Goal: Task Accomplishment & Management: Manage account settings

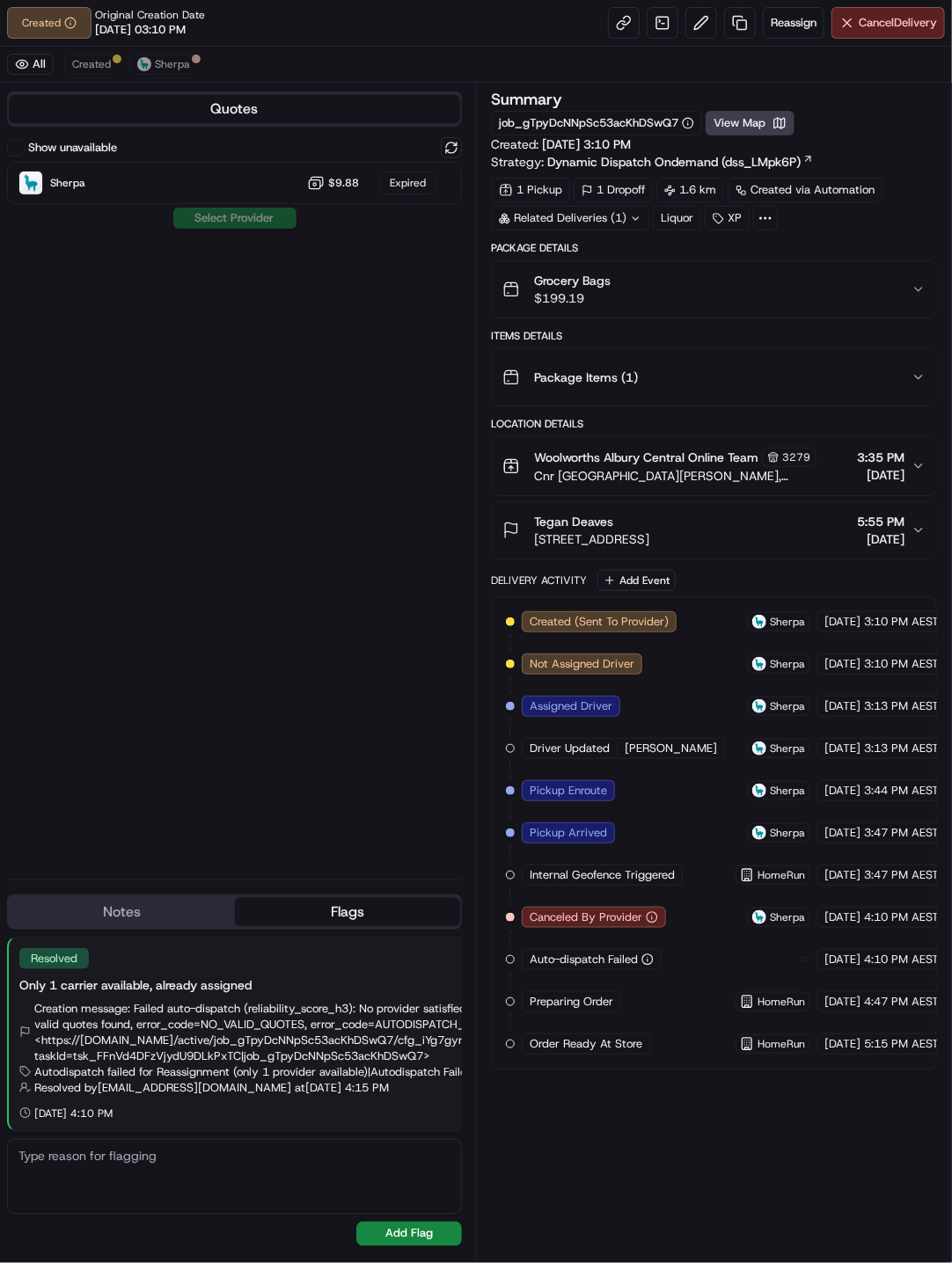
click at [666, 1120] on div "Summary job_gTpyDcNNpSc53acKhDSwQ7 View Map Created: 20/09/2025 3:10 PM Strateg…" at bounding box center [713, 672] width 446 height 1162
click at [779, 27] on span "Reassign" at bounding box center [793, 23] width 46 height 16
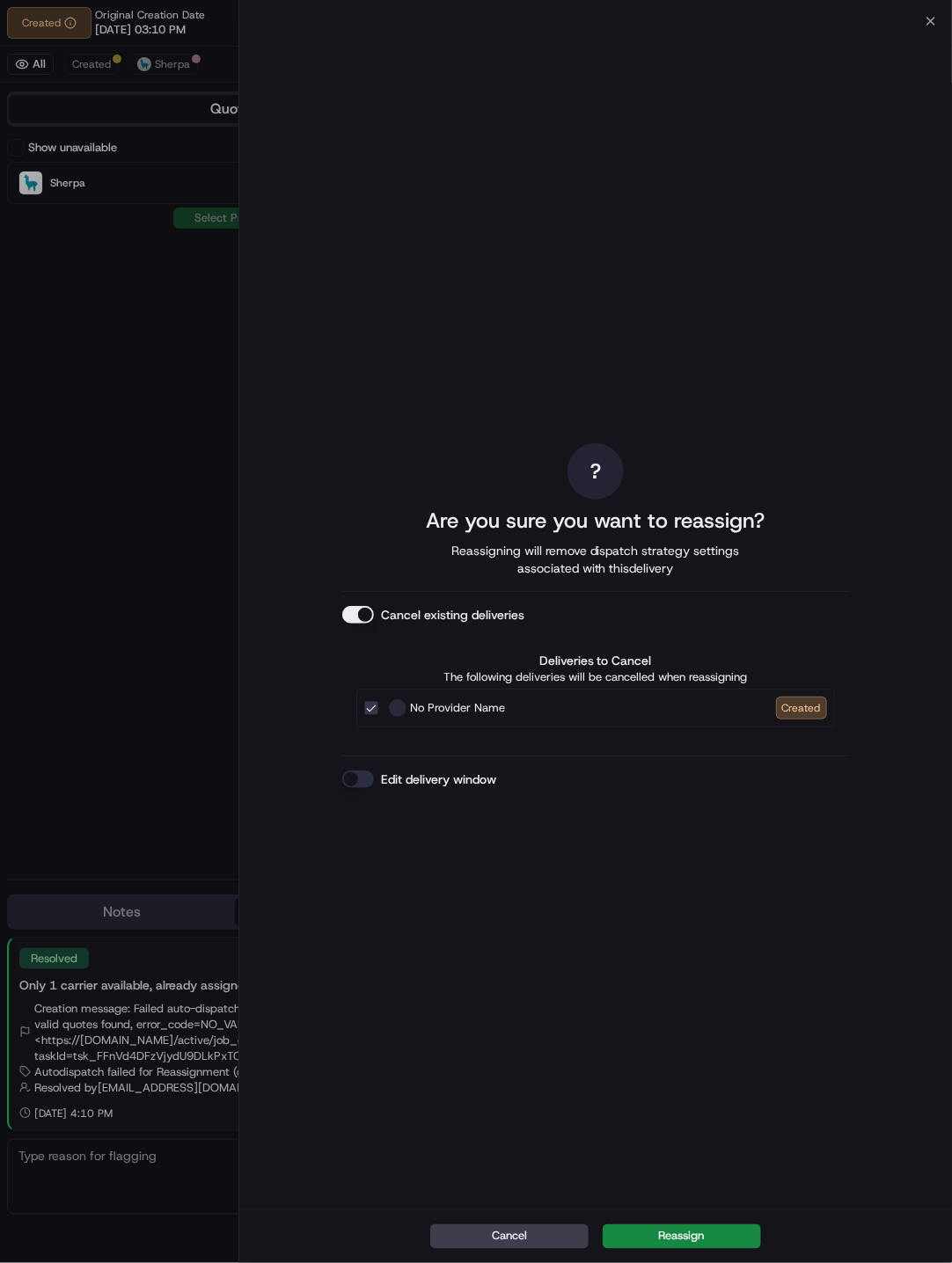
click at [359, 784] on button "Edit delivery window" at bounding box center [357, 779] width 32 height 17
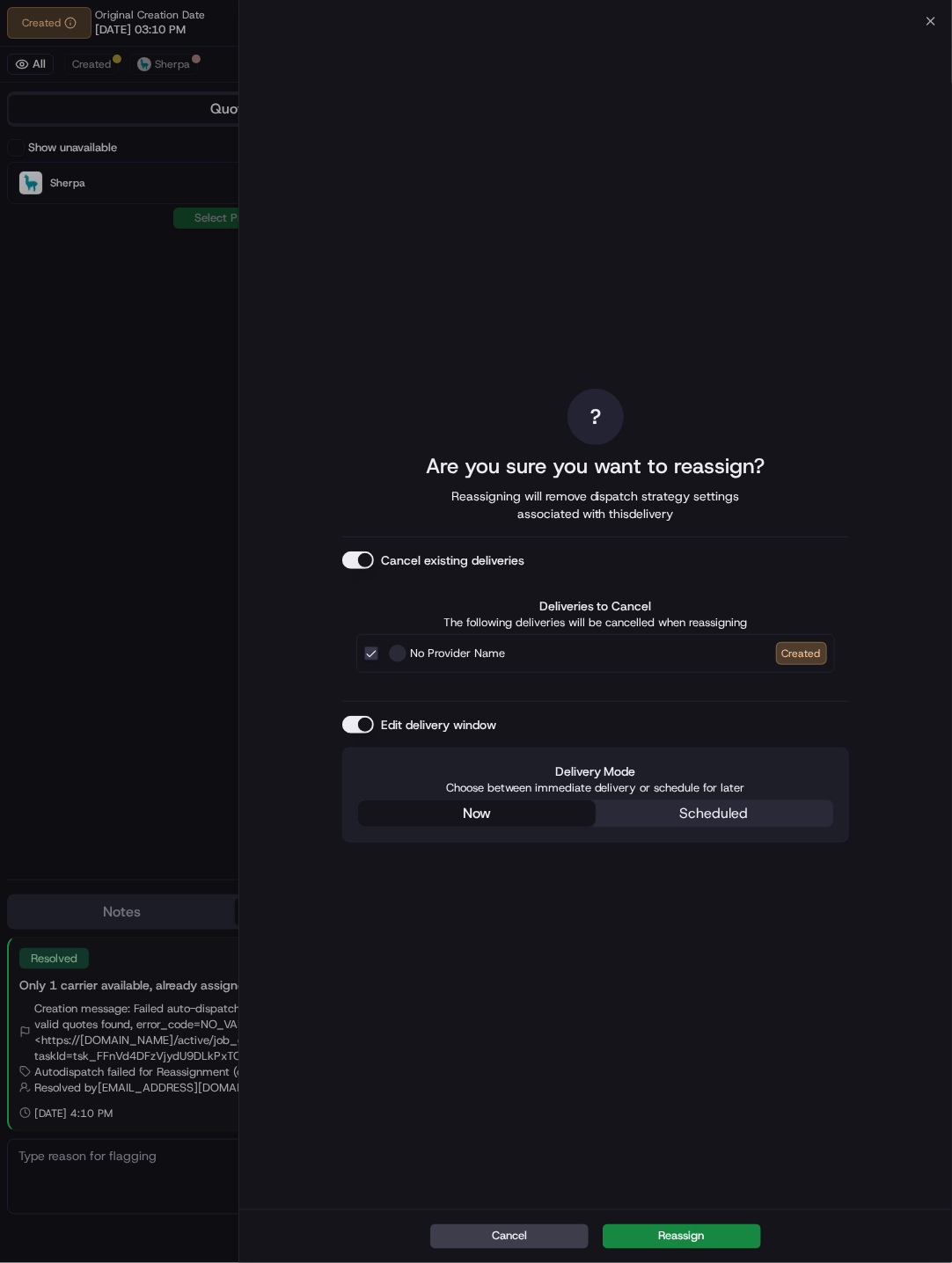
click at [429, 688] on div "? Are you sure you want to reassign? Reassigning will remove dispatch strategy …" at bounding box center [595, 616] width 507 height 1182
click at [698, 1238] on button "Reassign" at bounding box center [682, 1237] width 159 height 25
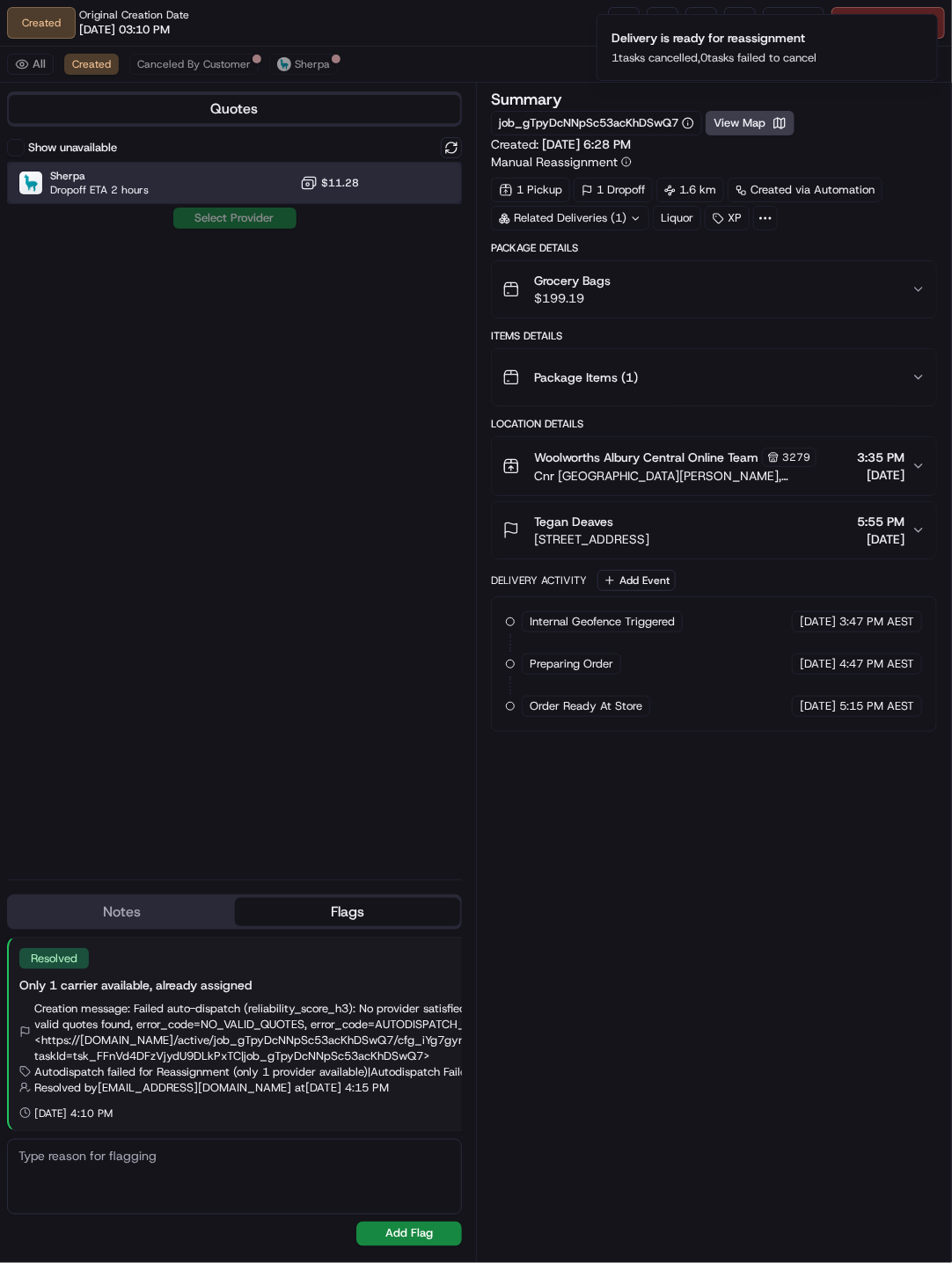
click at [130, 187] on span "Dropoff ETA 2 hours" at bounding box center [99, 190] width 98 height 14
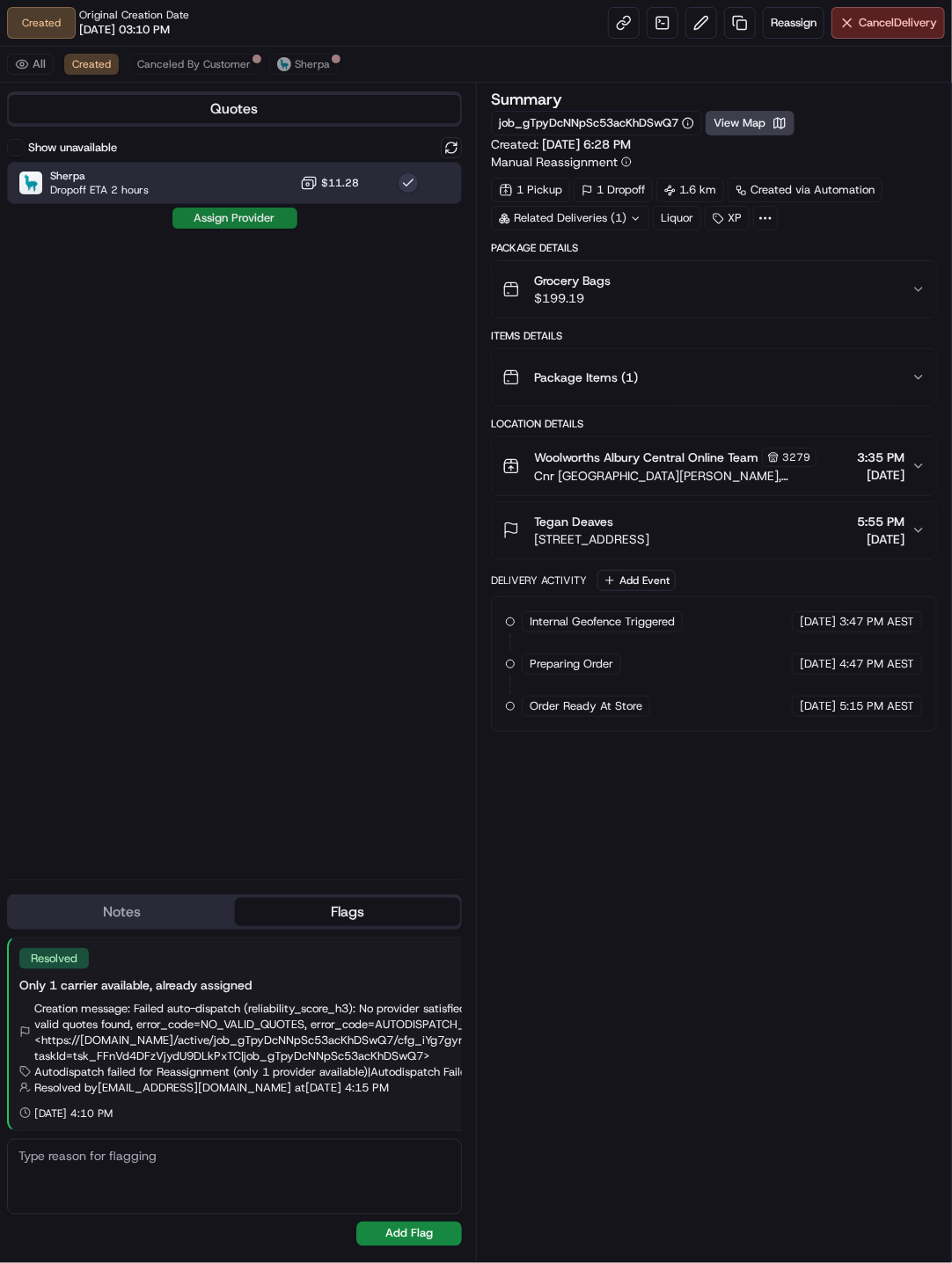
click at [240, 223] on button "Assign Provider" at bounding box center [235, 218] width 125 height 21
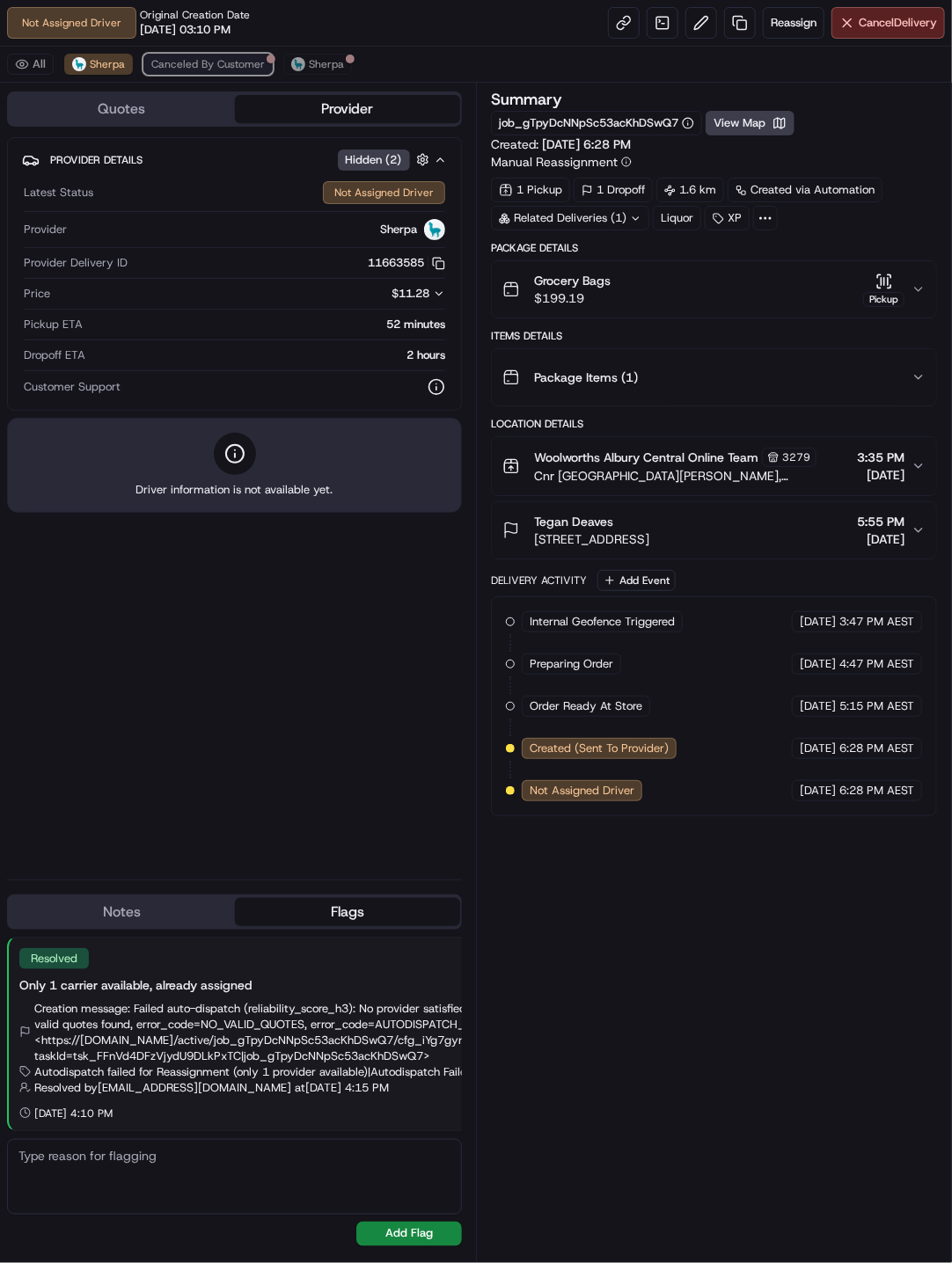
click at [222, 66] on span "Canceled By Customer" at bounding box center [207, 64] width 114 height 14
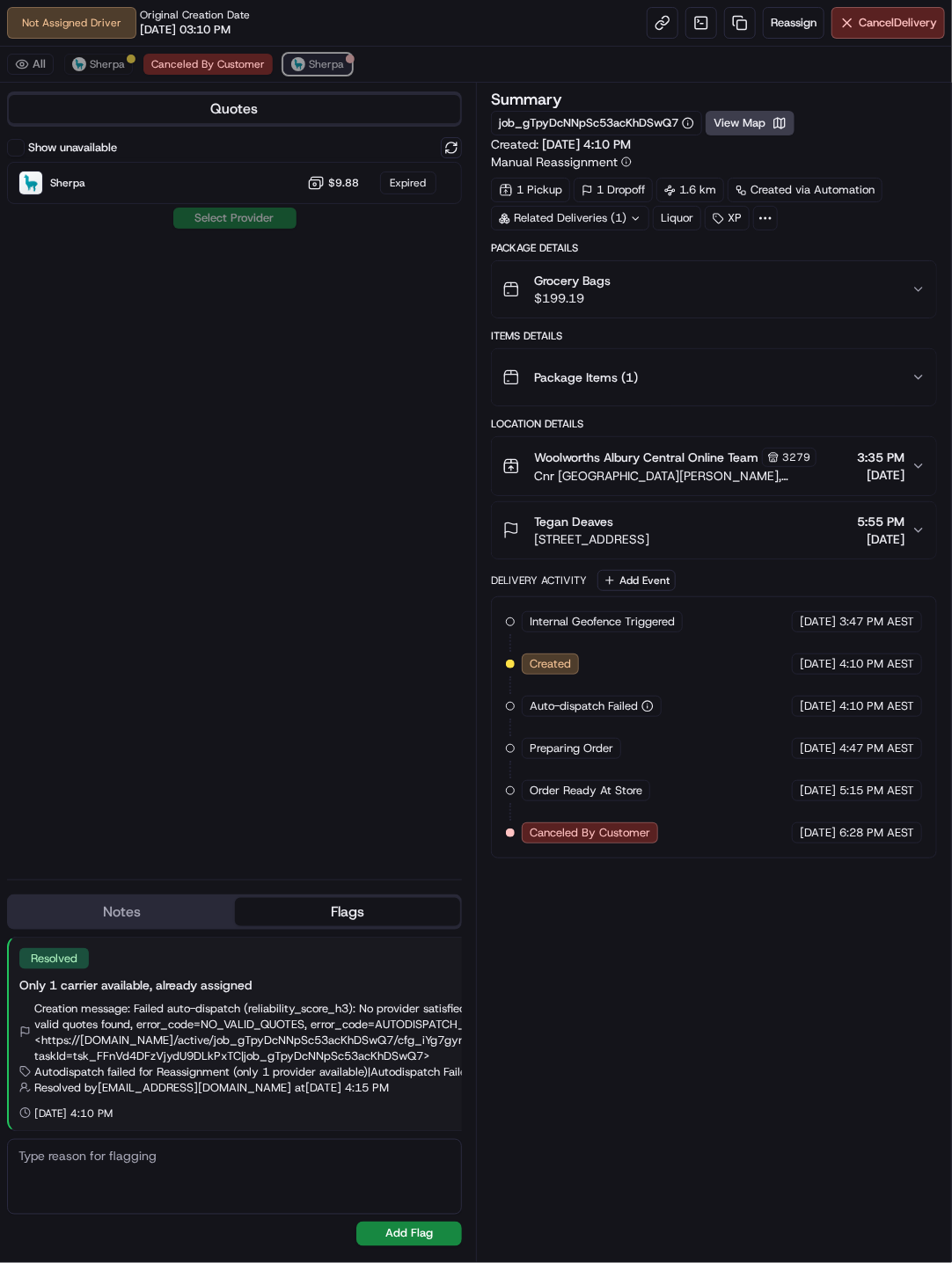
click at [302, 66] on button "Sherpa" at bounding box center [318, 64] width 69 height 21
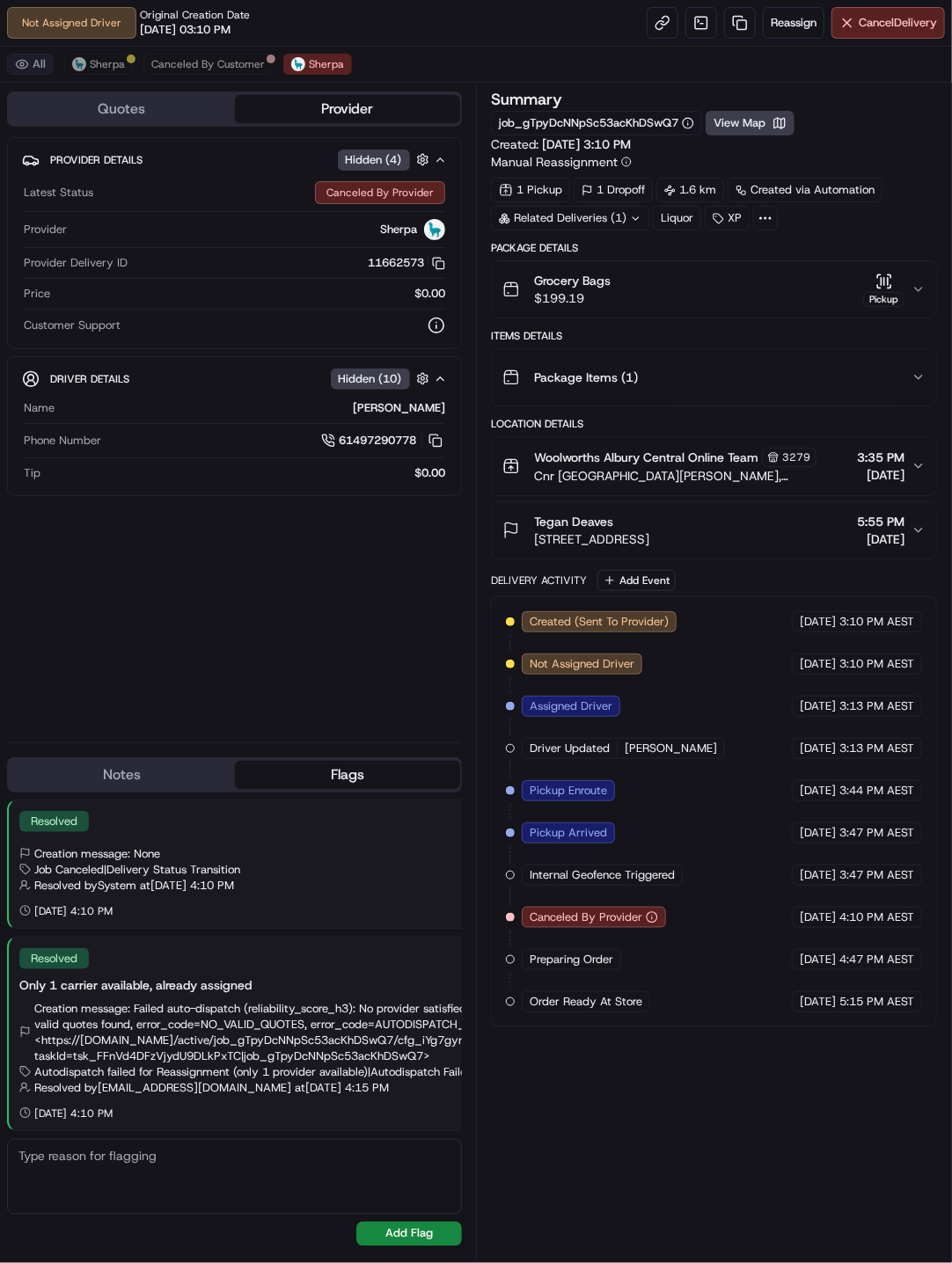
click at [24, 59] on button "All" at bounding box center [30, 64] width 47 height 21
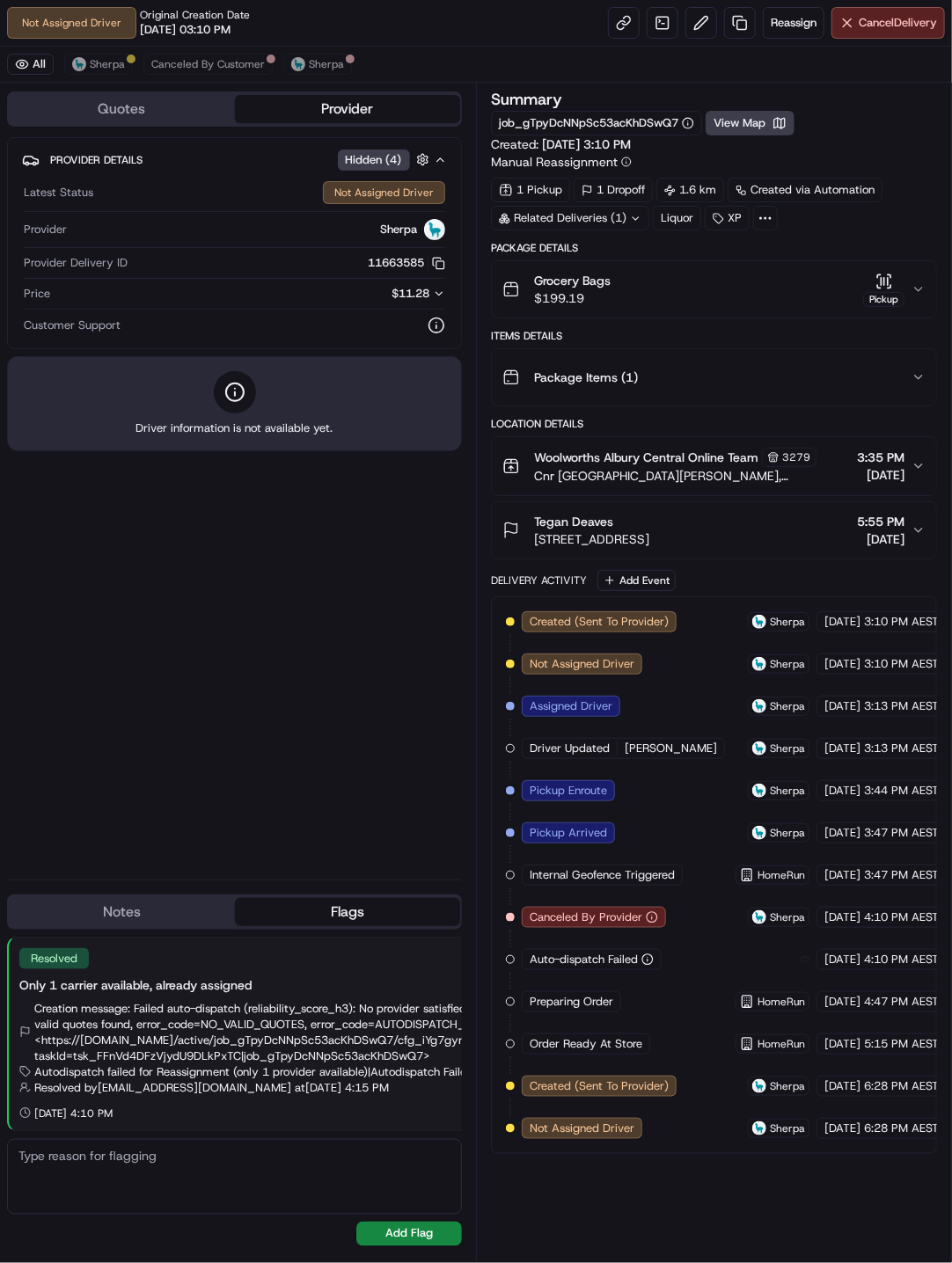
click at [264, 643] on div "Provider Details Hidden ( 4 ) Latest Status Not Assigned Driver Provider Sherpa…" at bounding box center [234, 501] width 455 height 728
click at [623, 38] on div "Reassign Cancel Delivery" at bounding box center [776, 22] width 337 height 32
click at [81, 66] on img at bounding box center [79, 64] width 14 height 14
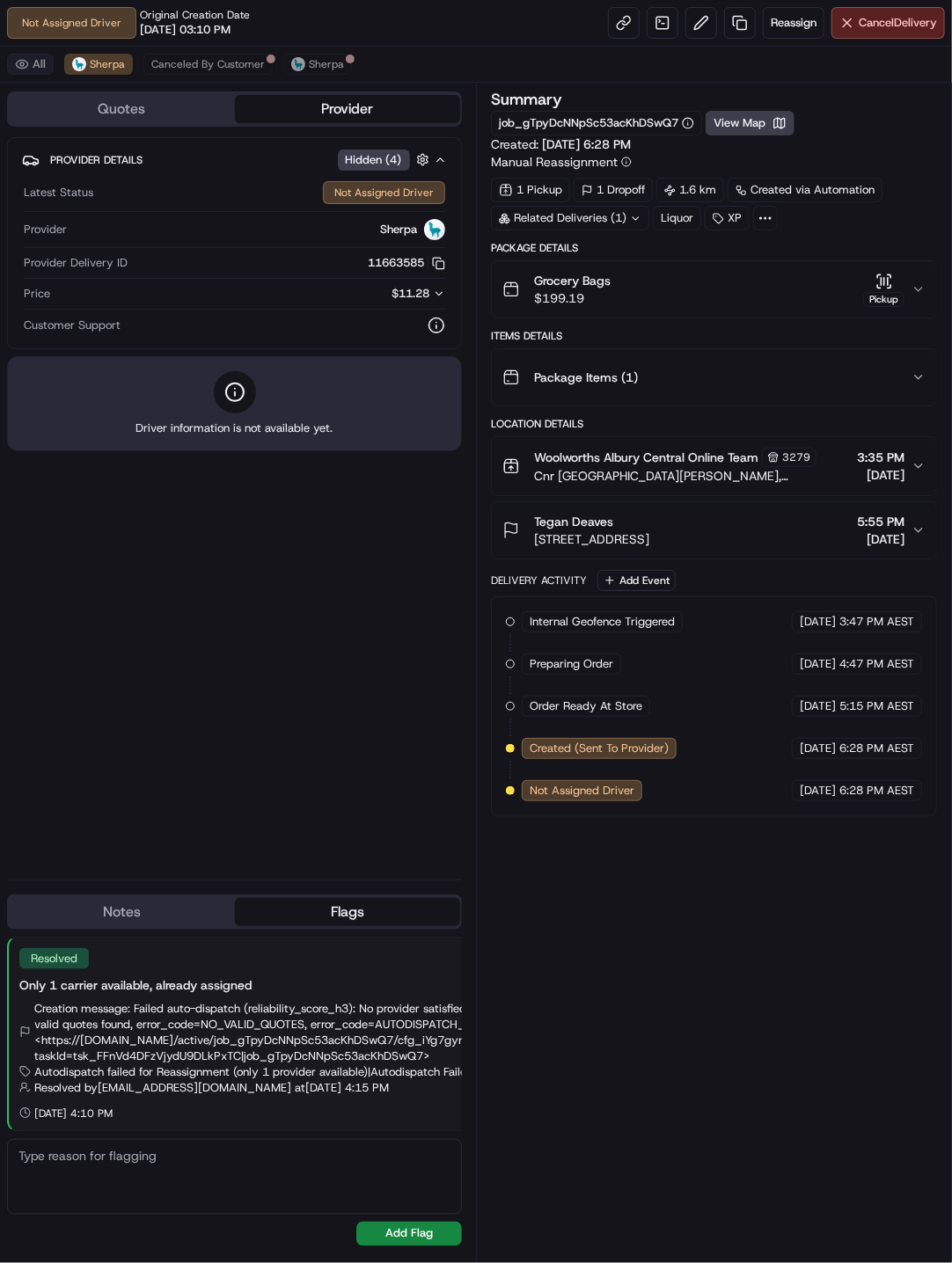
click at [28, 68] on button "All" at bounding box center [30, 64] width 47 height 21
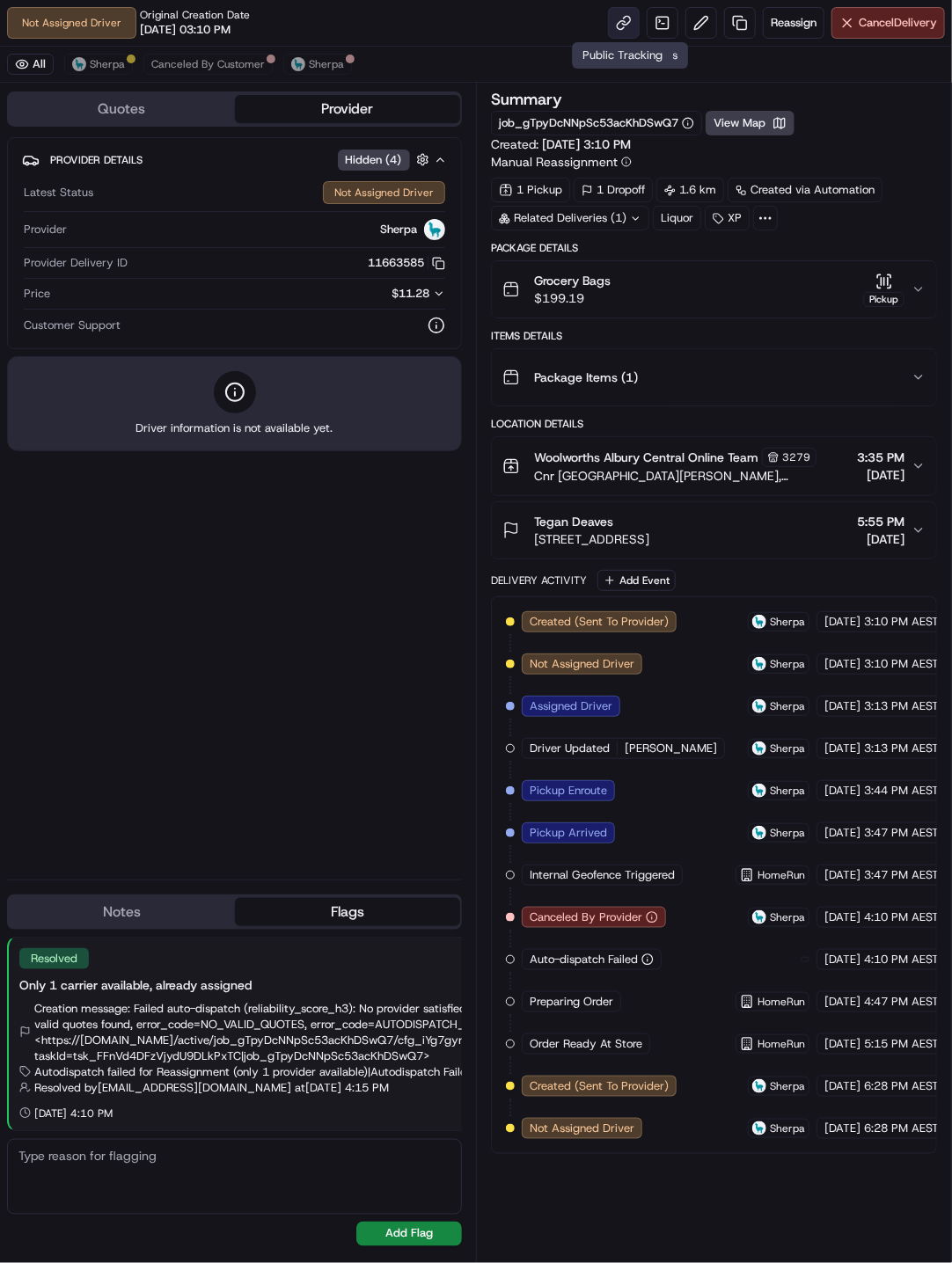
click at [617, 21] on link at bounding box center [624, 22] width 32 height 32
click at [303, 617] on div "Provider Details Hidden ( 4 ) Latest Status Not Assigned Driver Provider Sherpa…" at bounding box center [234, 501] width 455 height 728
click at [105, 71] on span "Sherpa" at bounding box center [107, 64] width 35 height 14
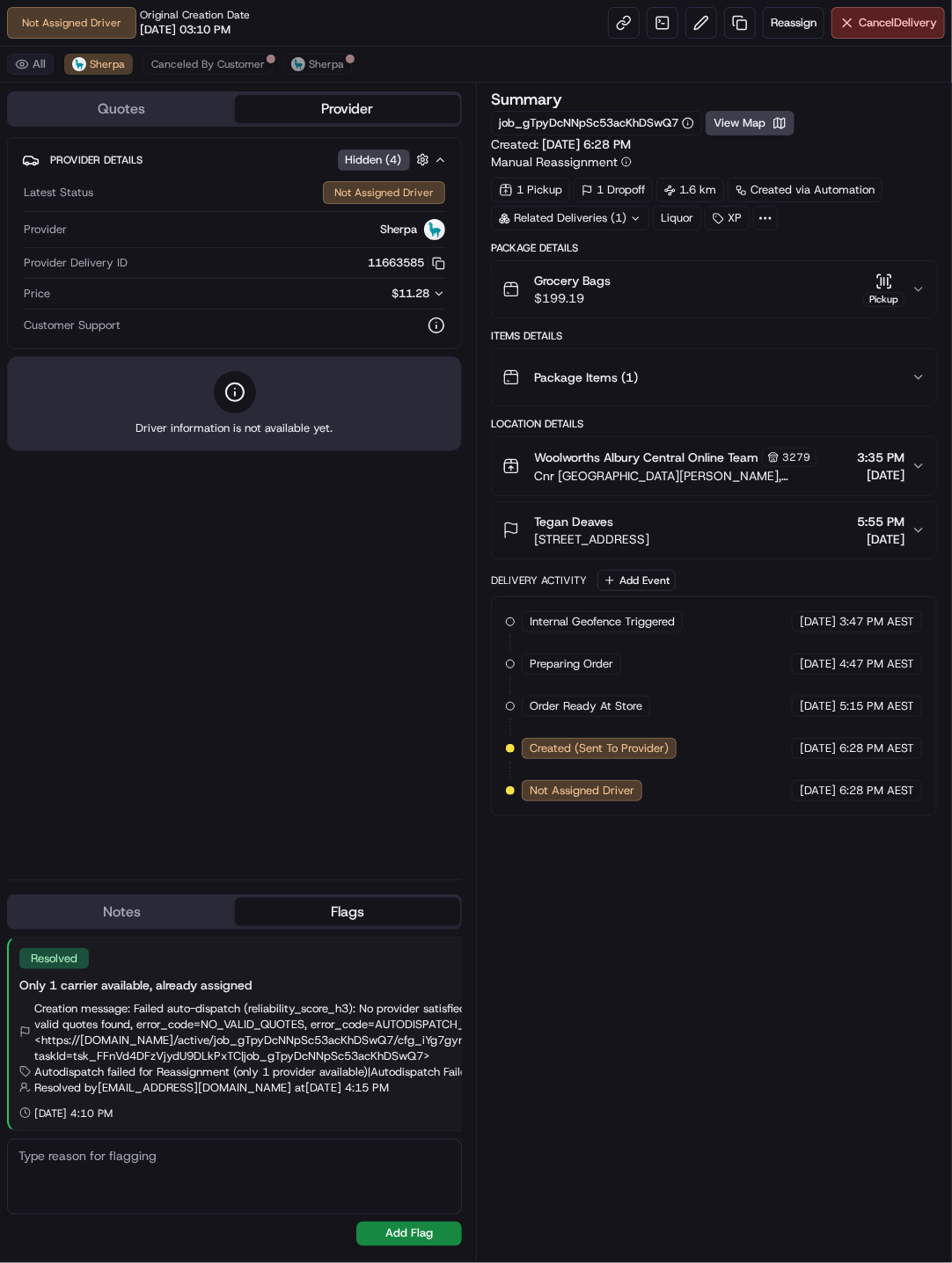
click at [35, 61] on button "All" at bounding box center [30, 64] width 47 height 21
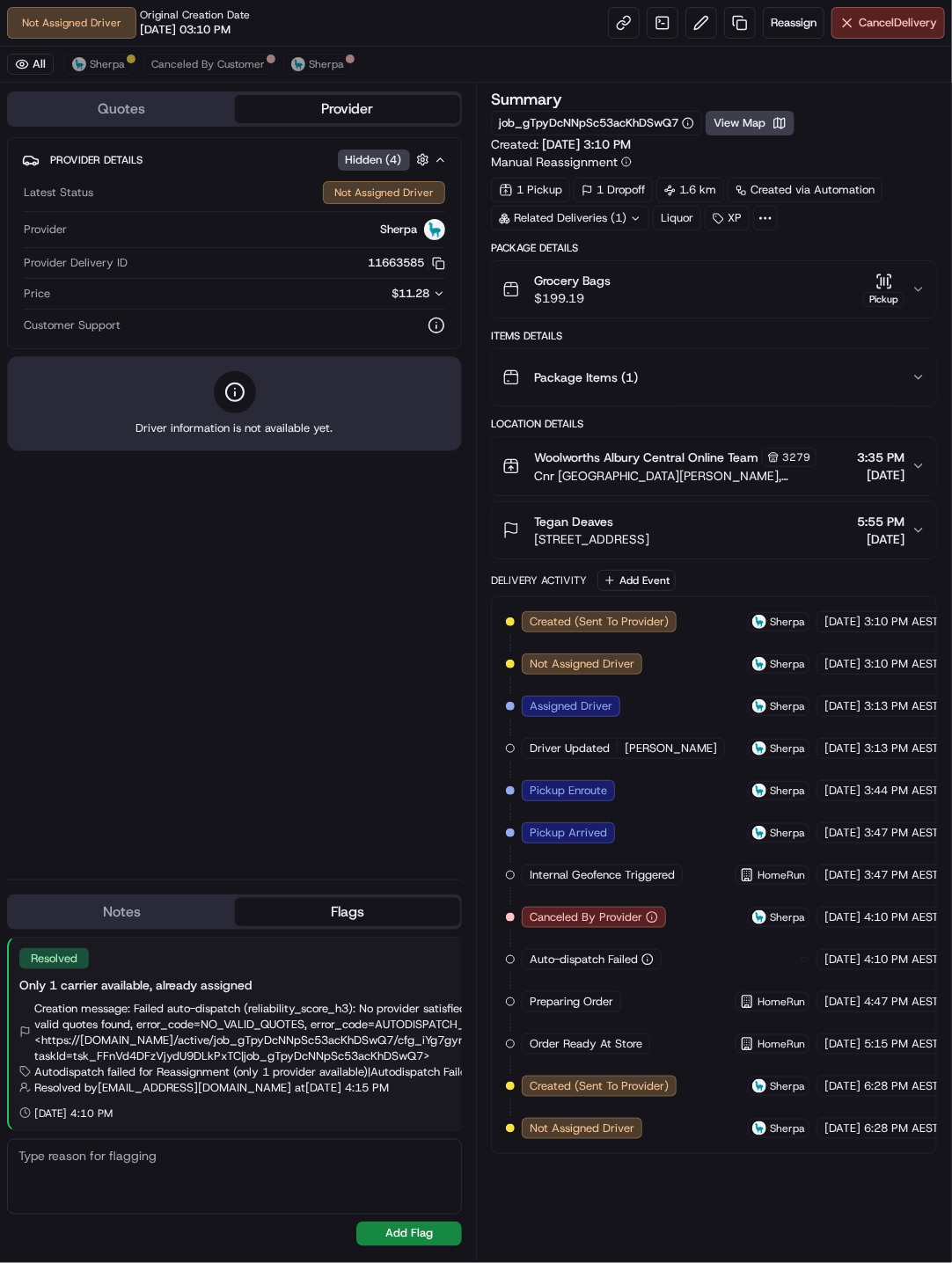
click at [257, 576] on div "Provider Details Hidden ( 4 ) Latest Status Not Assigned Driver Provider Sherpa…" at bounding box center [234, 501] width 455 height 728
click at [201, 63] on span "Canceled By Customer" at bounding box center [207, 64] width 114 height 14
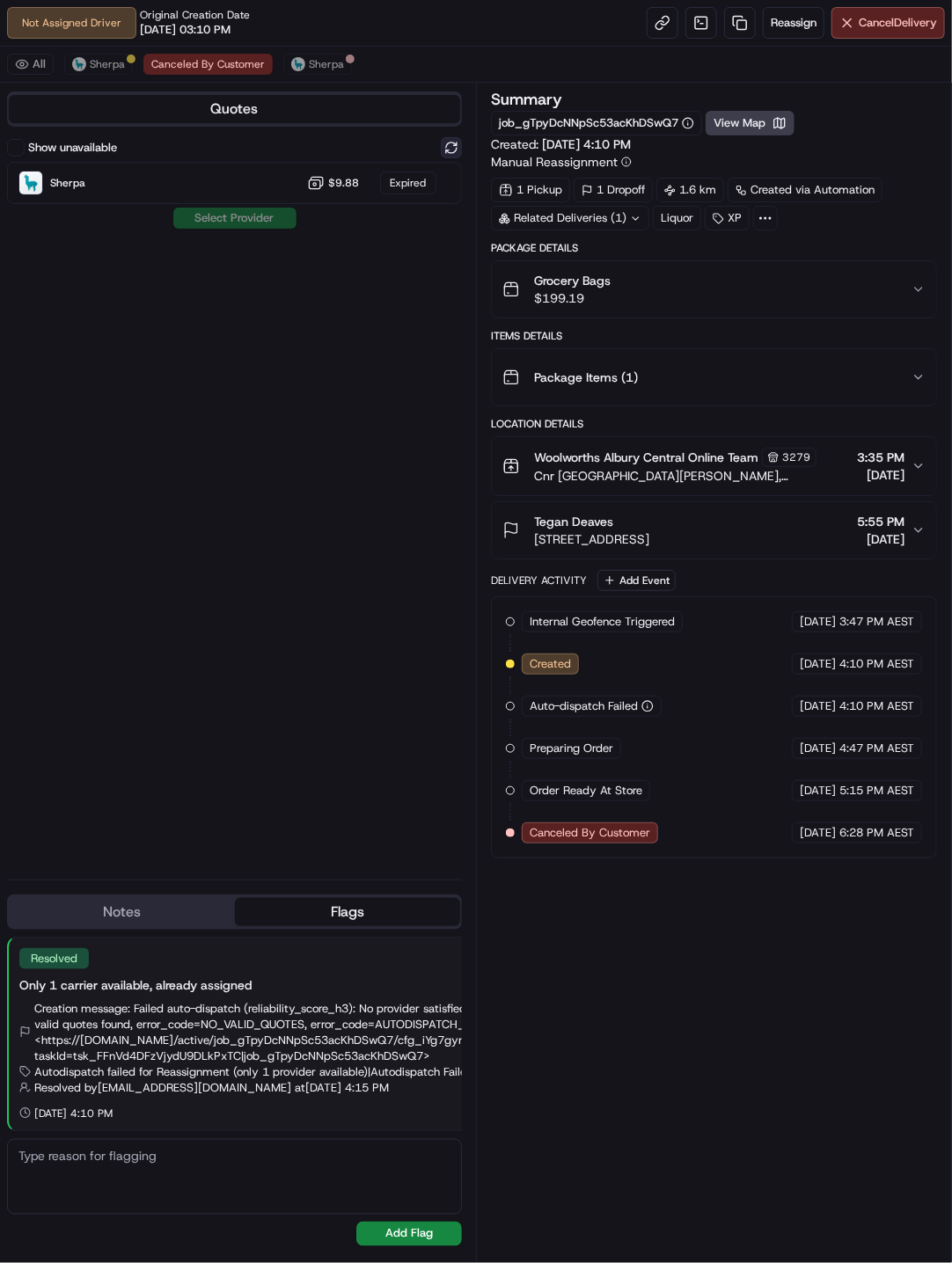
click at [447, 147] on button at bounding box center [452, 148] width 21 height 21
click at [33, 68] on button "All" at bounding box center [30, 64] width 47 height 21
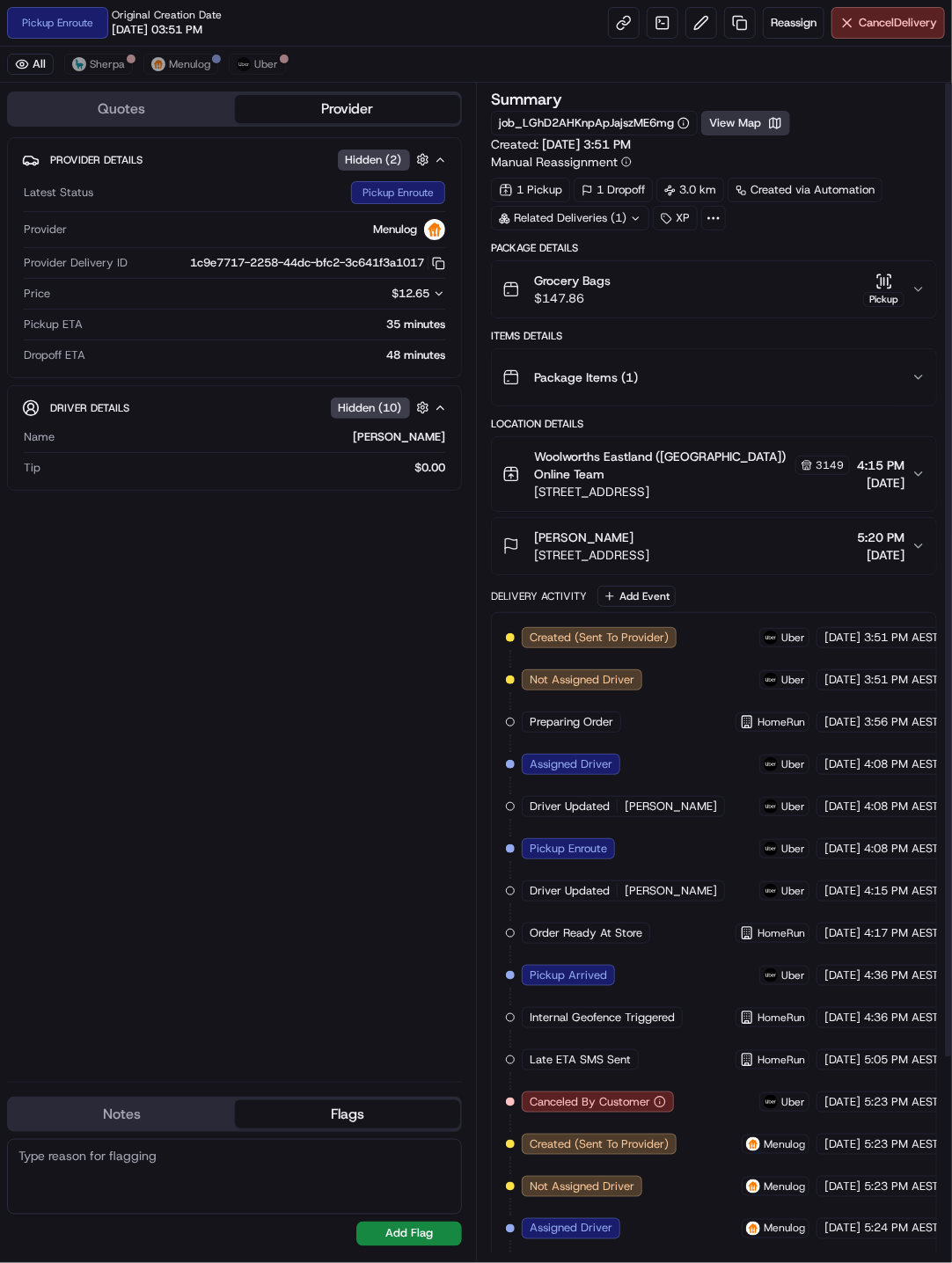
click at [753, 115] on button "View Map" at bounding box center [745, 123] width 89 height 25
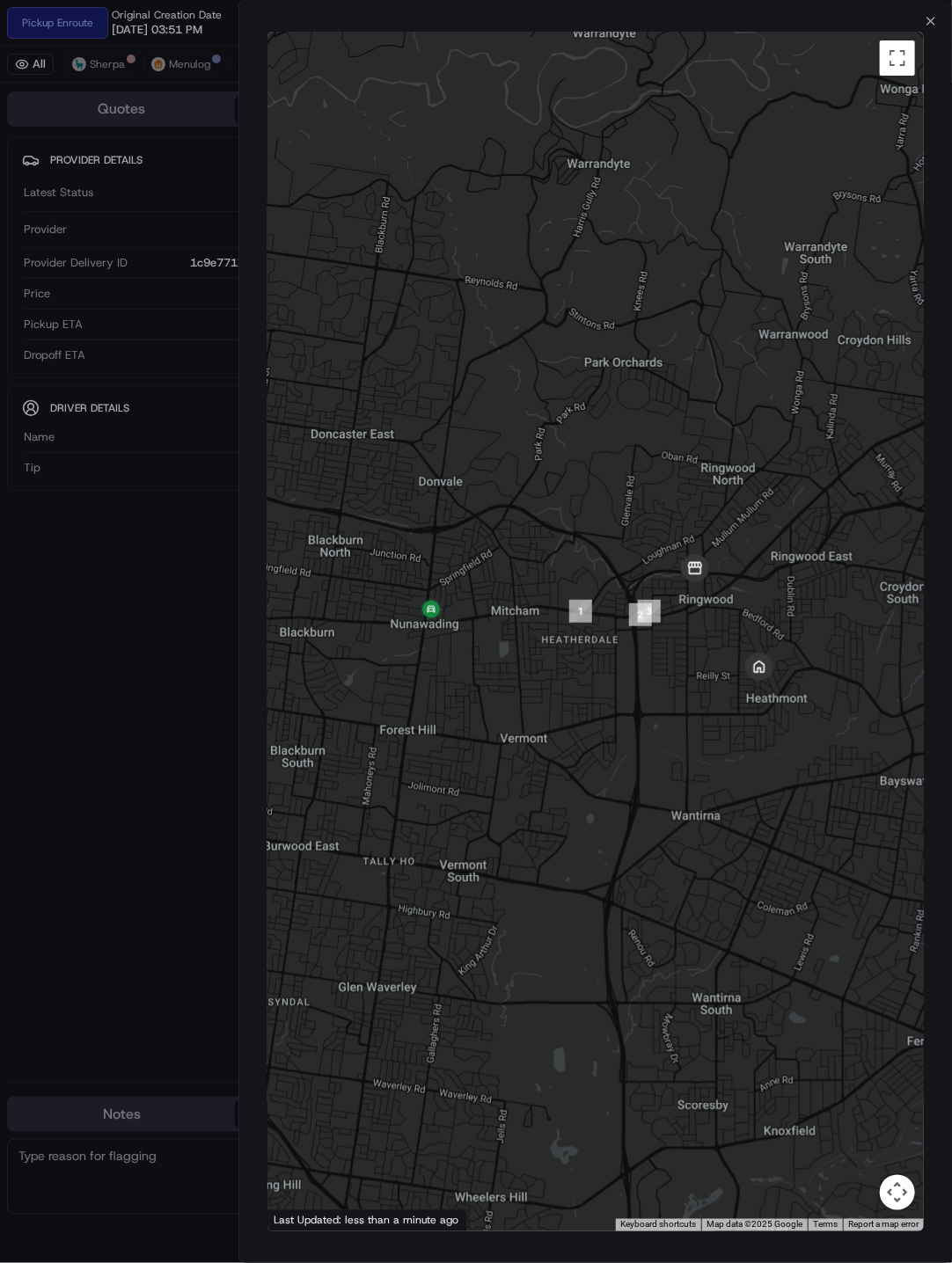
click at [138, 624] on div at bounding box center [476, 631] width 952 height 1263
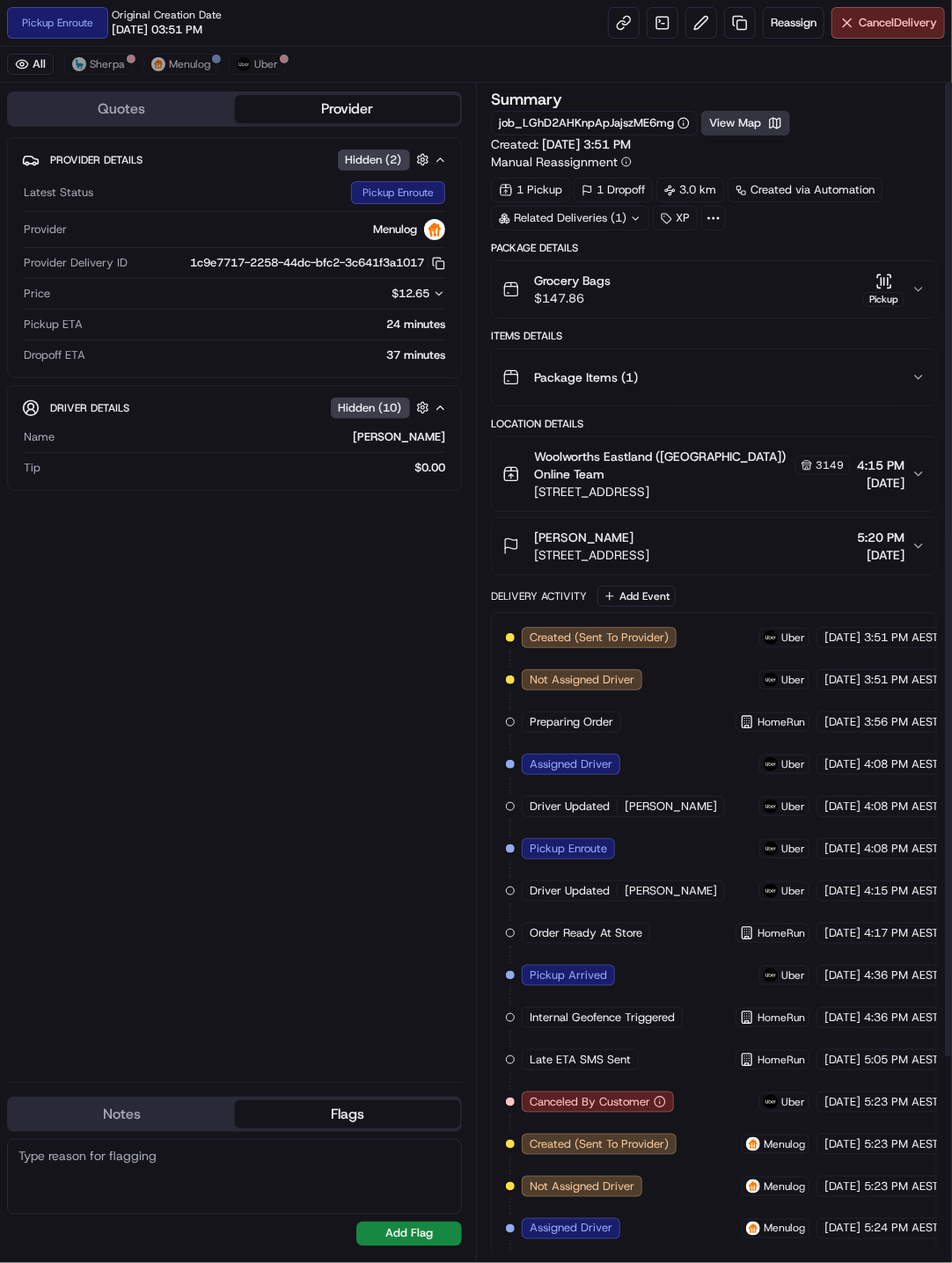
click at [729, 129] on button "View Map" at bounding box center [745, 123] width 89 height 25
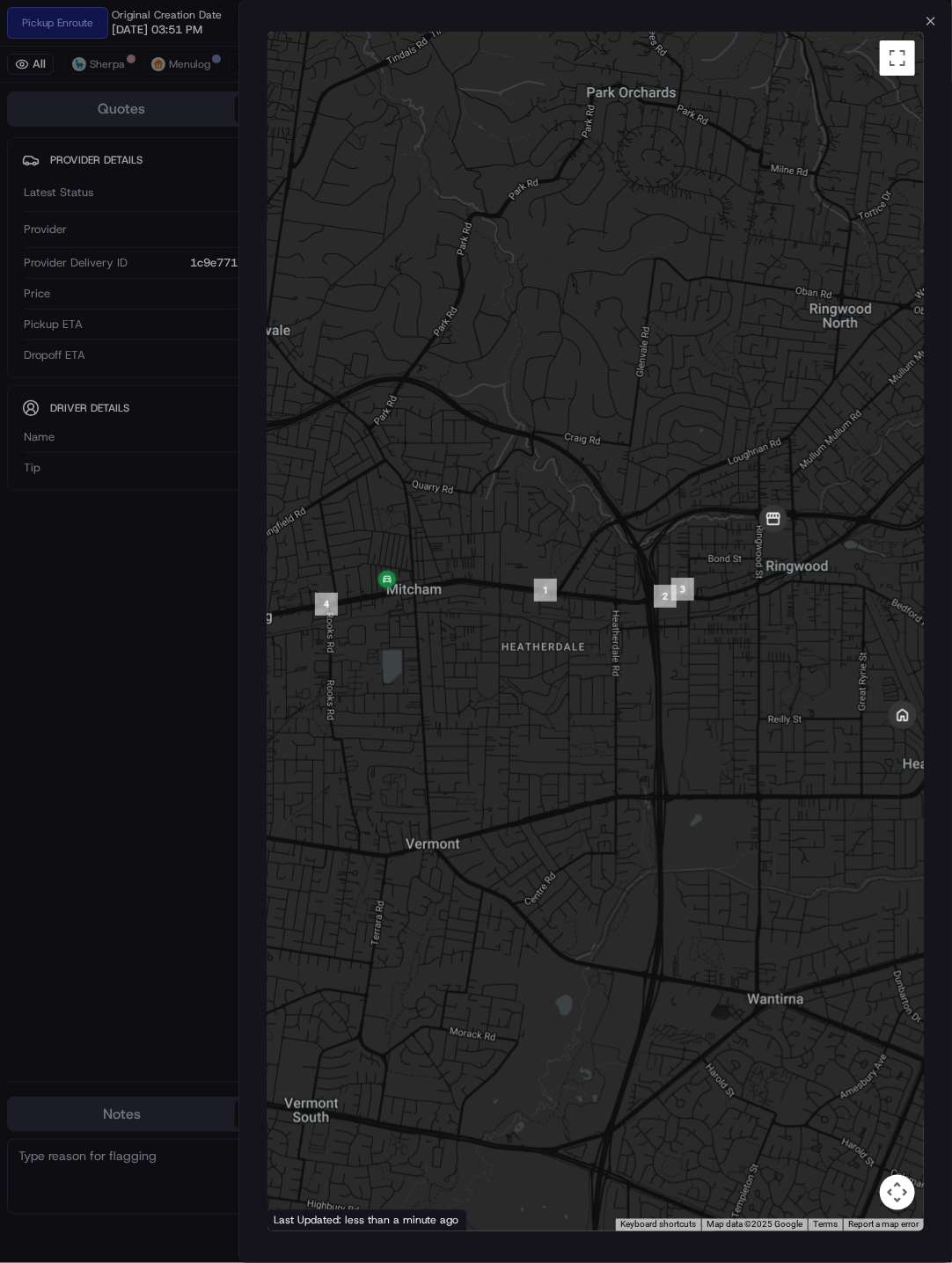
drag, startPoint x: 532, startPoint y: 450, endPoint x: 555, endPoint y: 451, distance: 23.0
click at [555, 451] on div at bounding box center [596, 631] width 657 height 1200
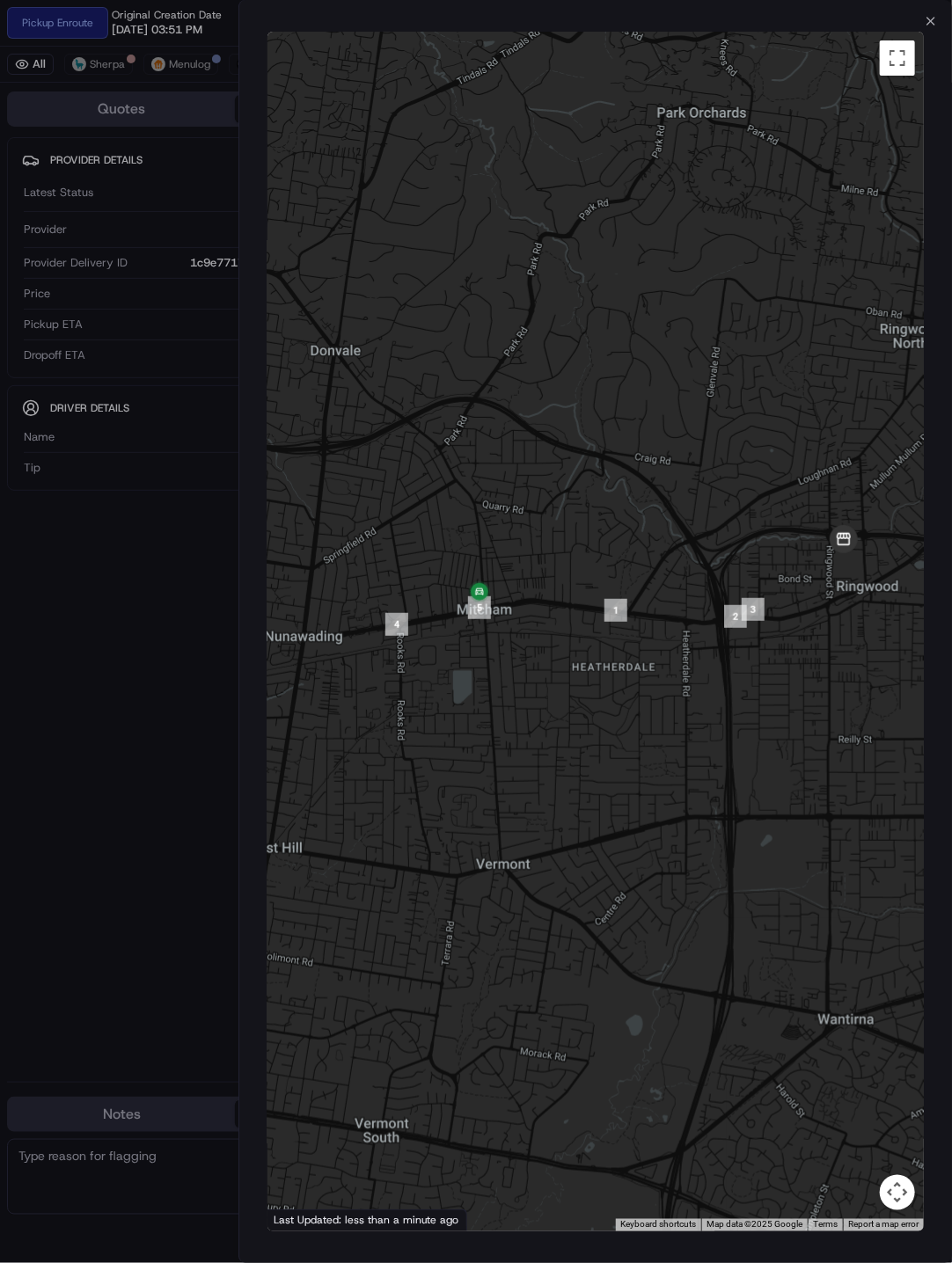
drag, startPoint x: 678, startPoint y: 583, endPoint x: 527, endPoint y: 555, distance: 153.6
click at [527, 555] on div at bounding box center [596, 631] width 657 height 1200
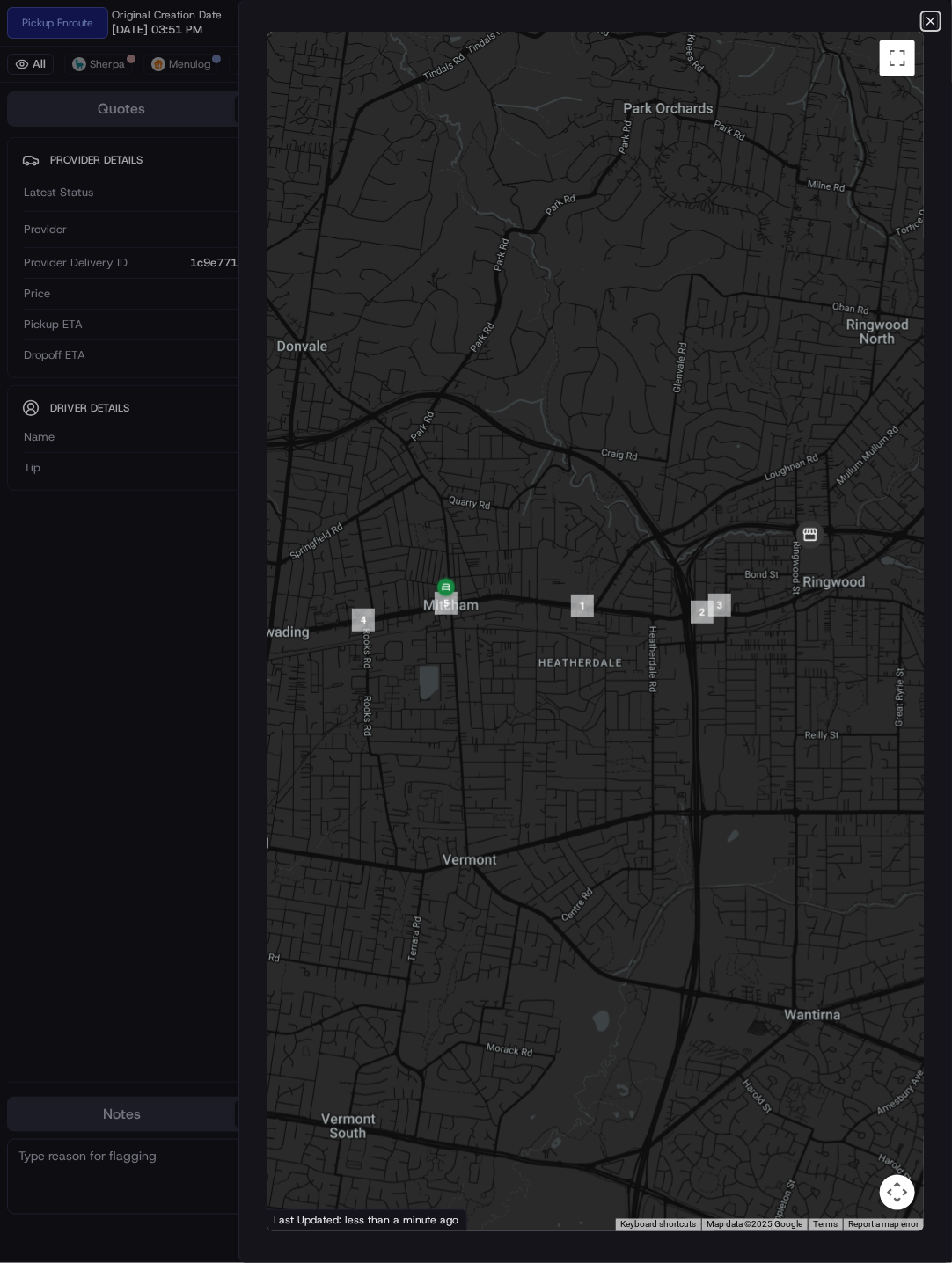
click at [933, 25] on icon "button" at bounding box center [931, 21] width 14 height 14
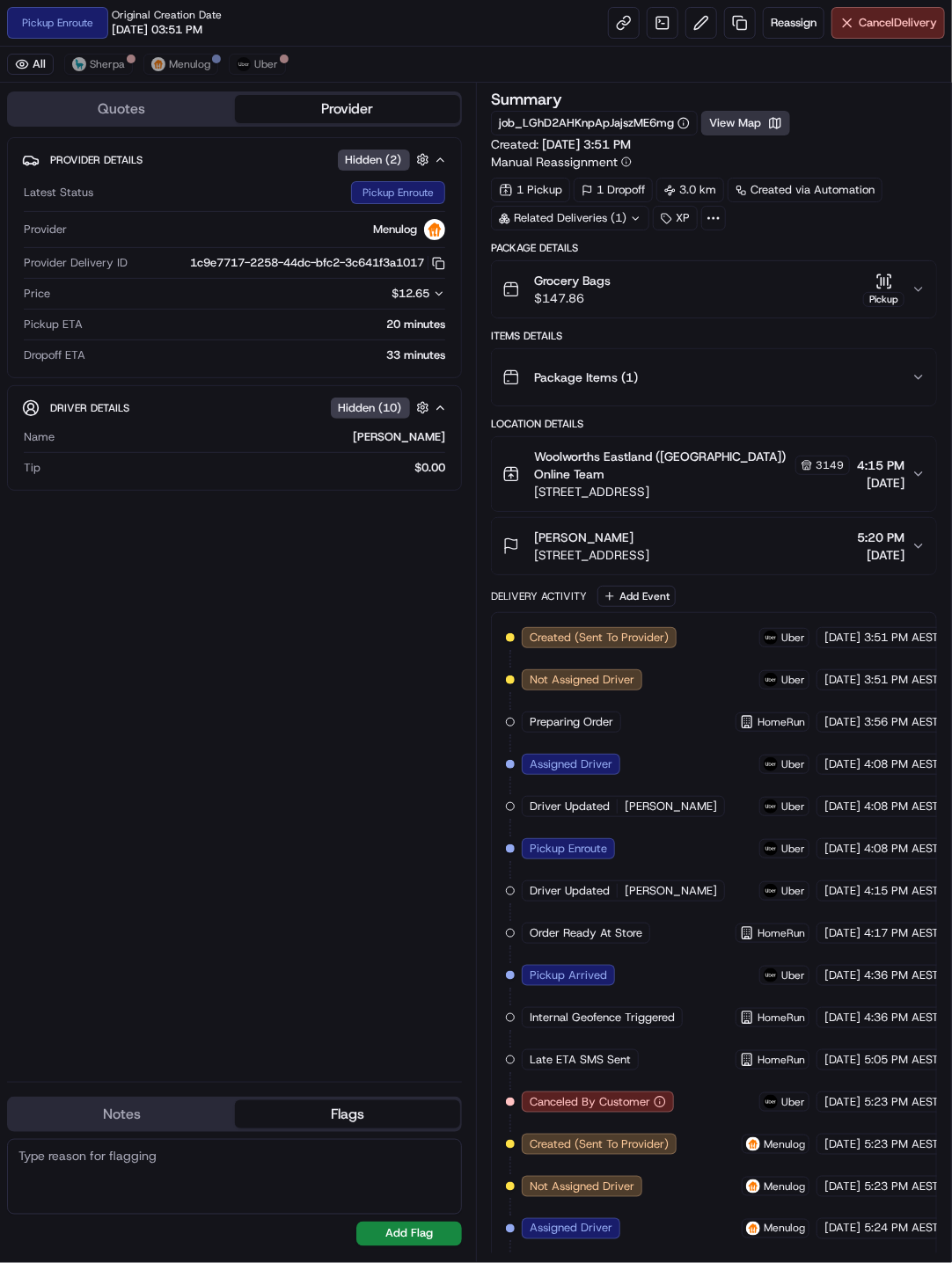
click at [743, 126] on button "View Map" at bounding box center [745, 123] width 89 height 25
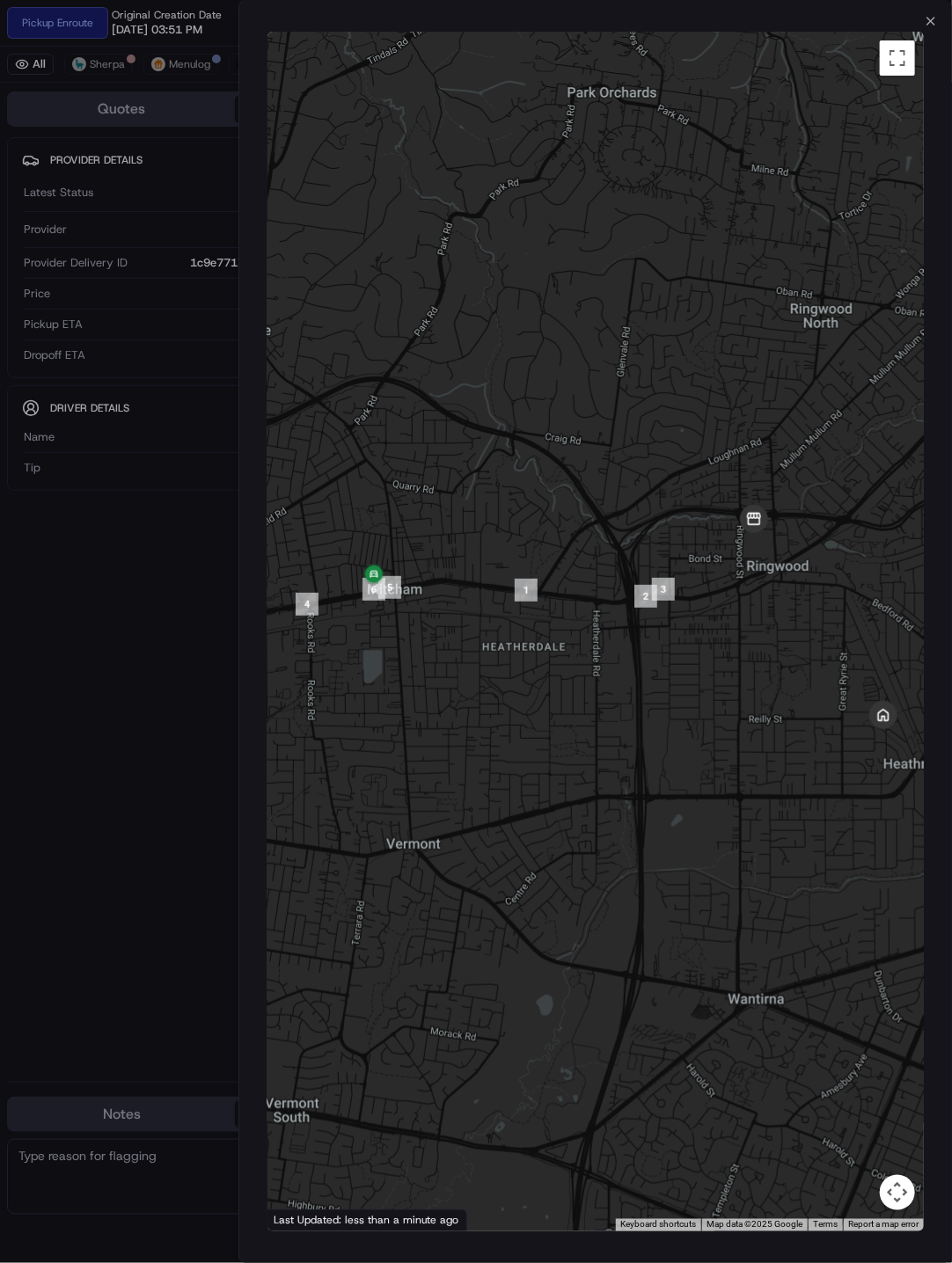
click at [127, 654] on div at bounding box center [476, 631] width 952 height 1263
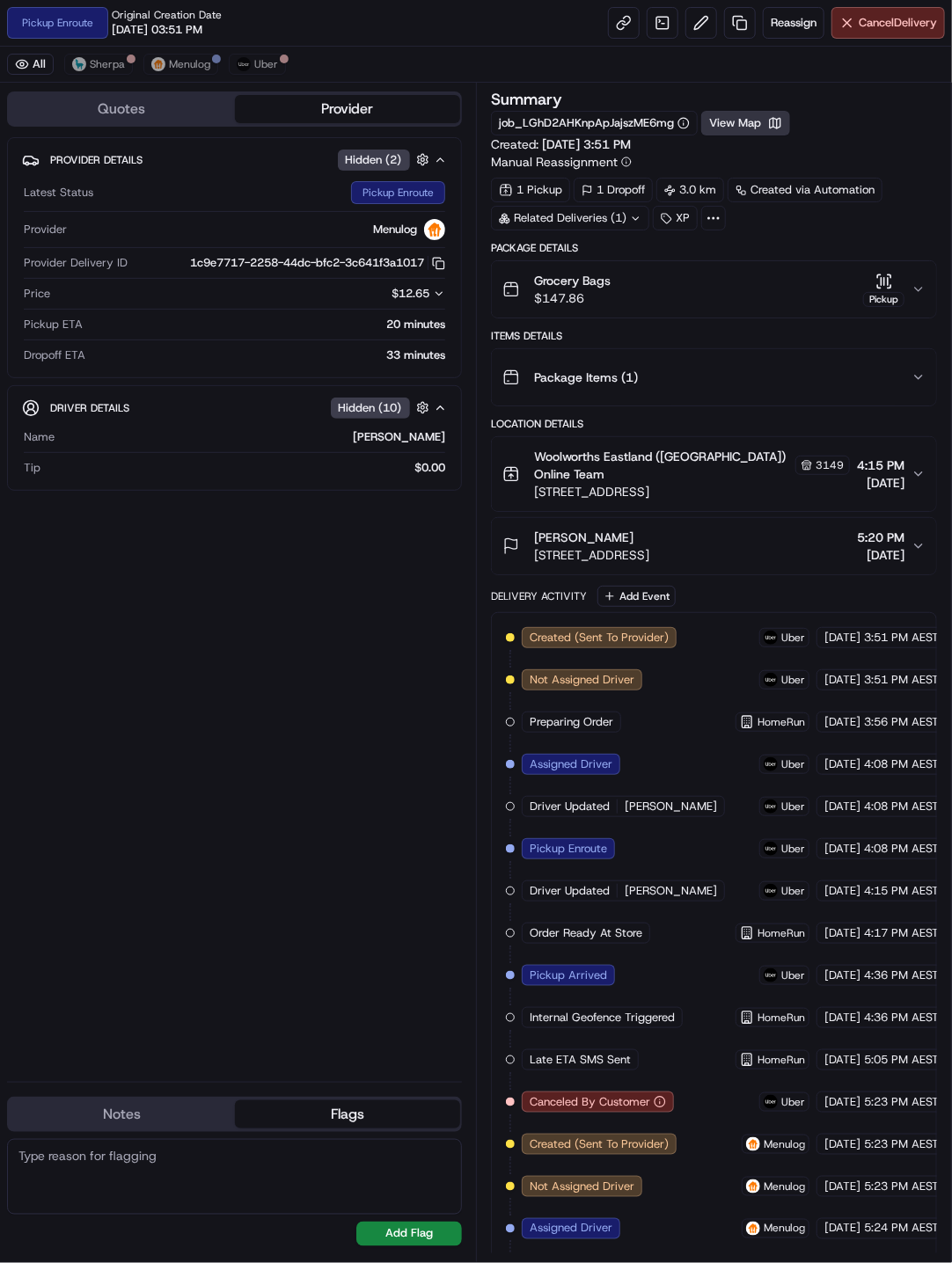
click at [731, 122] on button "View Map" at bounding box center [745, 123] width 89 height 25
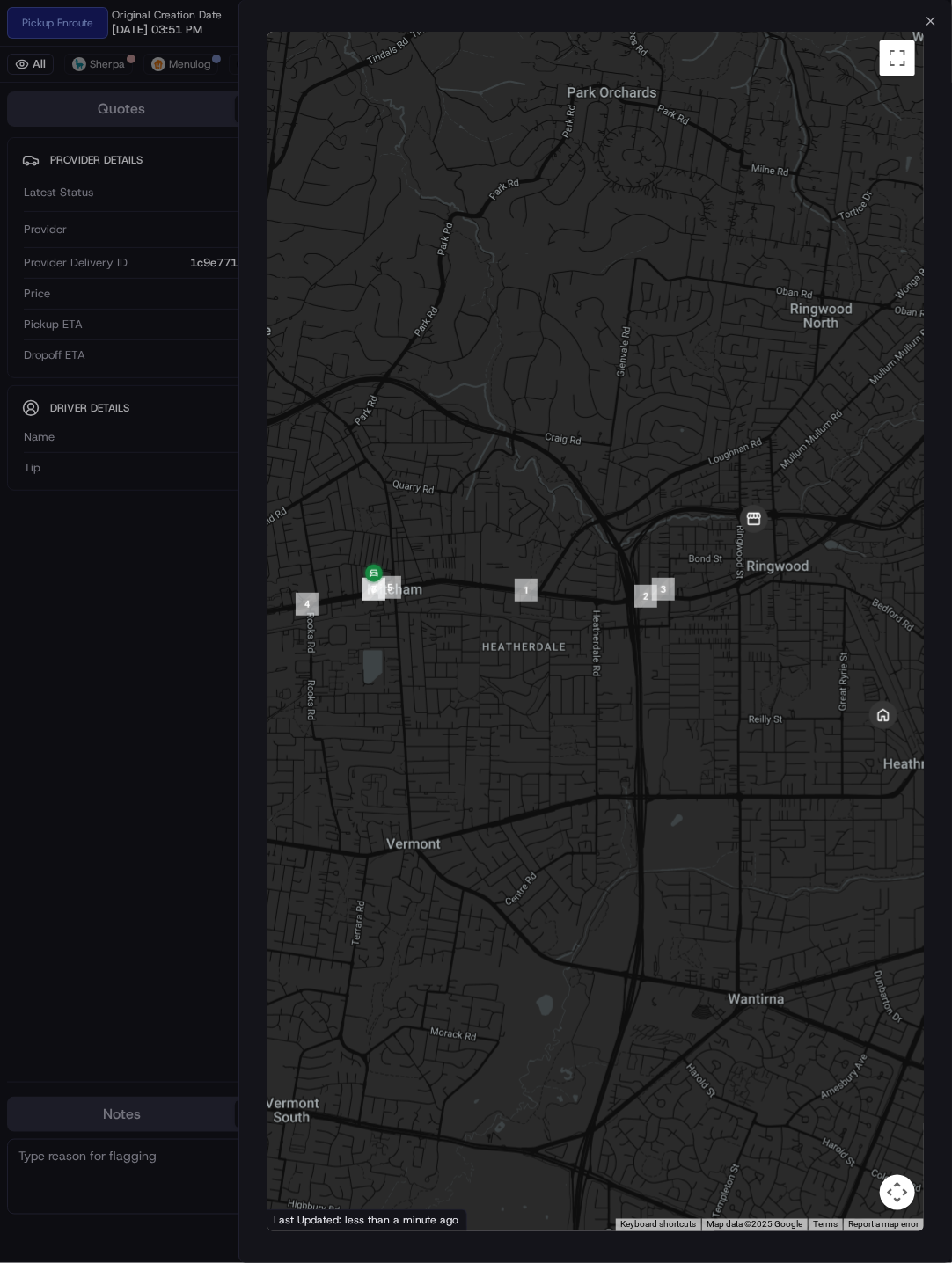
click at [170, 664] on div at bounding box center [476, 631] width 952 height 1263
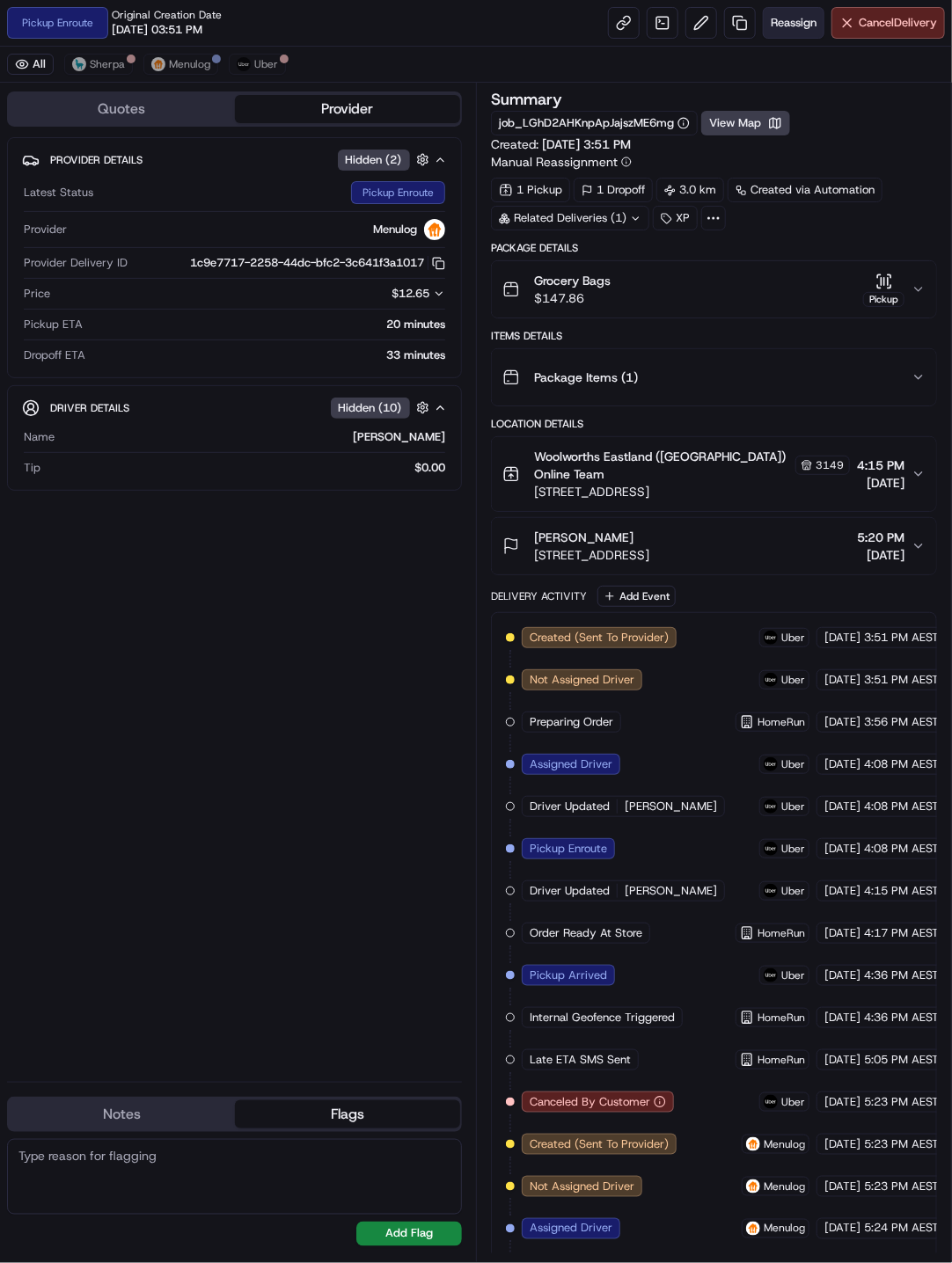
click at [780, 20] on span "Reassign" at bounding box center [793, 23] width 46 height 16
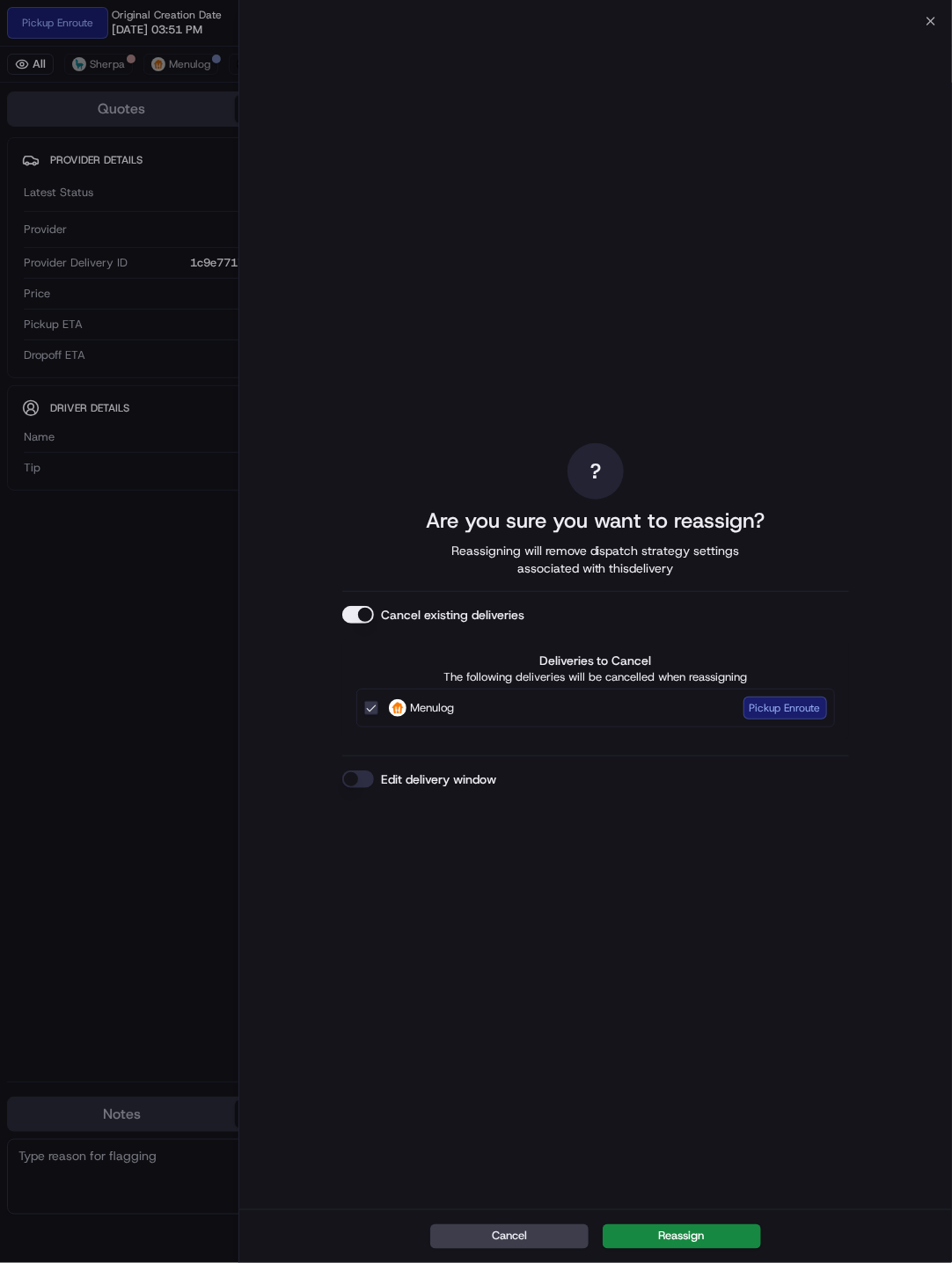
click at [373, 776] on div "Edit delivery window" at bounding box center [595, 779] width 507 height 17
click at [358, 776] on button "Edit delivery window" at bounding box center [357, 779] width 32 height 17
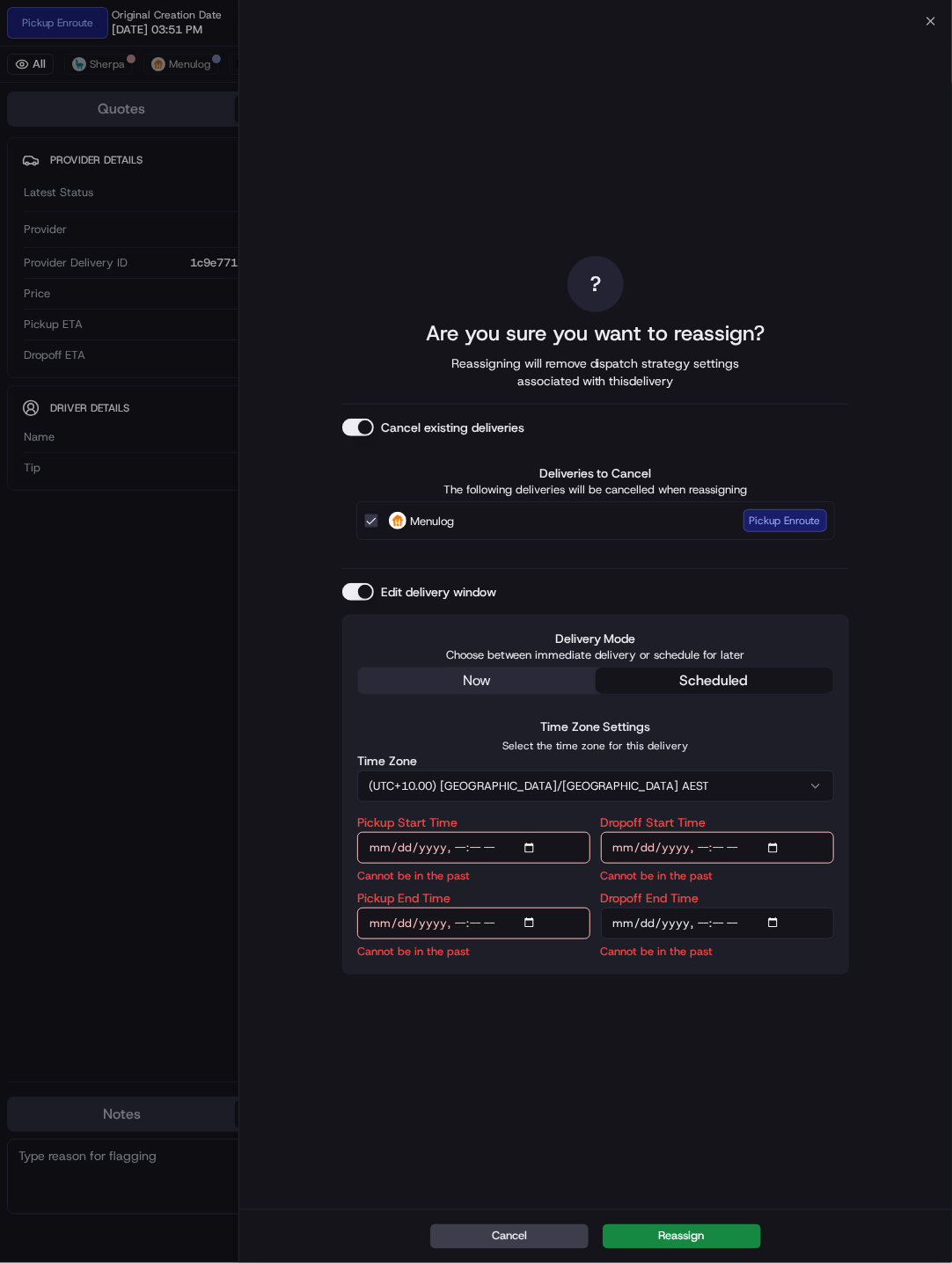
click at [465, 669] on div "? Are you sure you want to reassign? Reassigning will remove dispatch strategy …" at bounding box center [595, 616] width 507 height 1182
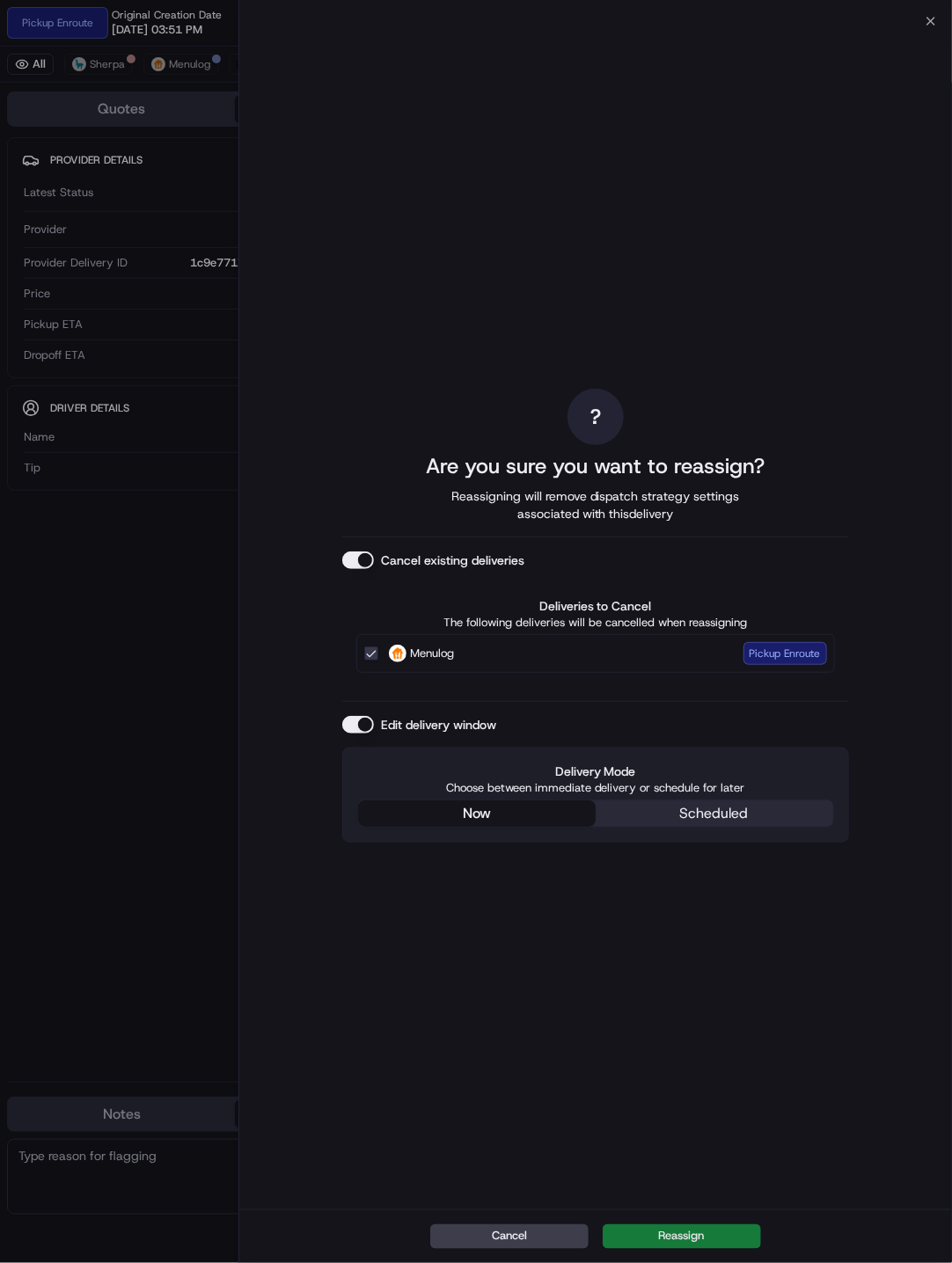
click at [700, 776] on div "Cancel Reassign" at bounding box center [596, 1236] width 713 height 53
click at [706, 776] on button "Reassign" at bounding box center [682, 1237] width 159 height 25
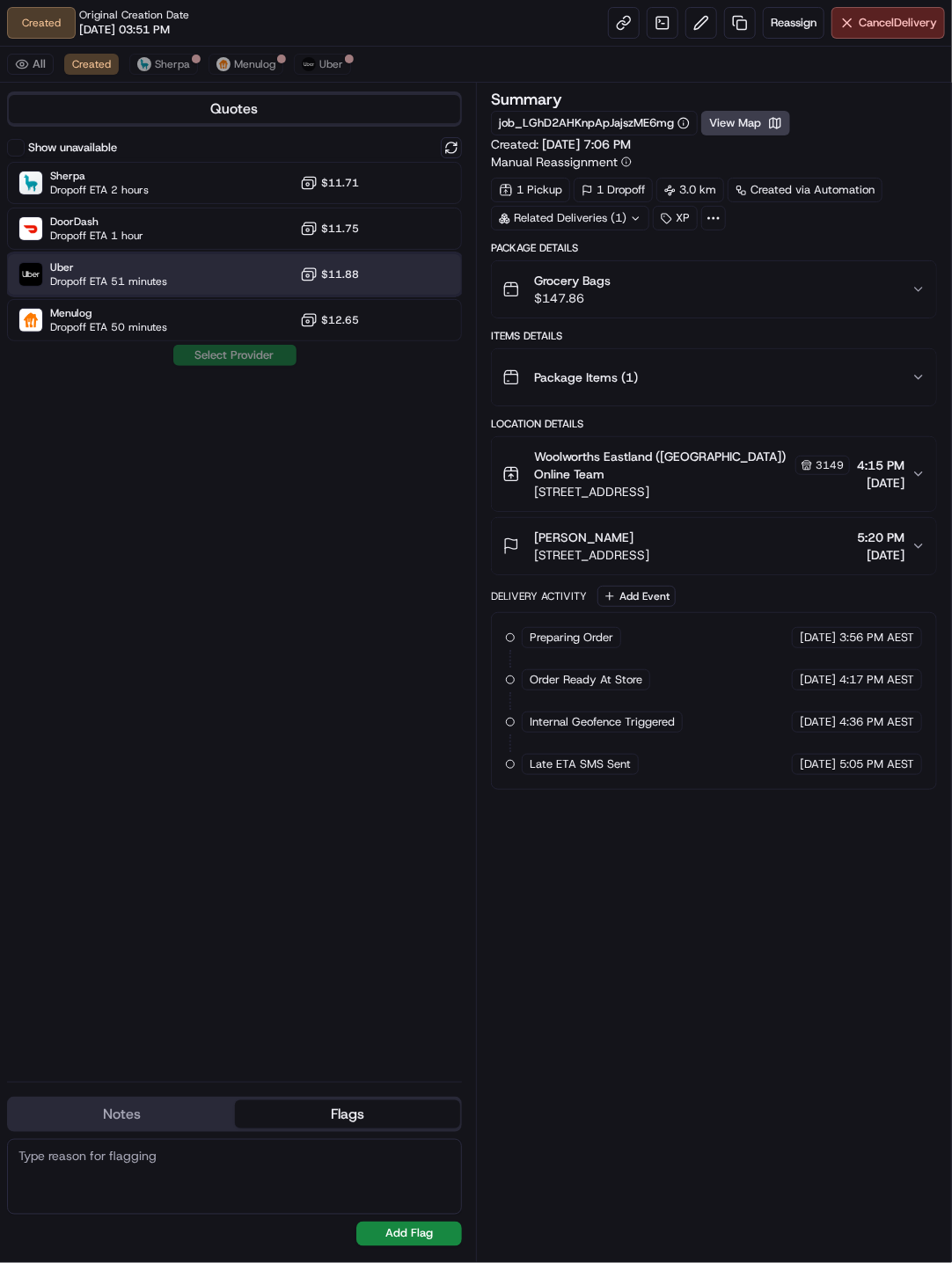
click at [179, 266] on div "Uber Dropoff ETA 51 minutes $11.88" at bounding box center [234, 274] width 455 height 42
click at [251, 361] on button "Assign Provider" at bounding box center [235, 355] width 125 height 21
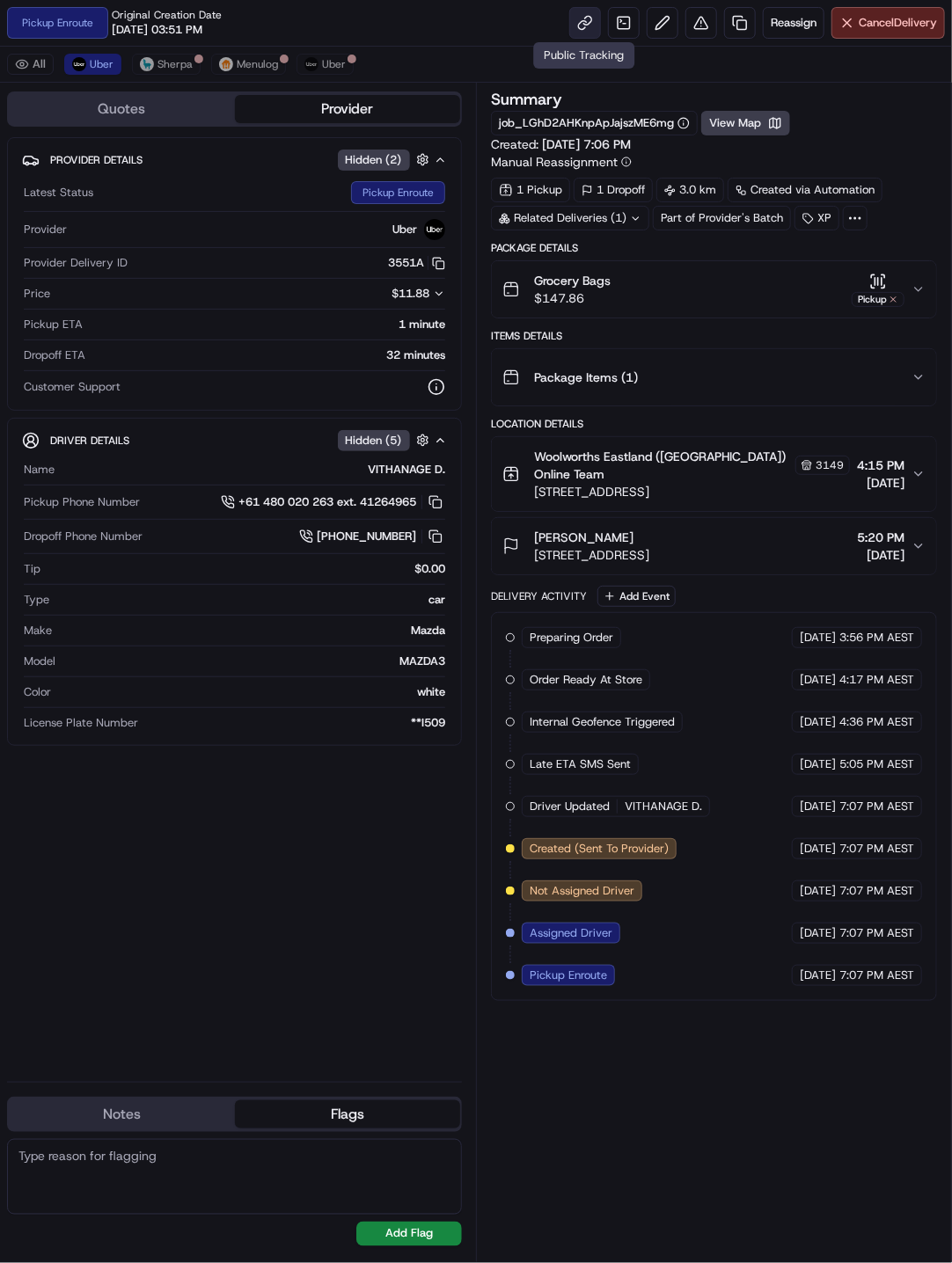
click at [581, 23] on link at bounding box center [584, 22] width 32 height 32
click at [769, 119] on button "View Map" at bounding box center [745, 123] width 89 height 25
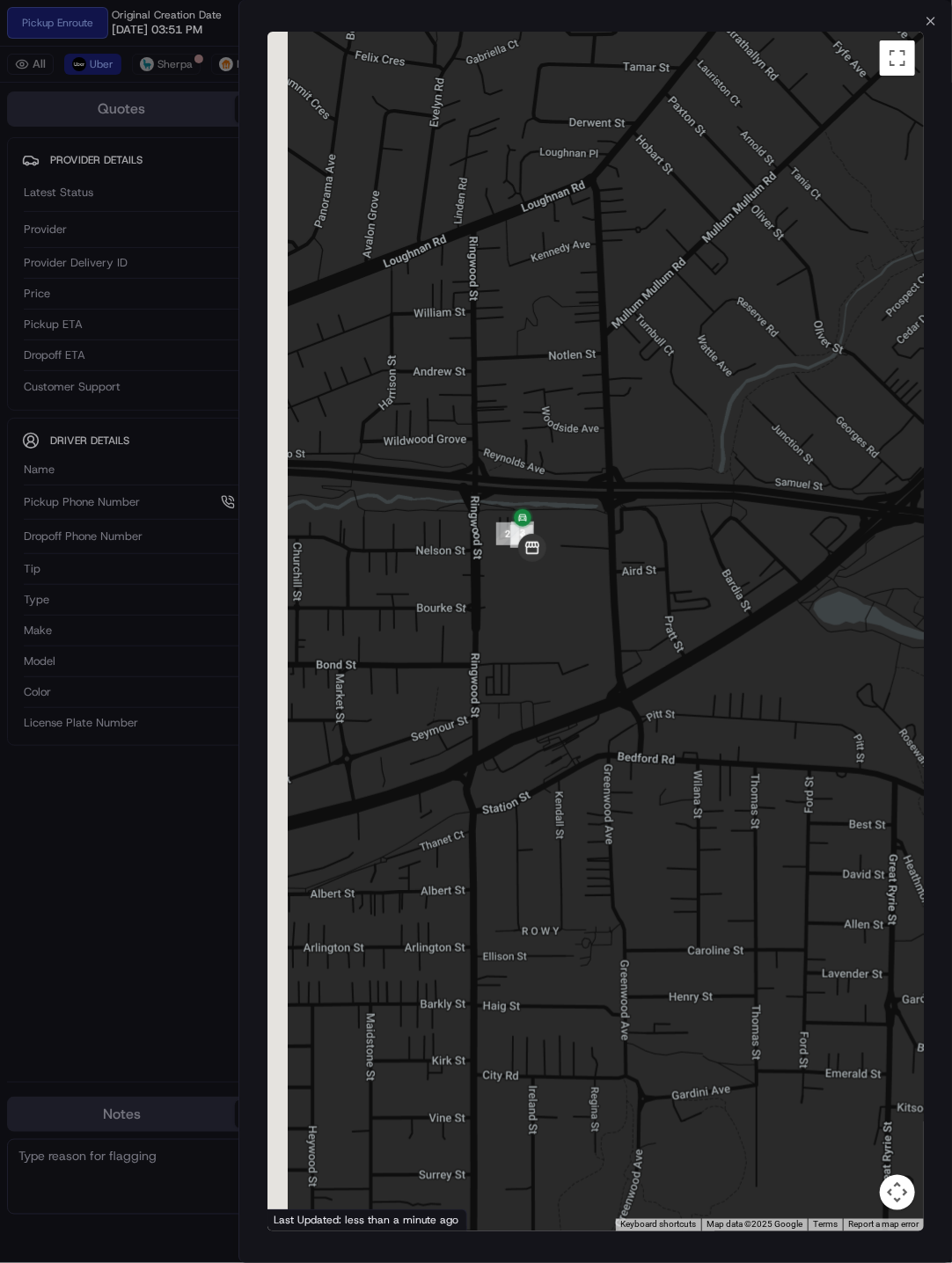
drag, startPoint x: 498, startPoint y: 502, endPoint x: 682, endPoint y: 811, distance: 359.6
click at [682, 776] on div at bounding box center [596, 631] width 657 height 1200
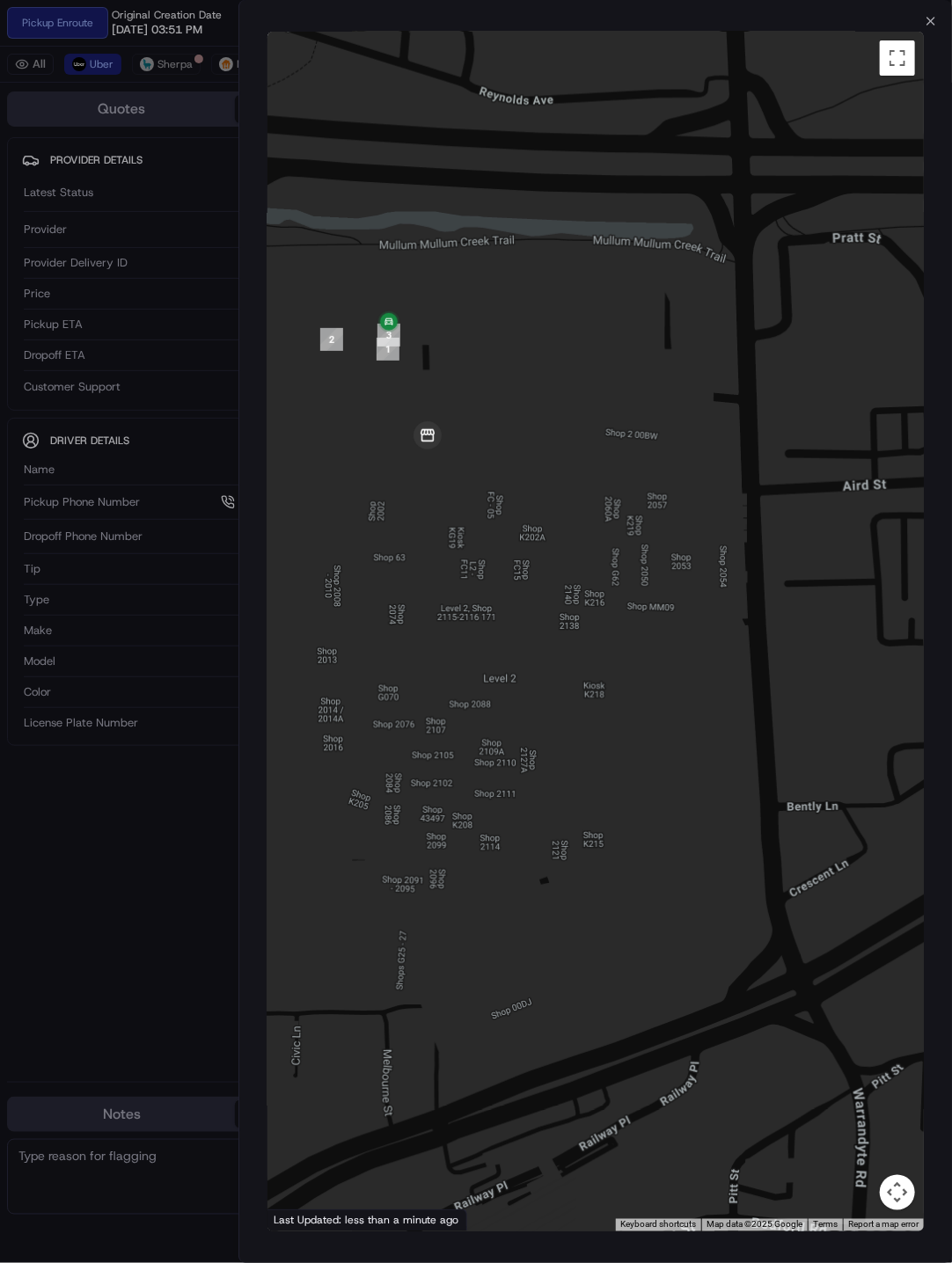
drag, startPoint x: 570, startPoint y: 598, endPoint x: 676, endPoint y: 752, distance: 187.0
click at [676, 752] on div at bounding box center [596, 631] width 657 height 1200
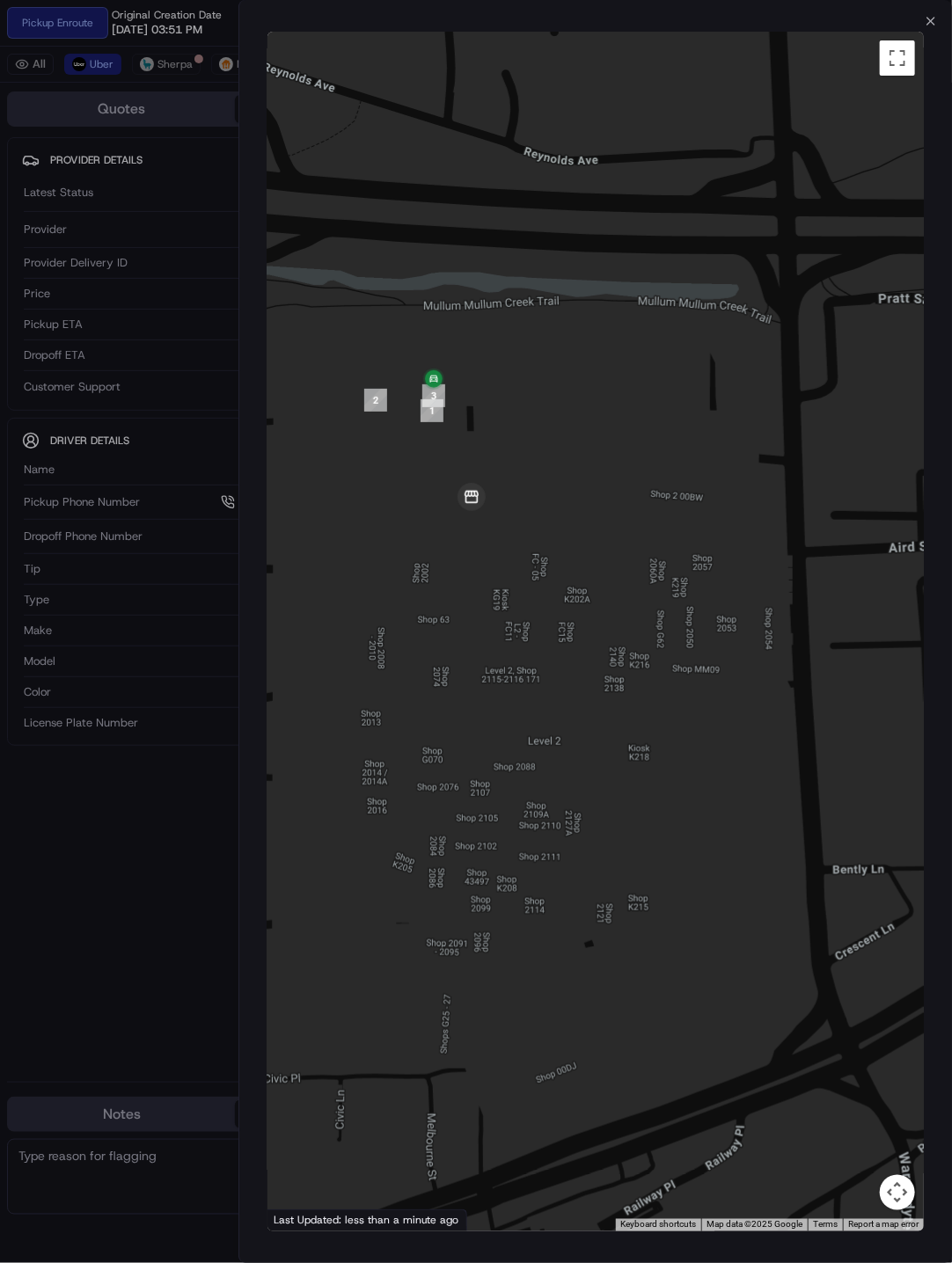
click at [140, 776] on div at bounding box center [476, 631] width 952 height 1263
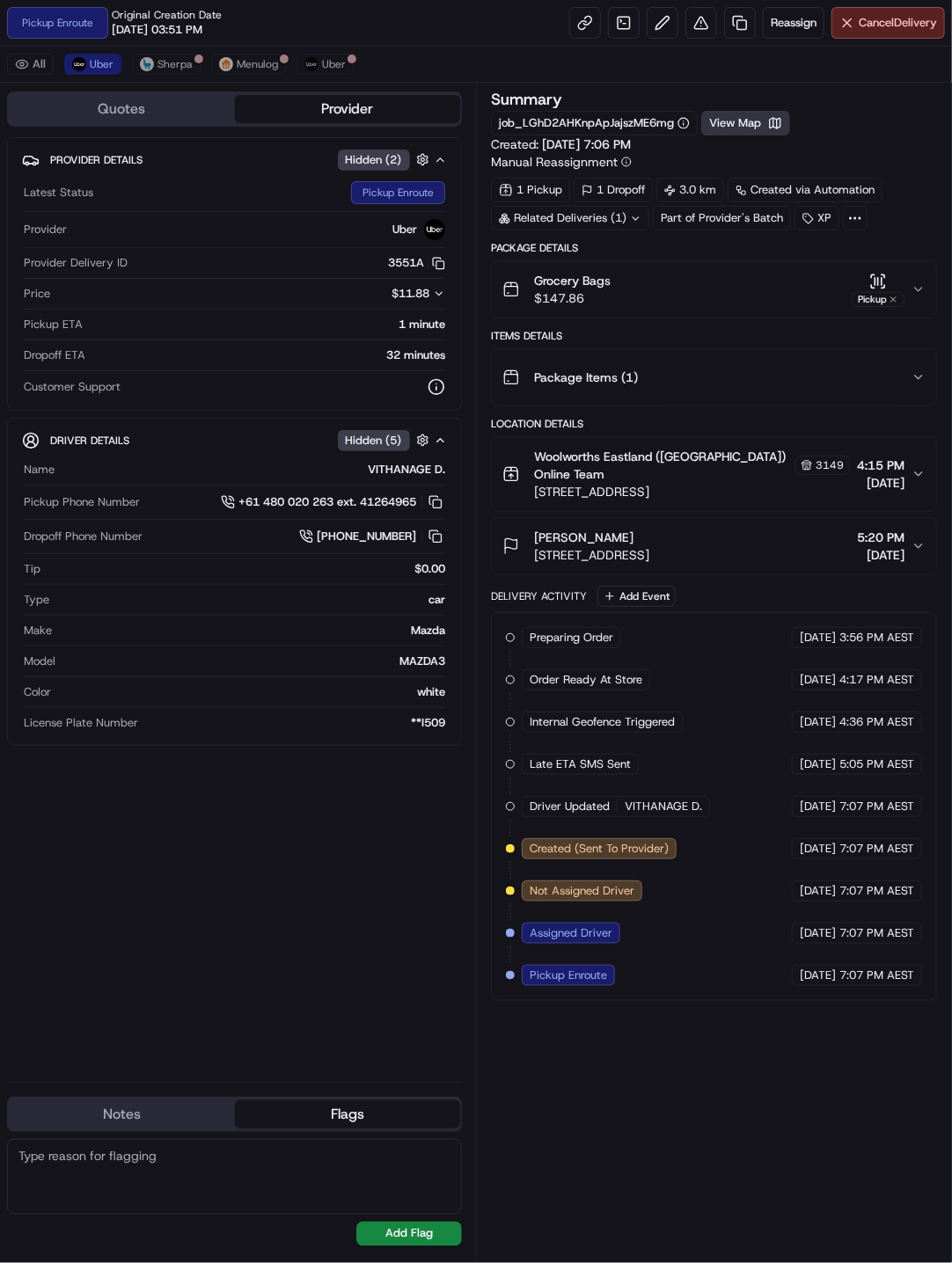
click at [736, 118] on button "View Map" at bounding box center [745, 123] width 89 height 25
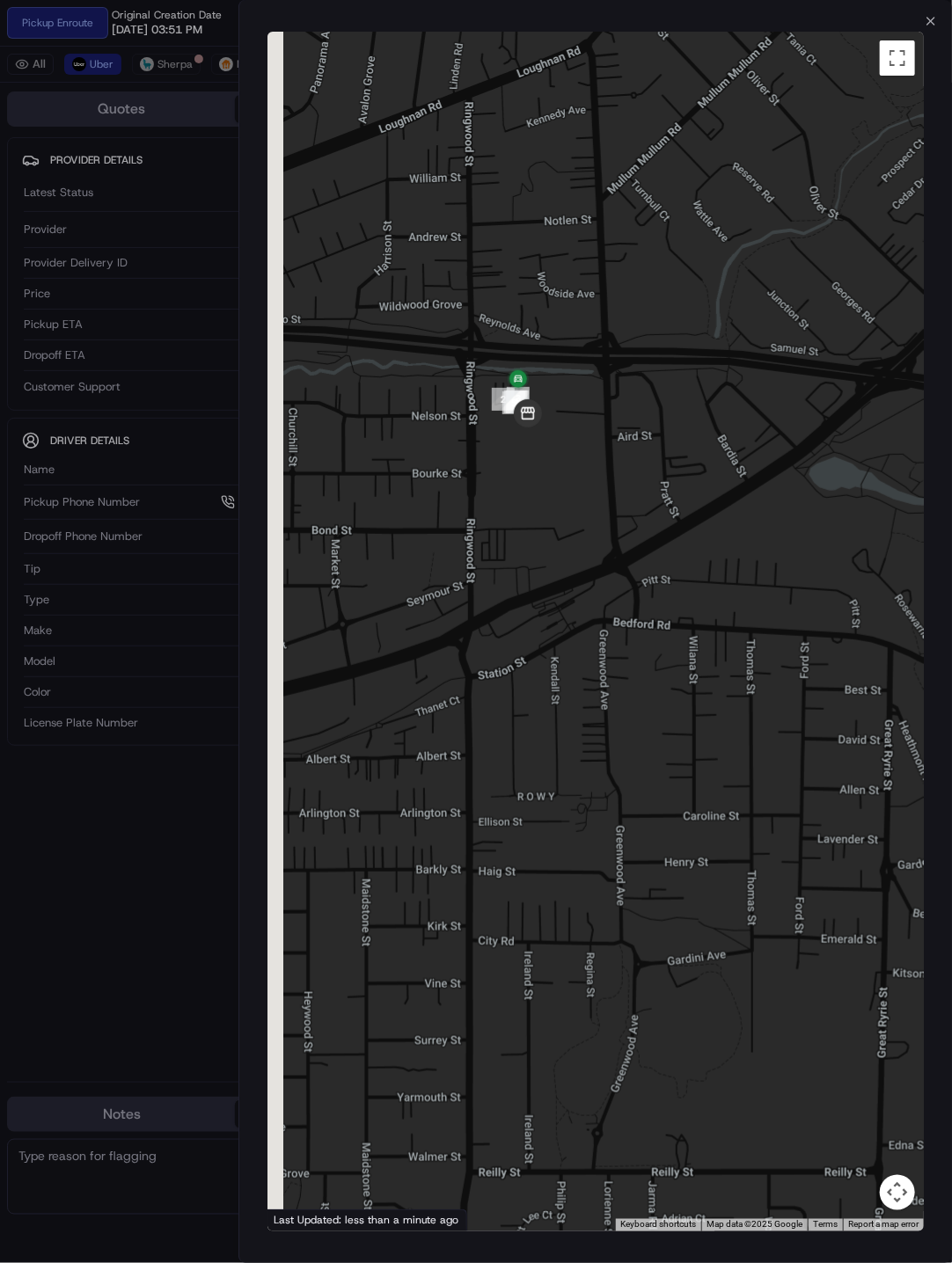
drag, startPoint x: 452, startPoint y: 556, endPoint x: 604, endPoint y: 698, distance: 208.0
click at [604, 698] on div at bounding box center [596, 631] width 657 height 1200
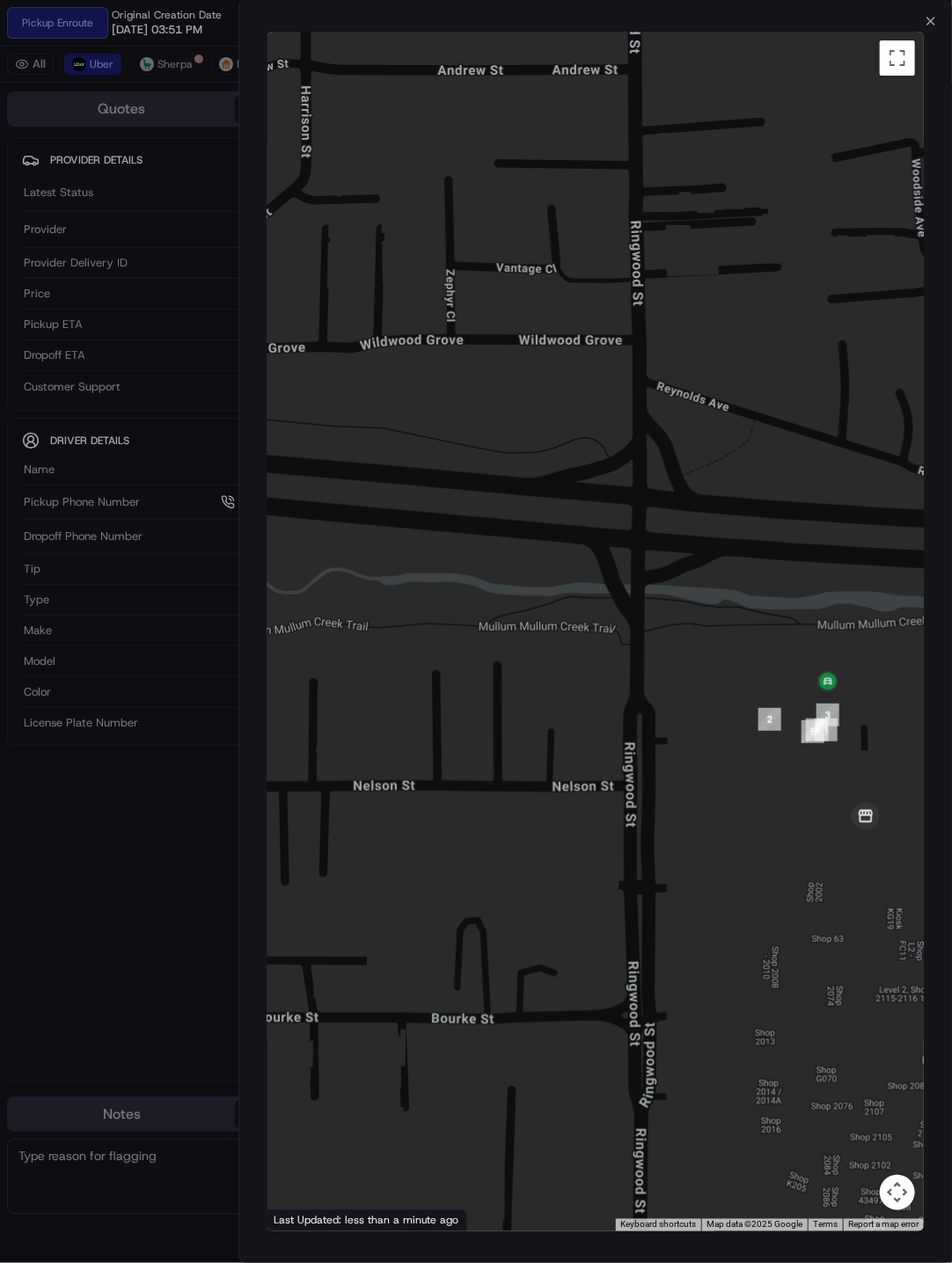
drag, startPoint x: 779, startPoint y: 608, endPoint x: 673, endPoint y: 533, distance: 129.8
click at [673, 533] on div at bounding box center [596, 631] width 657 height 1200
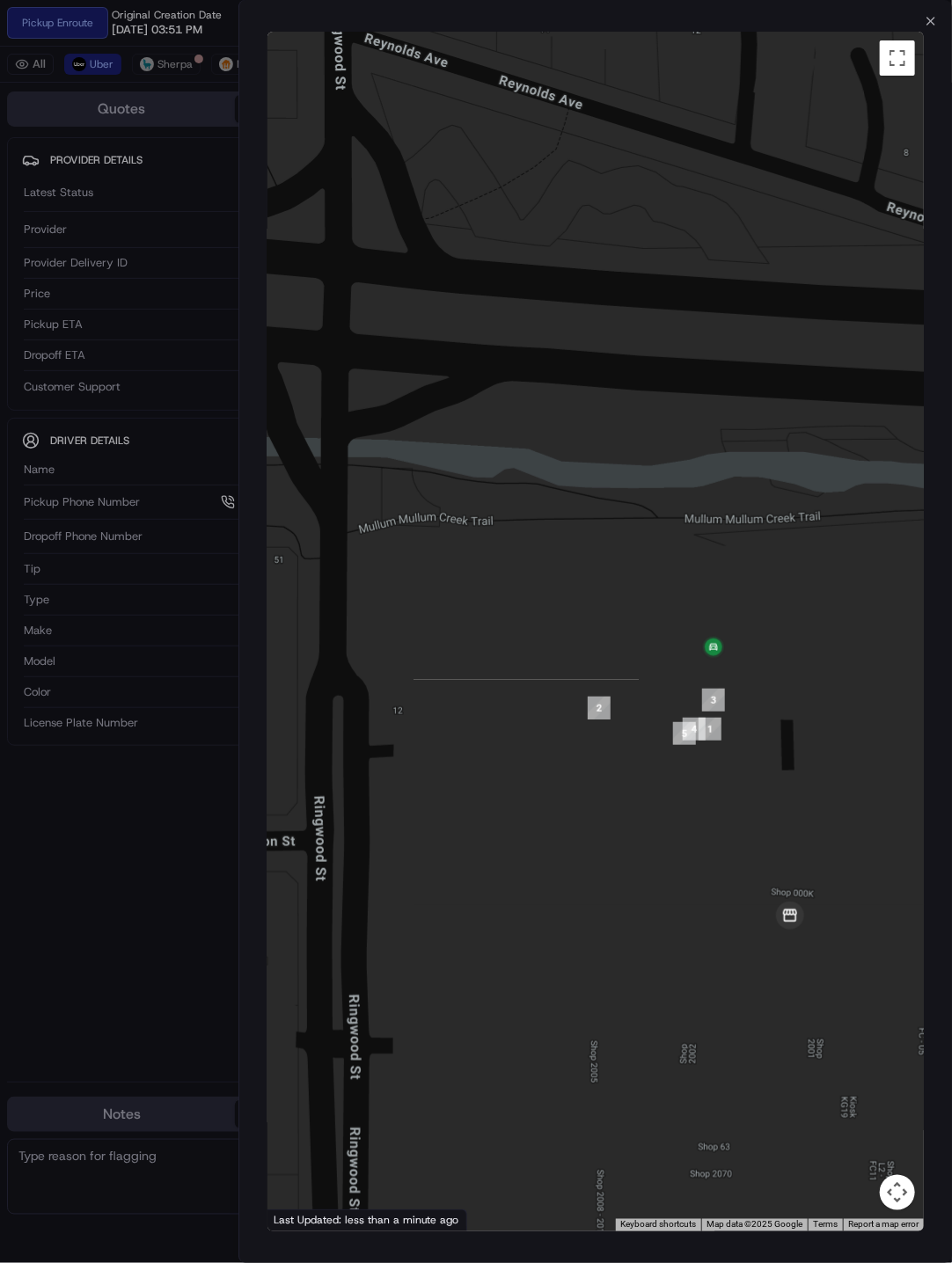
click at [98, 776] on div at bounding box center [476, 631] width 952 height 1263
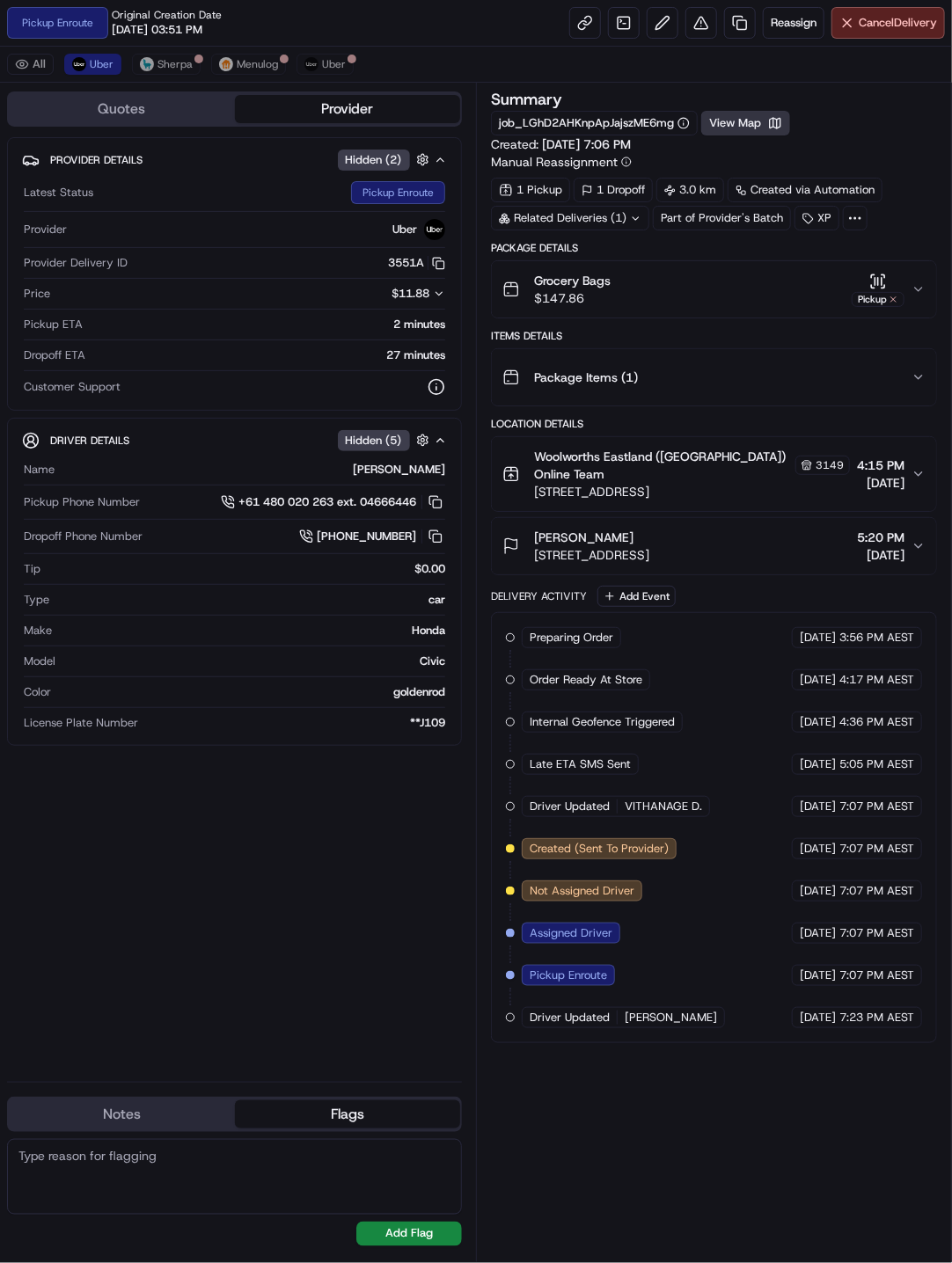
click at [737, 123] on button "View Map" at bounding box center [745, 123] width 89 height 25
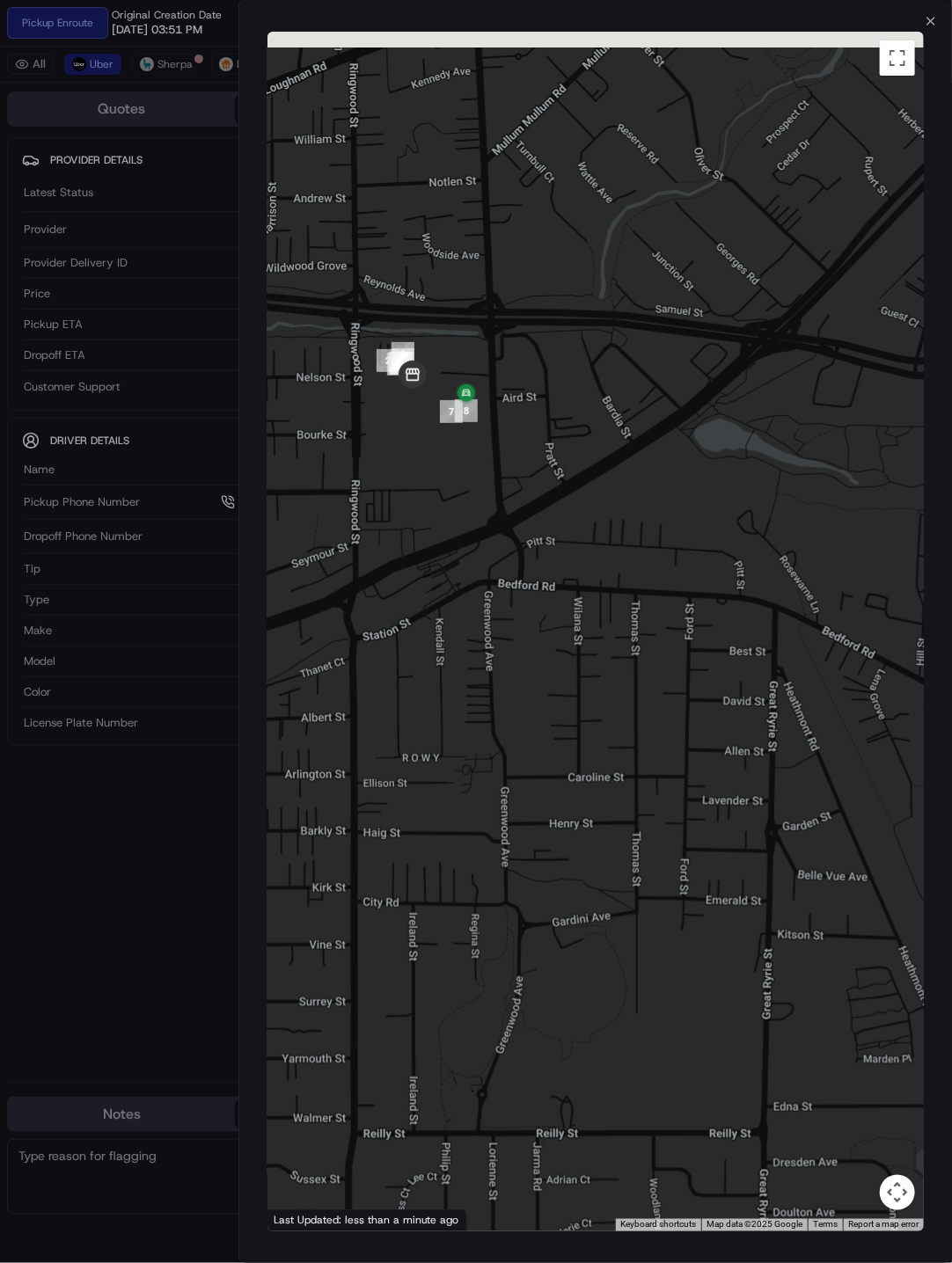
drag, startPoint x: 530, startPoint y: 481, endPoint x: 628, endPoint y: 683, distance: 224.5
click at [628, 683] on div at bounding box center [596, 631] width 657 height 1200
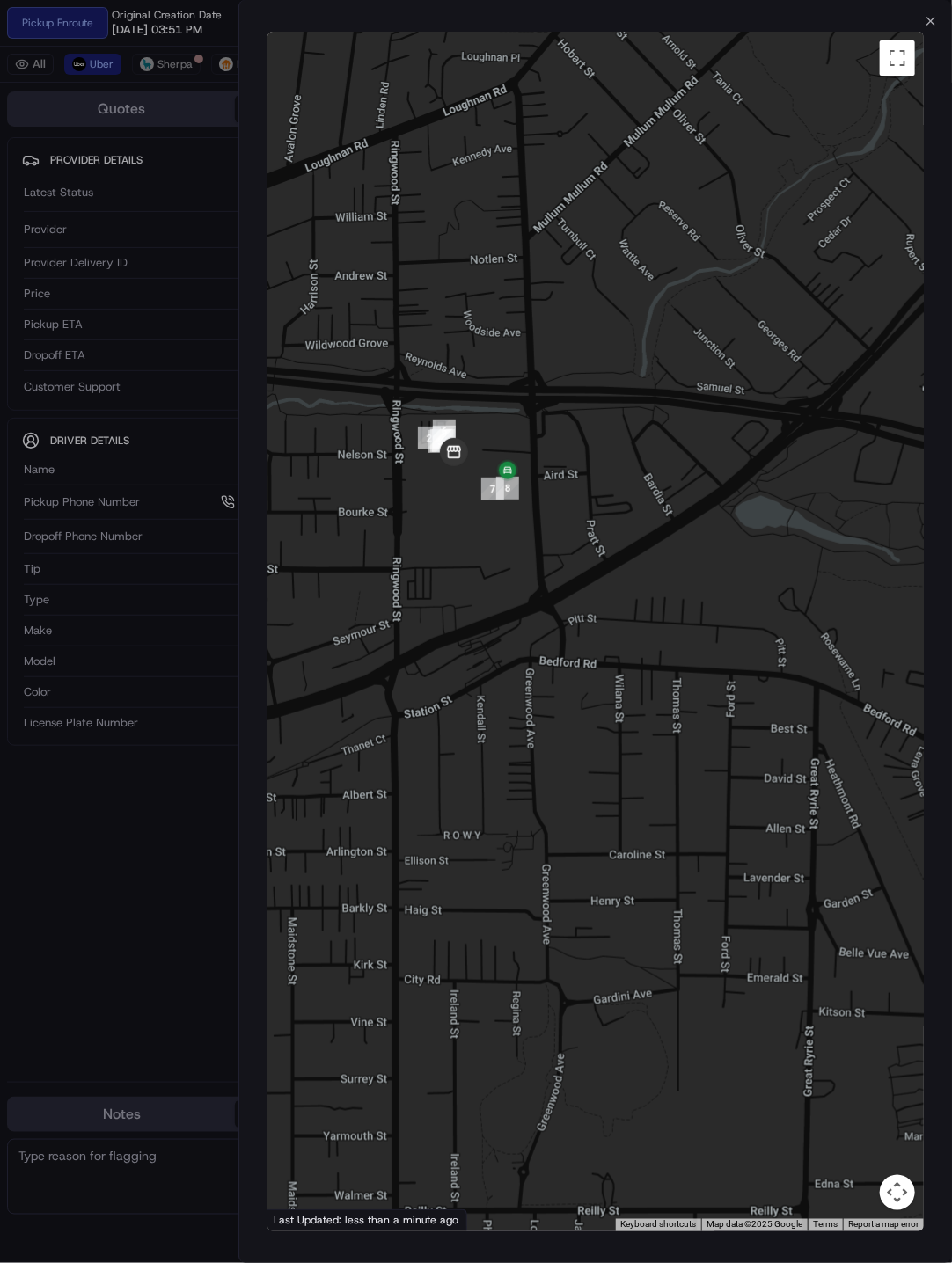
drag, startPoint x: 483, startPoint y: 621, endPoint x: 521, endPoint y: 676, distance: 66.9
click at [521, 676] on div at bounding box center [596, 631] width 657 height 1200
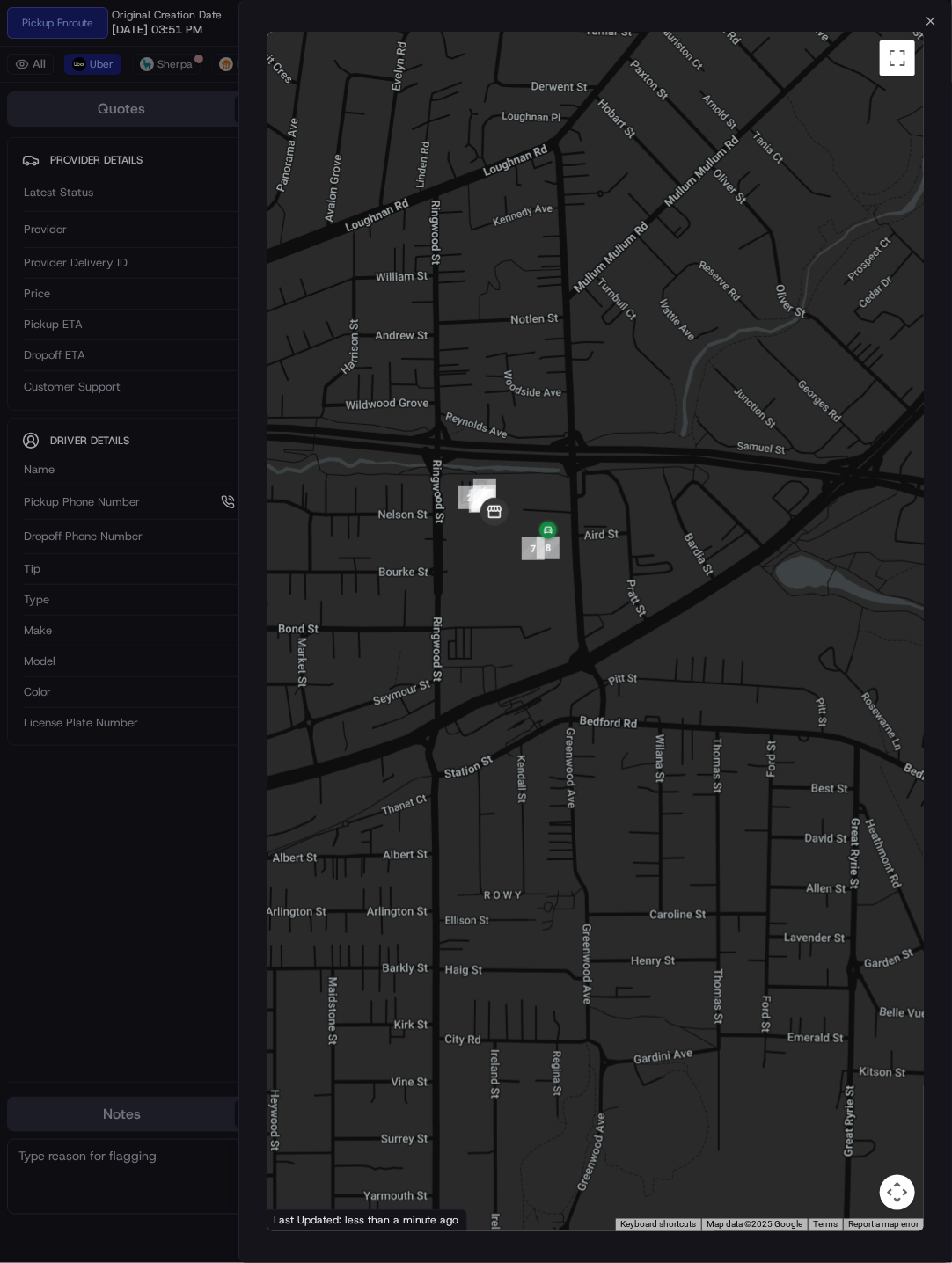
click at [144, 776] on div at bounding box center [476, 631] width 952 height 1263
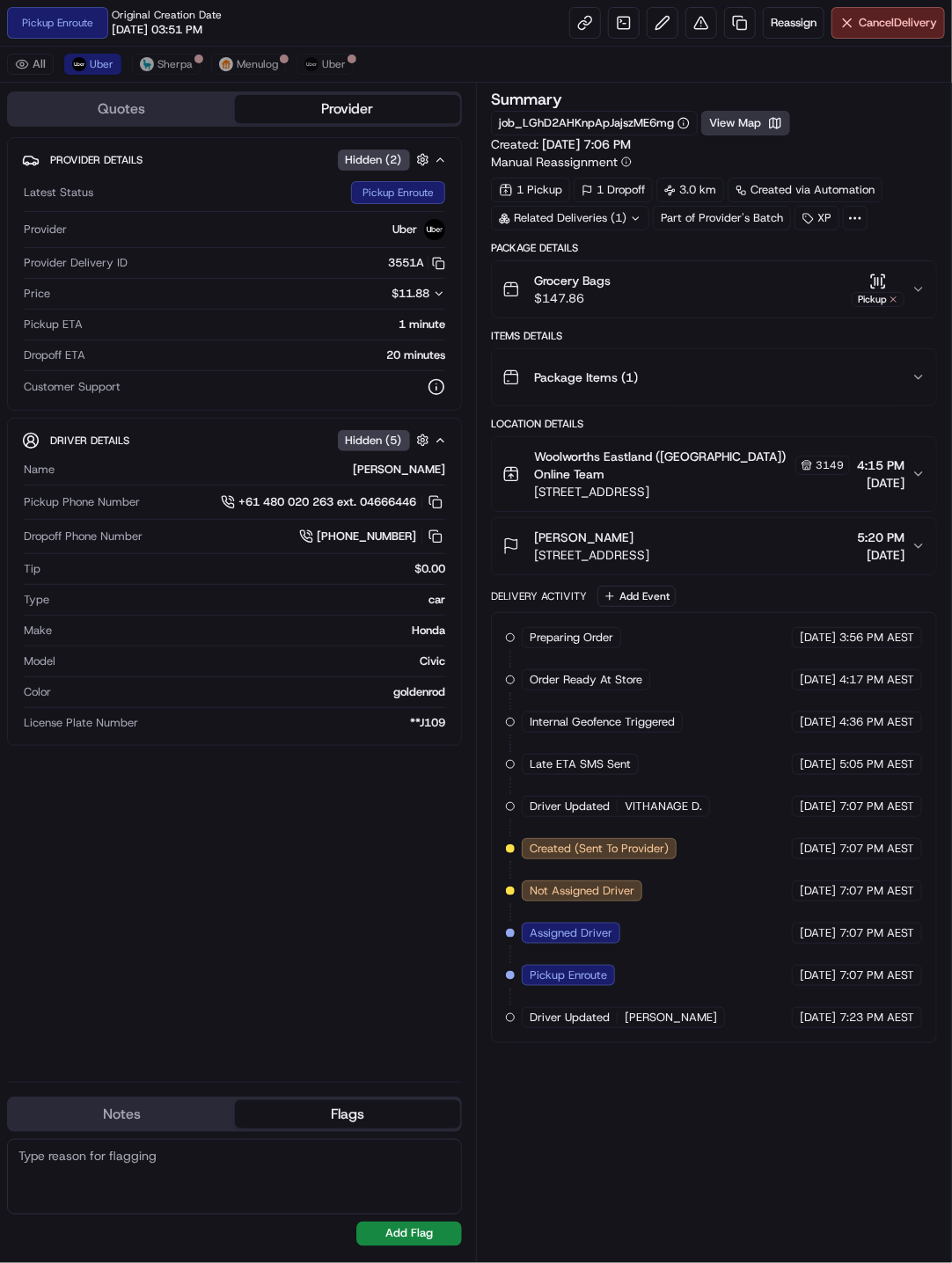
click at [762, 128] on button "View Map" at bounding box center [745, 123] width 89 height 25
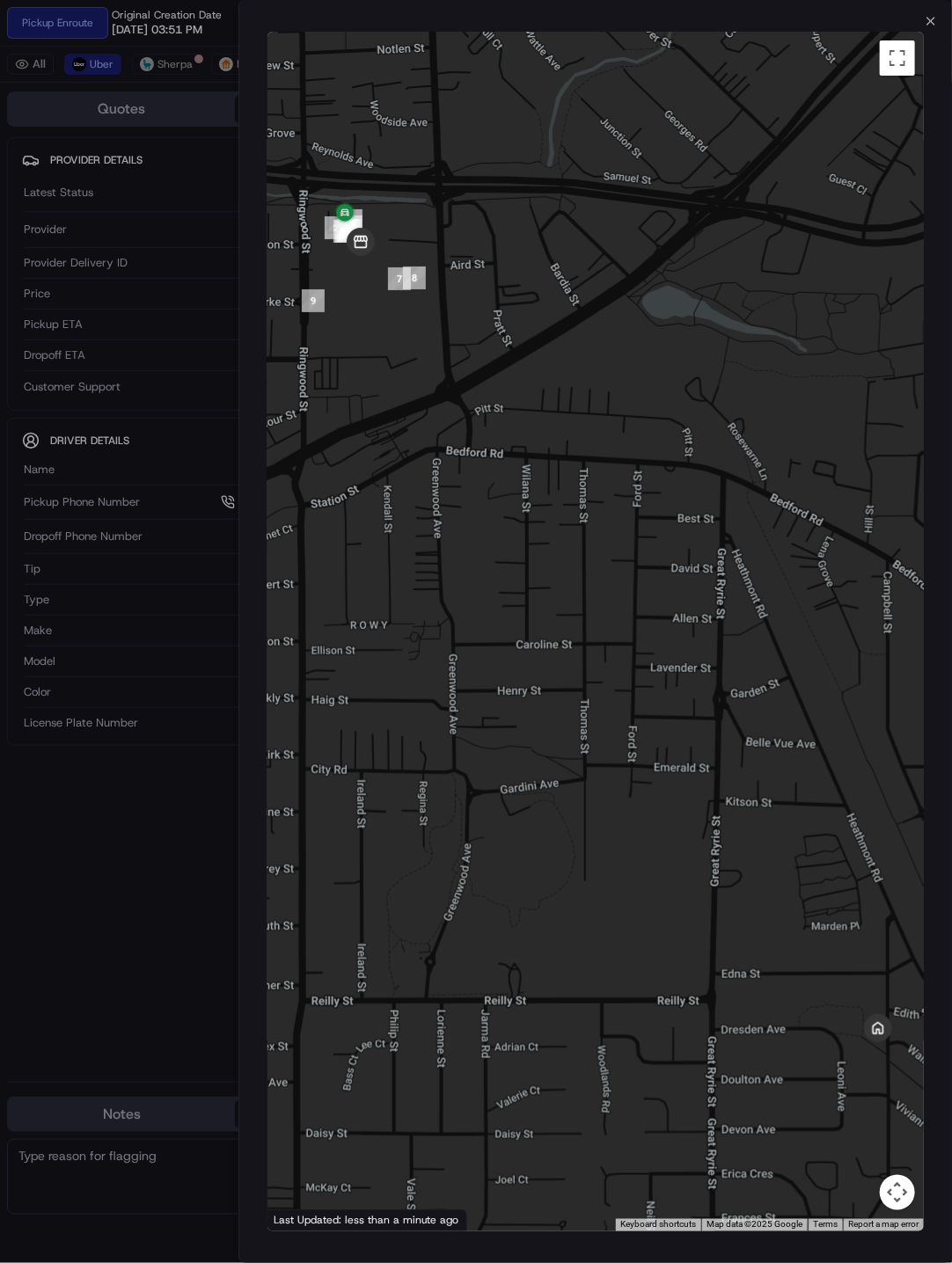
click at [189, 776] on div at bounding box center [476, 631] width 952 height 1263
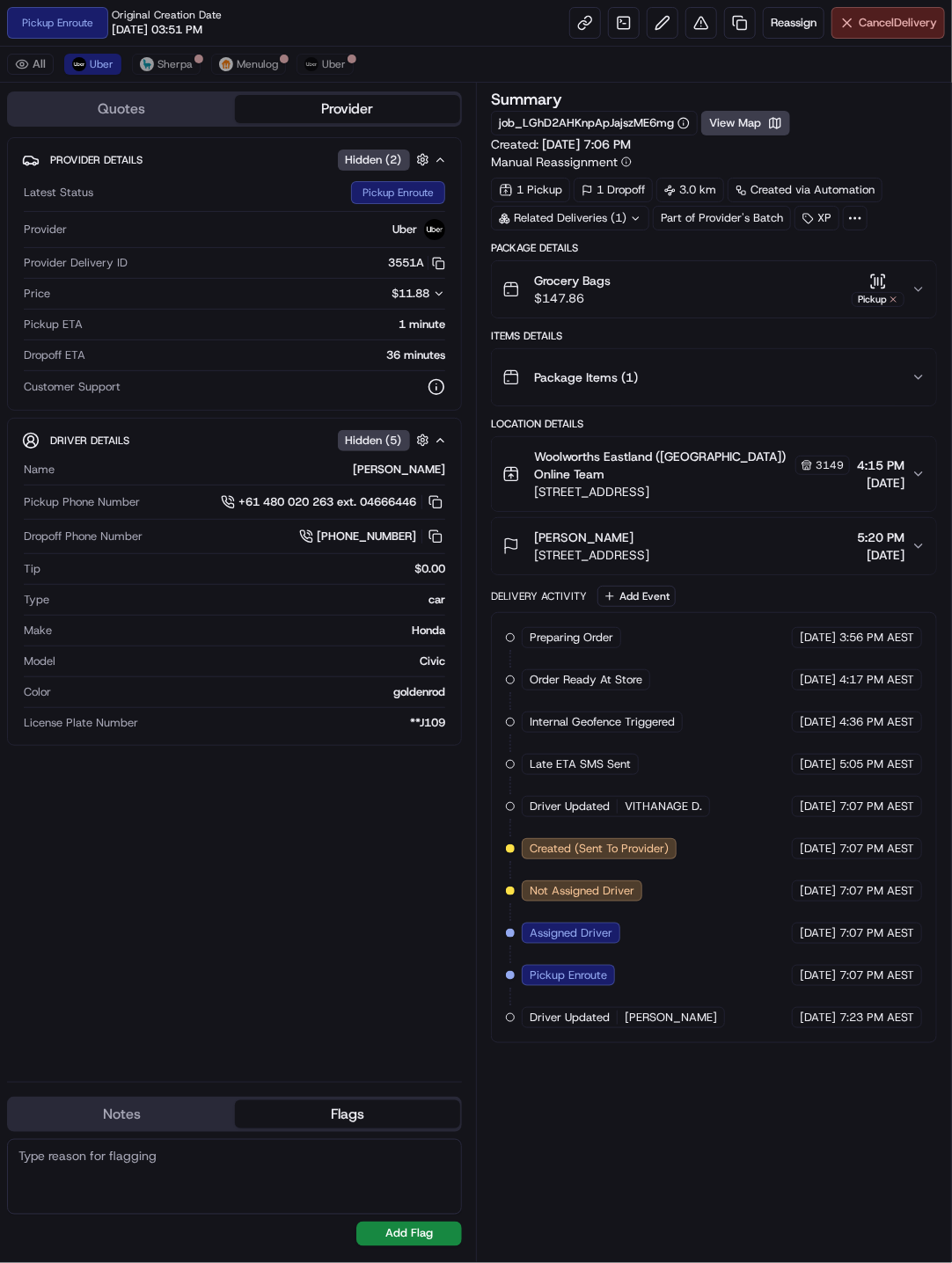
click at [870, 18] on span "Cancel Delivery" at bounding box center [898, 23] width 78 height 16
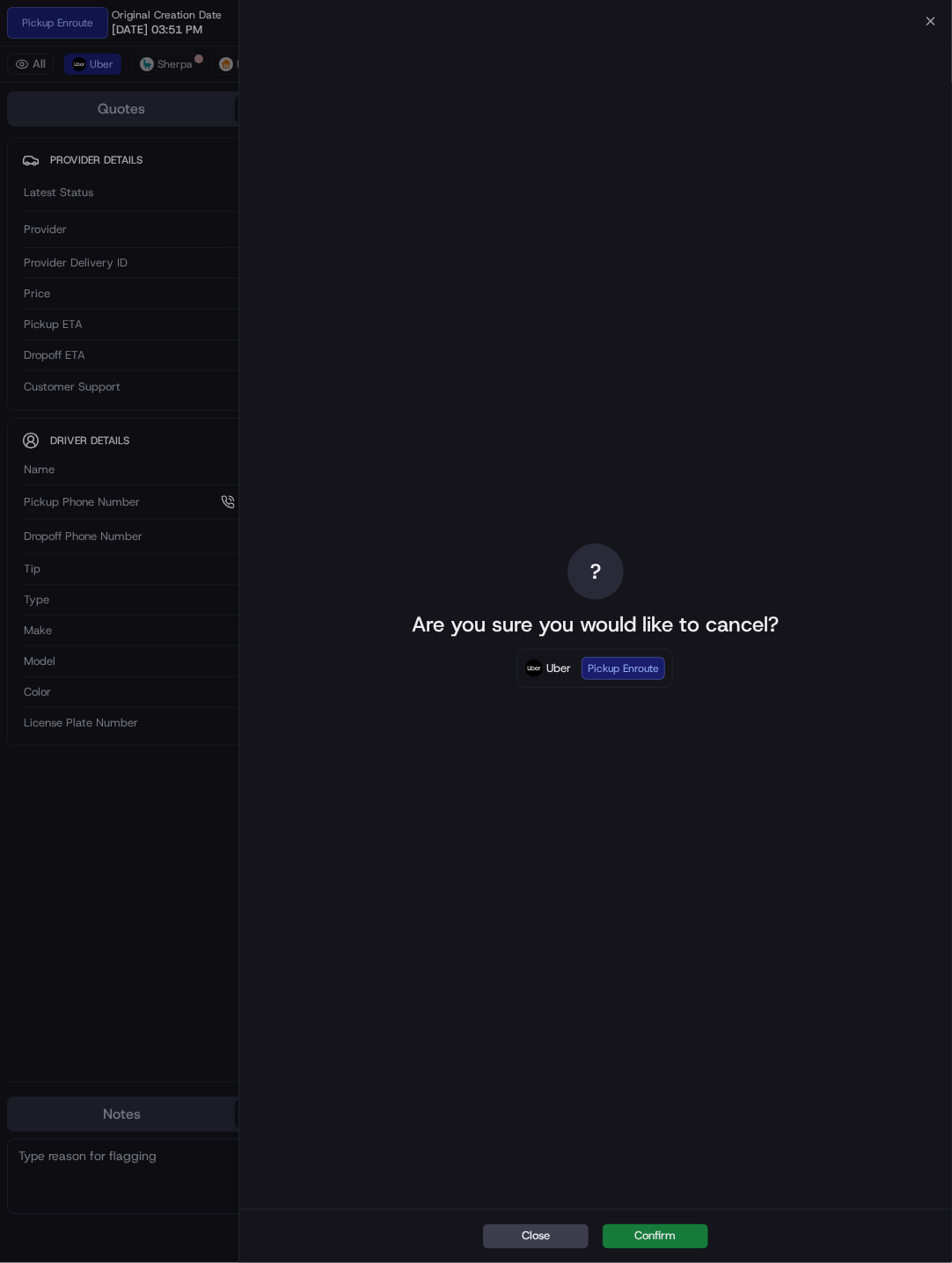
click at [639, 776] on button "Confirm" at bounding box center [655, 1237] width 106 height 25
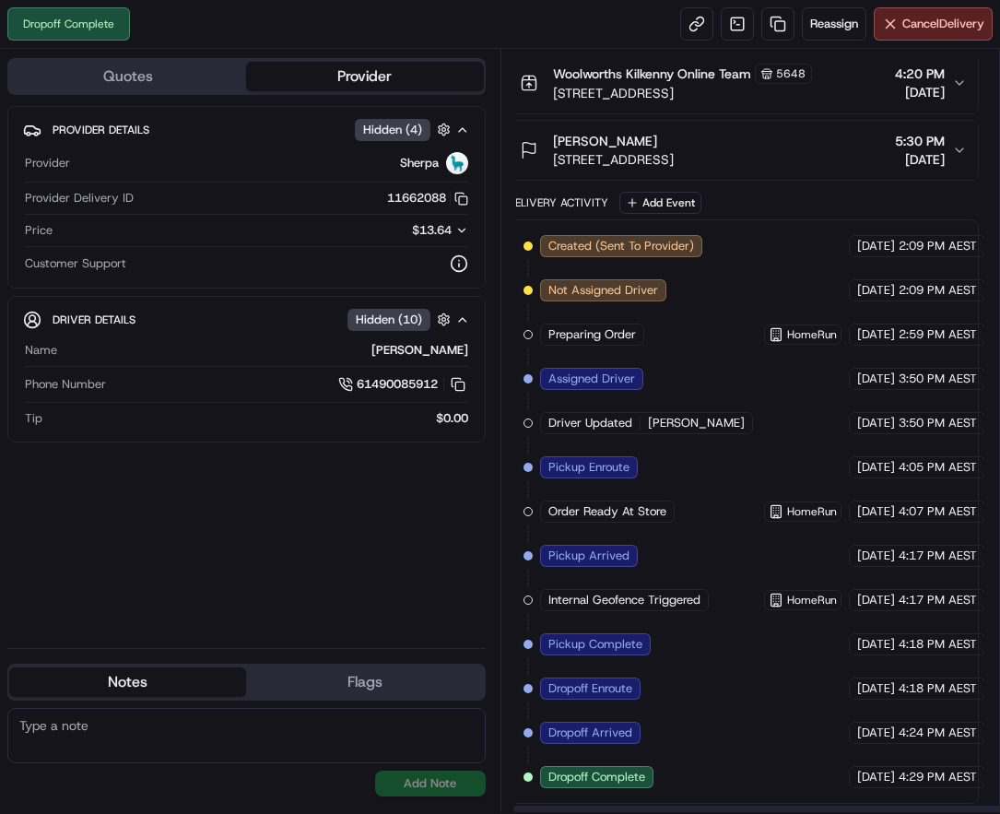
scroll to position [368, 0]
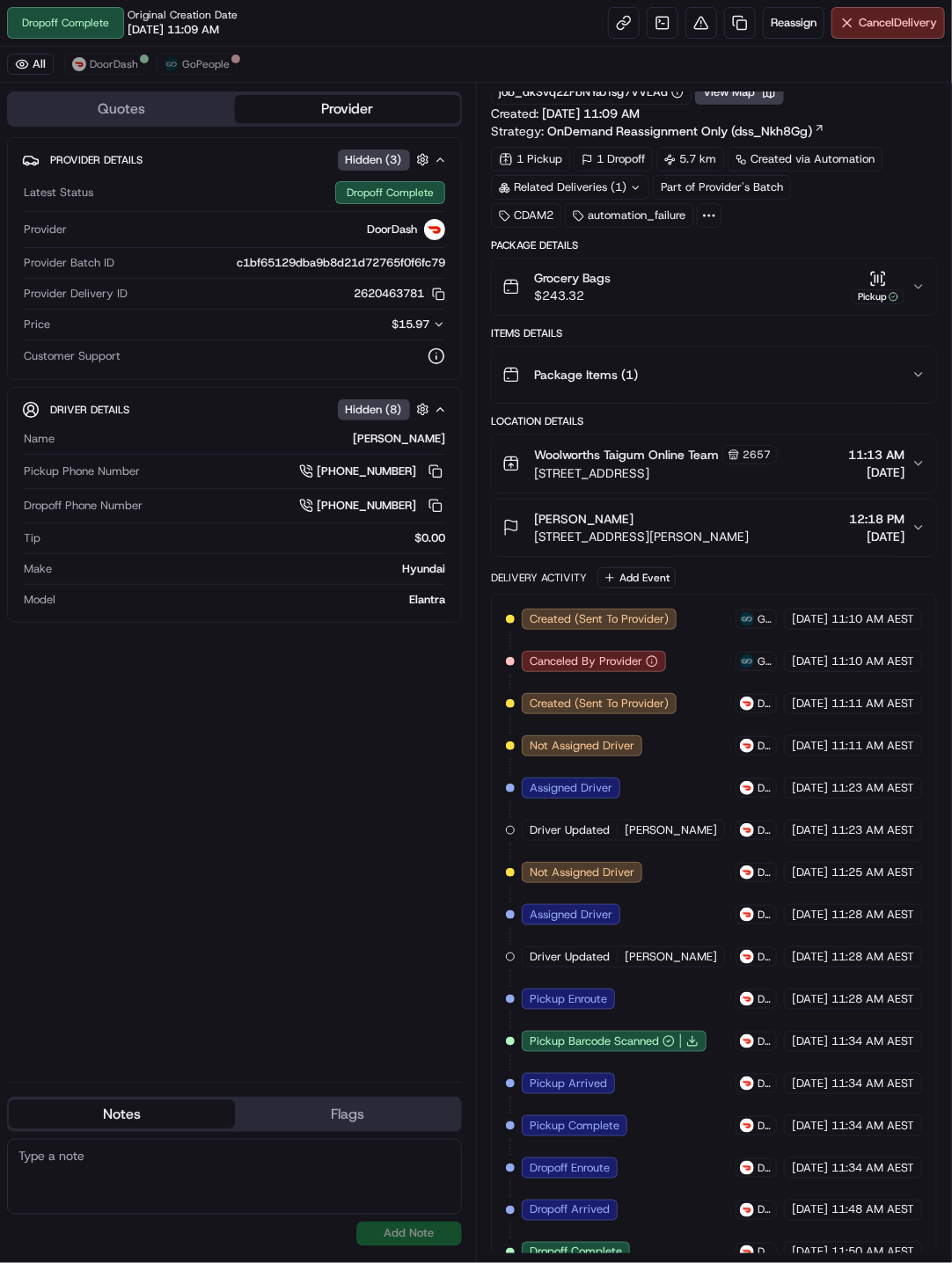
scroll to position [46, 0]
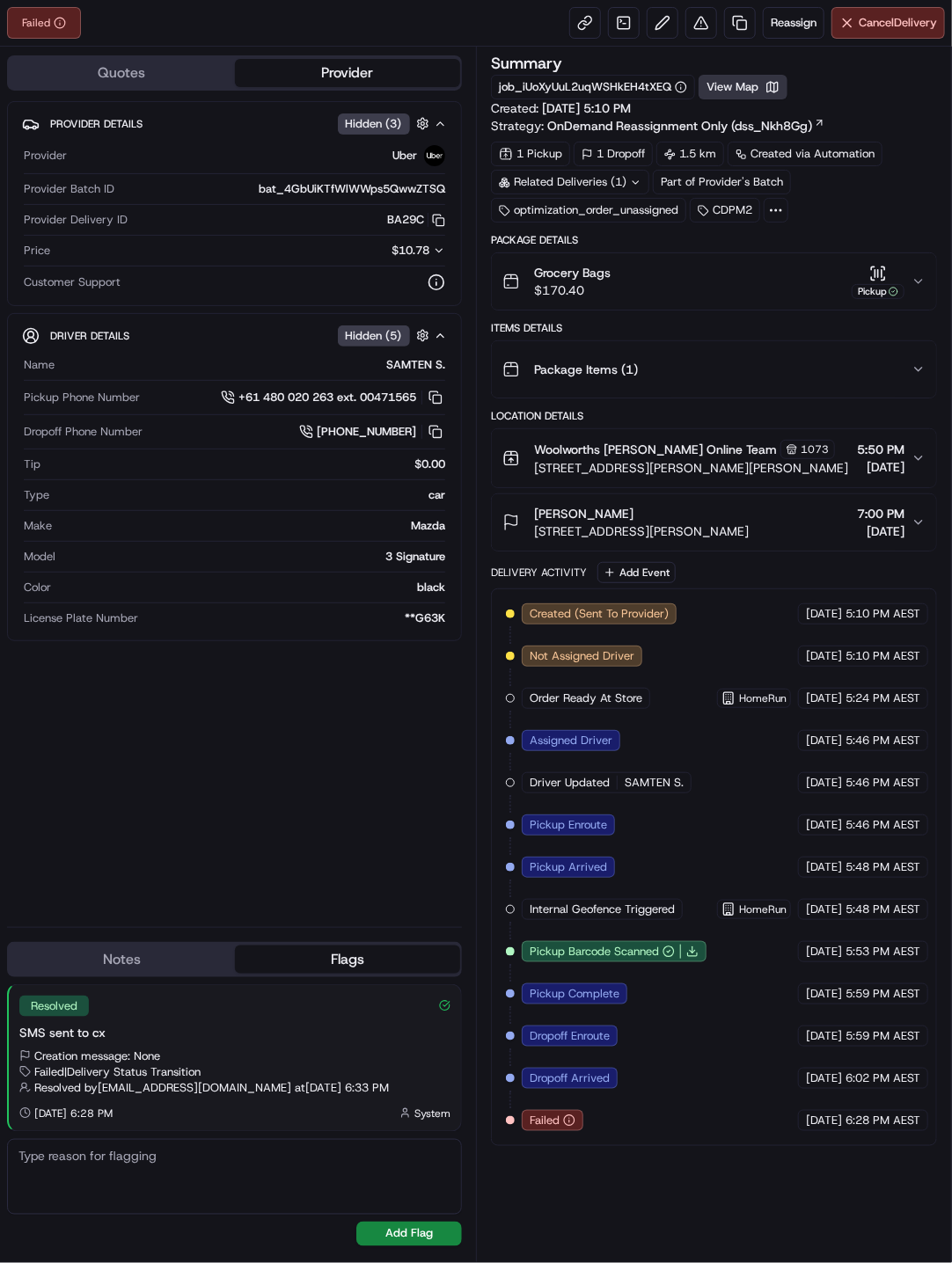
click at [760, 88] on button "View Map" at bounding box center [743, 87] width 89 height 25
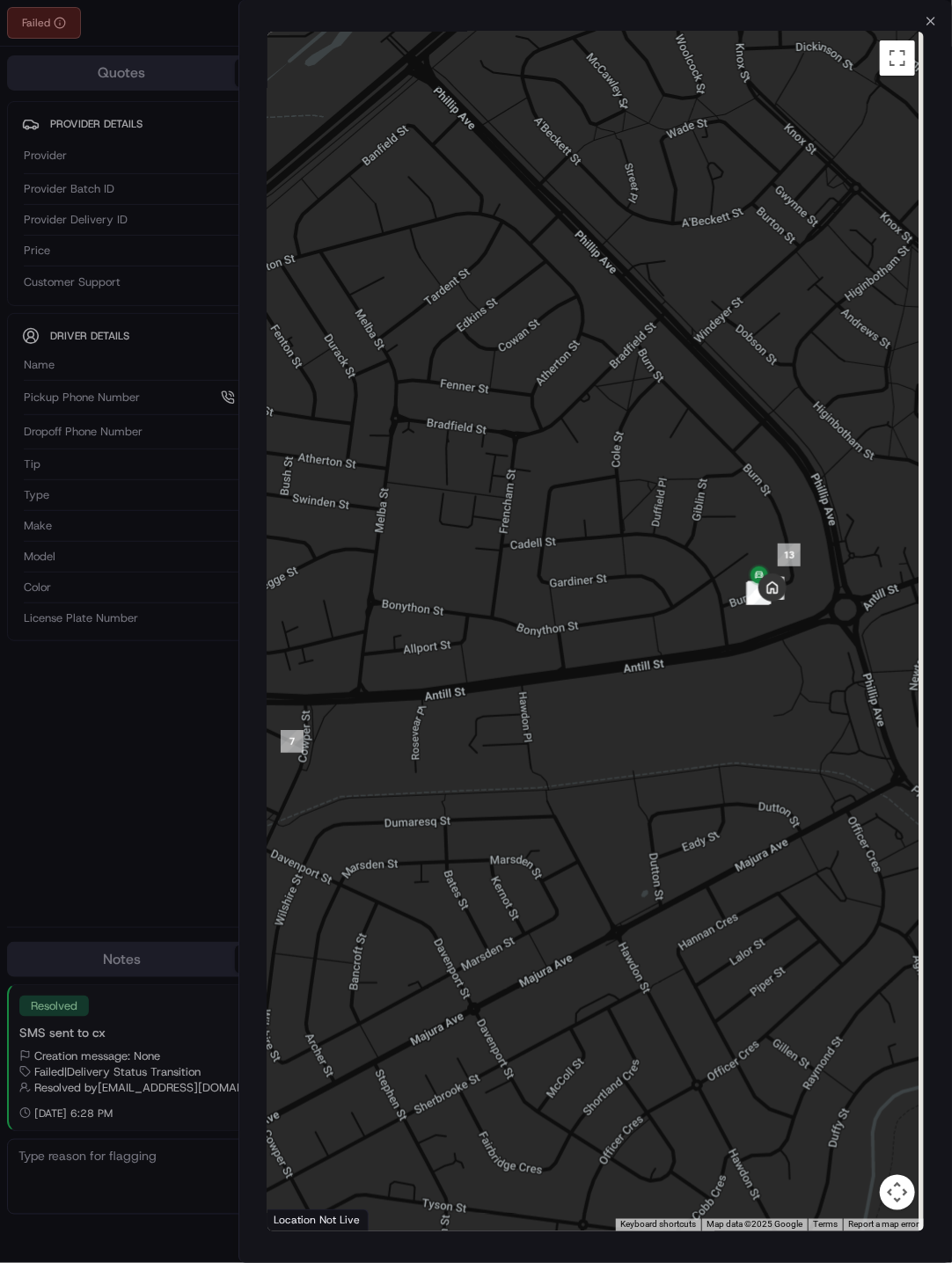
drag, startPoint x: 661, startPoint y: 590, endPoint x: 539, endPoint y: 611, distance: 123.8
click at [539, 611] on div at bounding box center [596, 631] width 657 height 1200
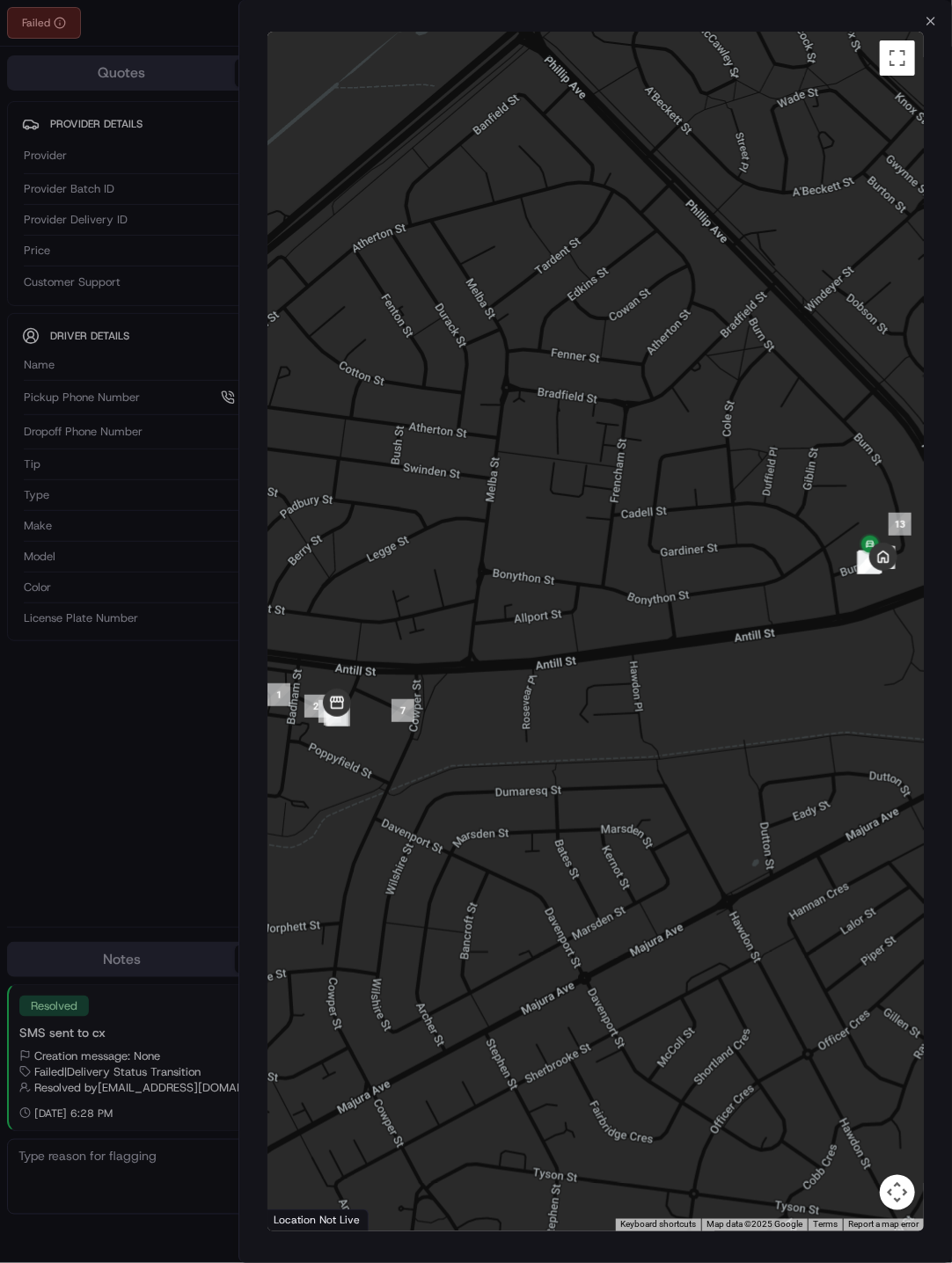
drag, startPoint x: 563, startPoint y: 600, endPoint x: 690, endPoint y: 567, distance: 131.2
click at [690, 567] on div at bounding box center [596, 631] width 657 height 1200
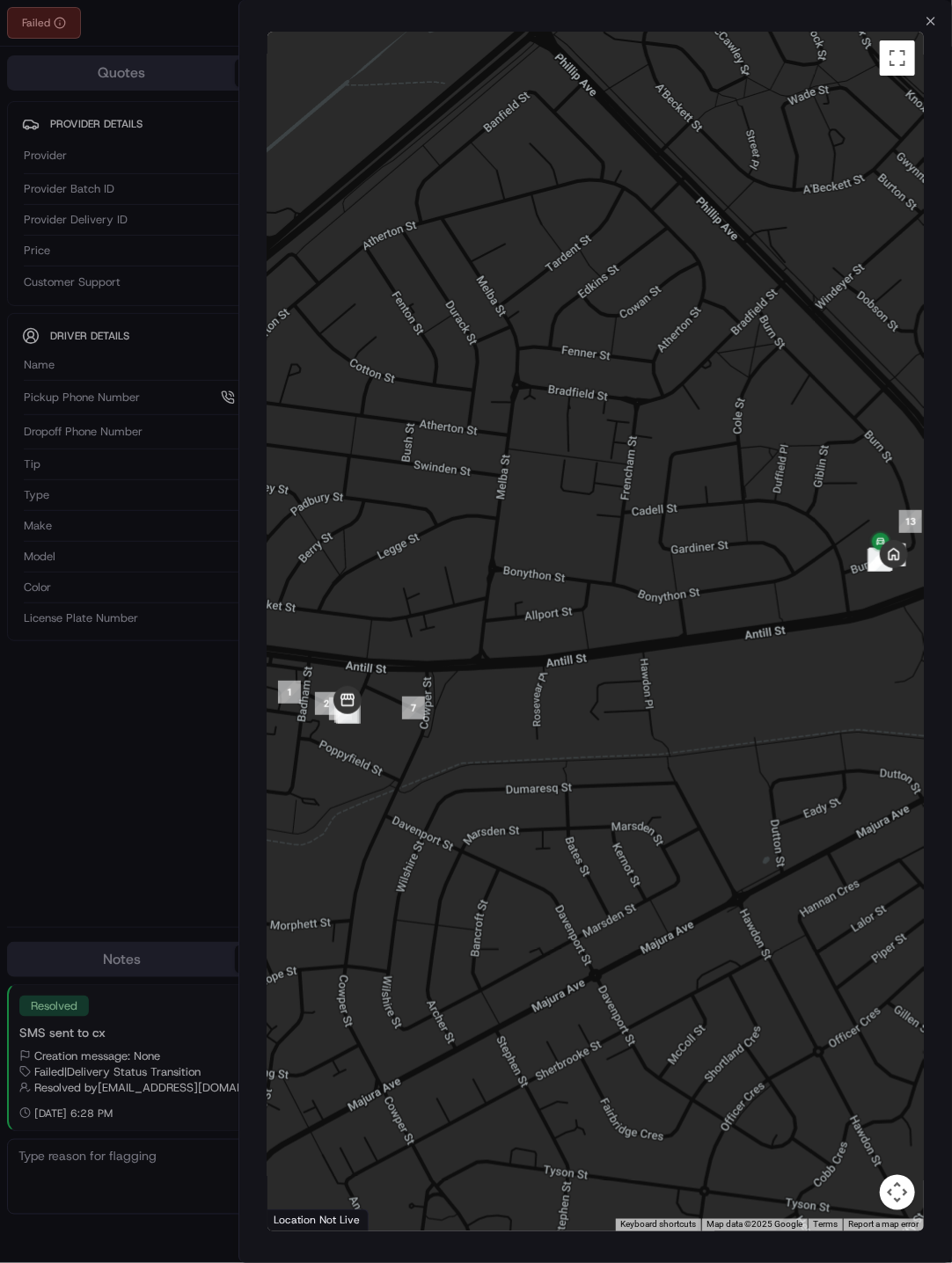
click at [155, 745] on div at bounding box center [476, 631] width 952 height 1263
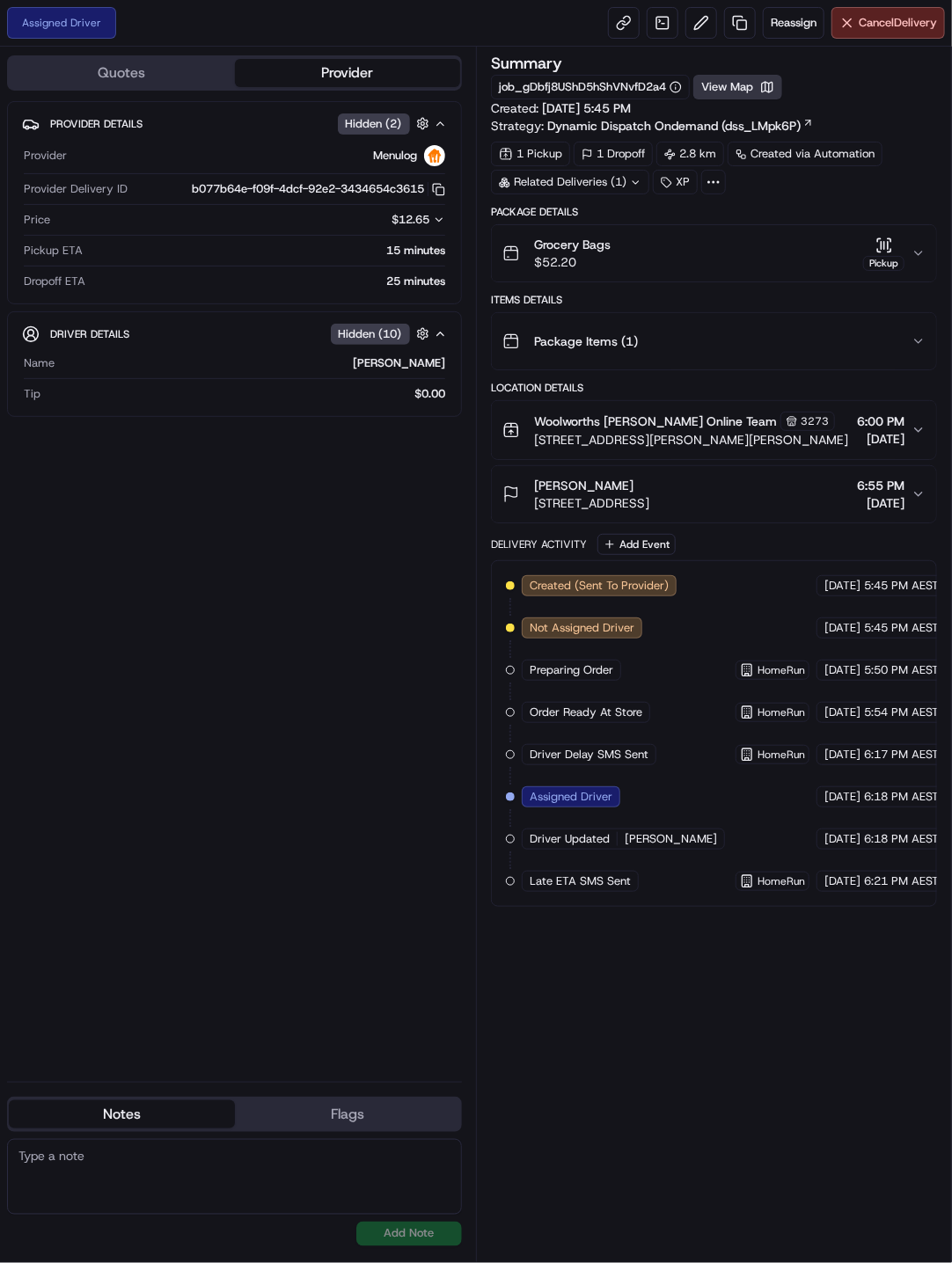
click at [737, 84] on button "View Map" at bounding box center [737, 87] width 89 height 25
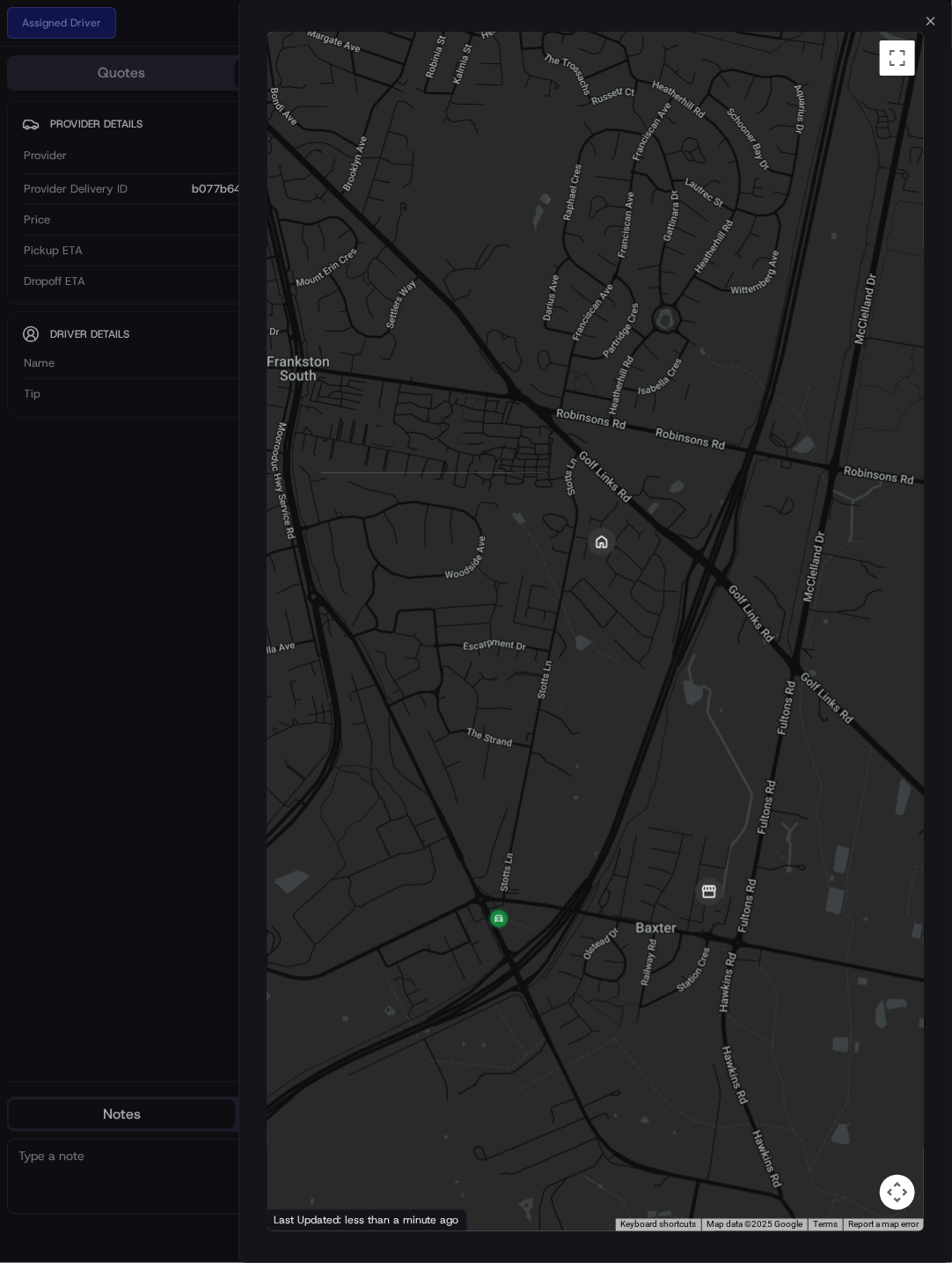
click at [157, 706] on div at bounding box center [476, 631] width 952 height 1263
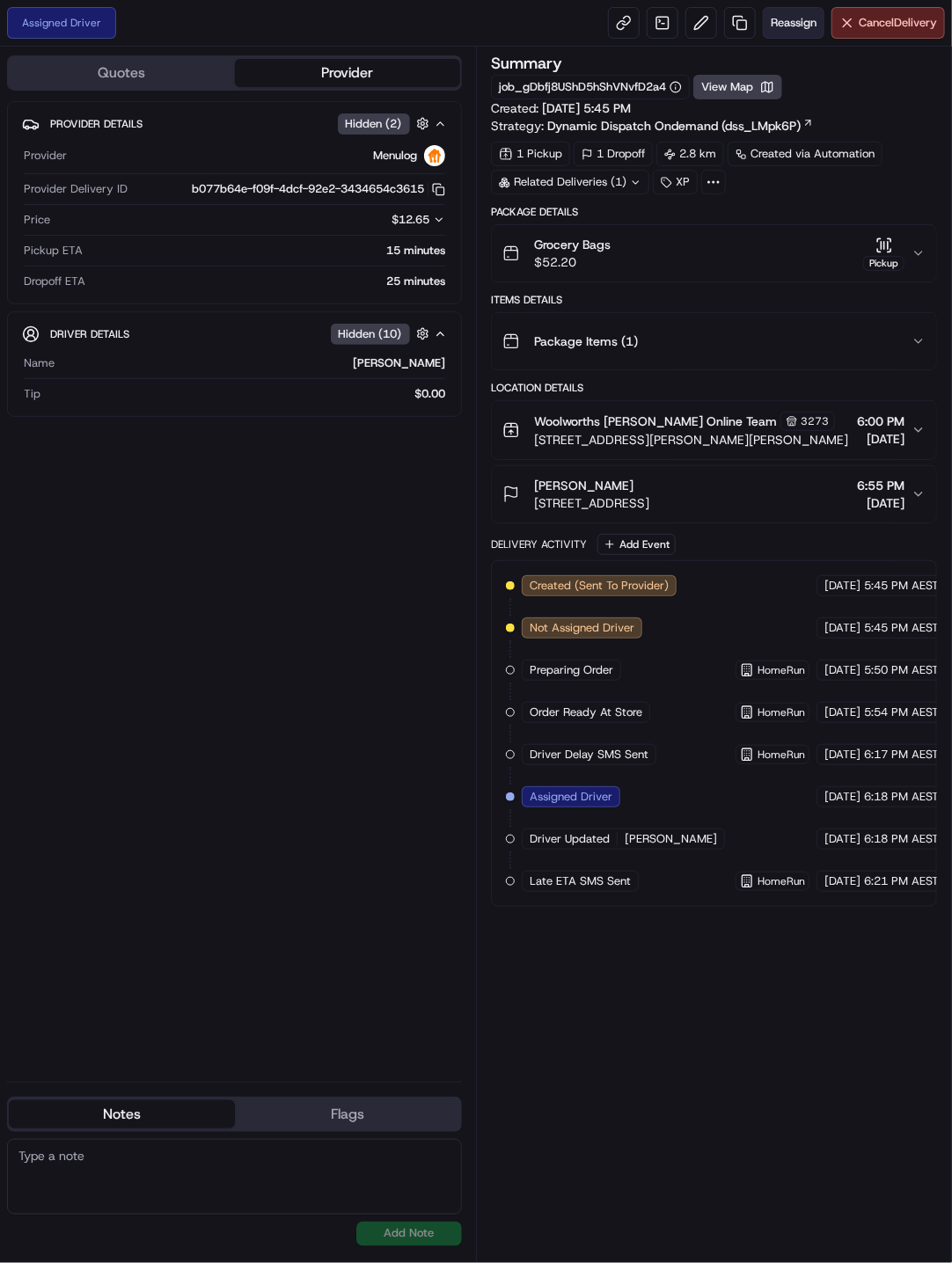
click at [765, 25] on button "Reassign" at bounding box center [793, 22] width 62 height 32
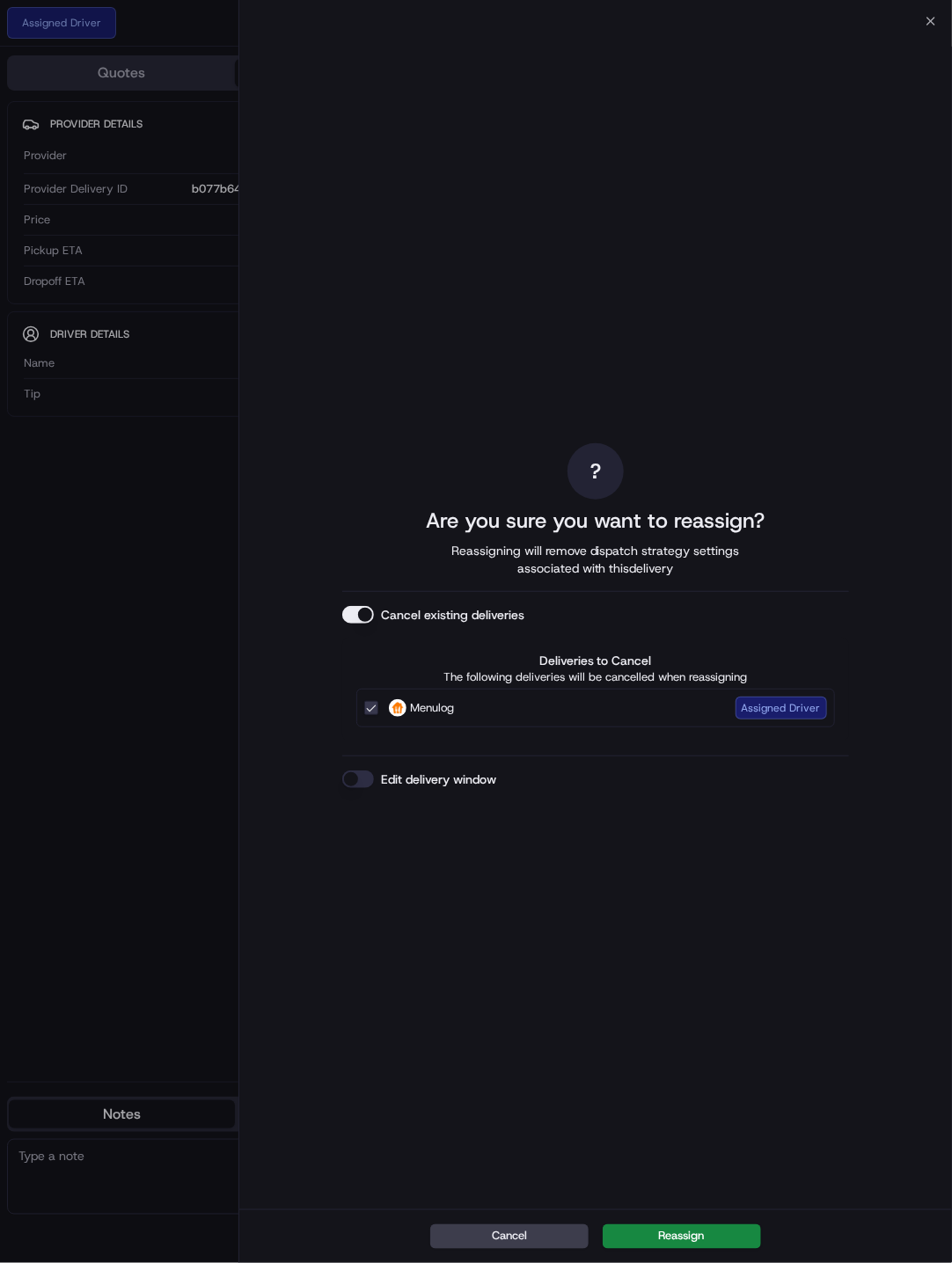
click at [366, 776] on button "Edit delivery window" at bounding box center [357, 779] width 32 height 17
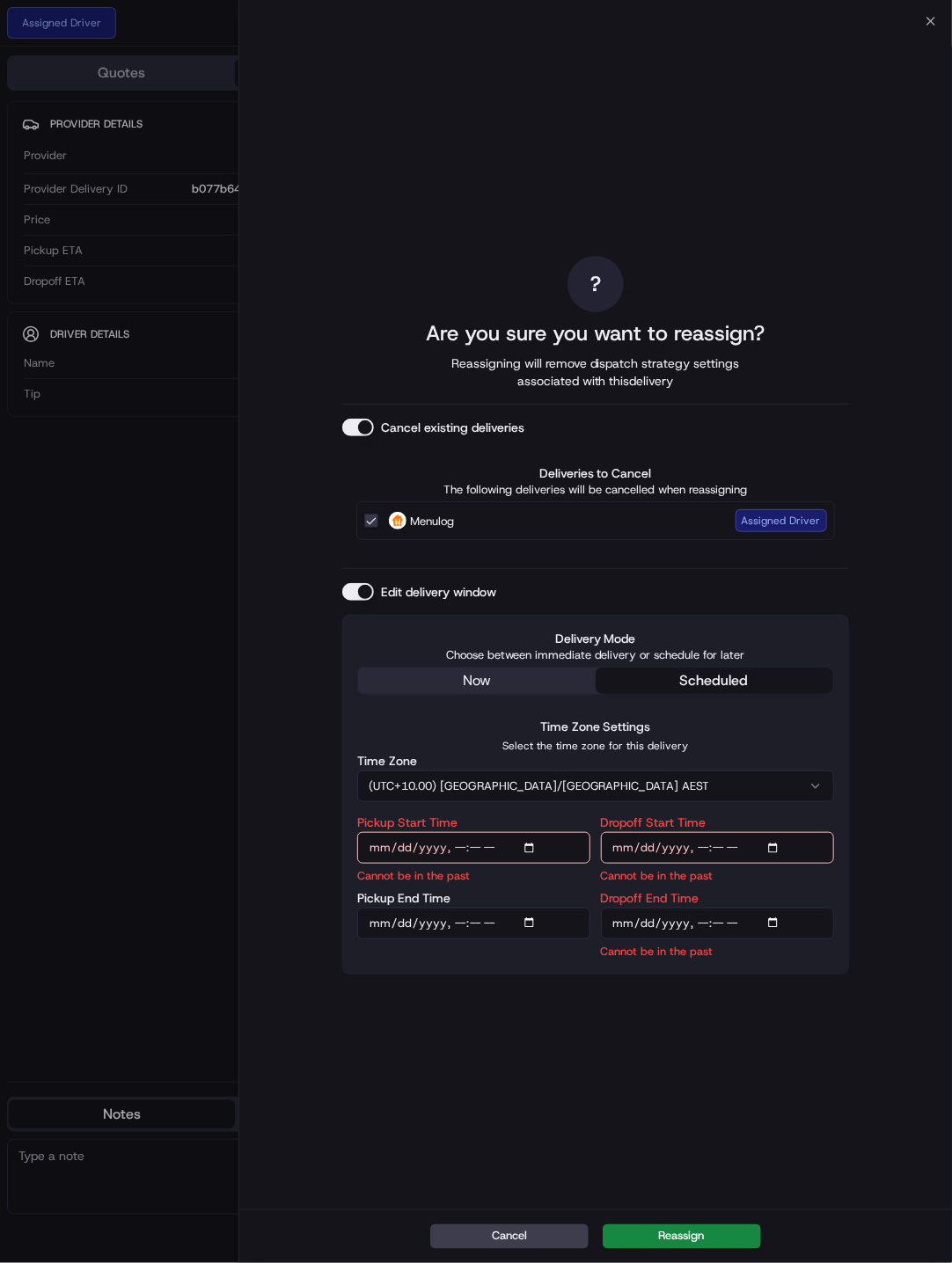
click at [489, 679] on div "? Are you sure you want to reassign? Reassigning will remove dispatch strategy …" at bounding box center [595, 616] width 507 height 1182
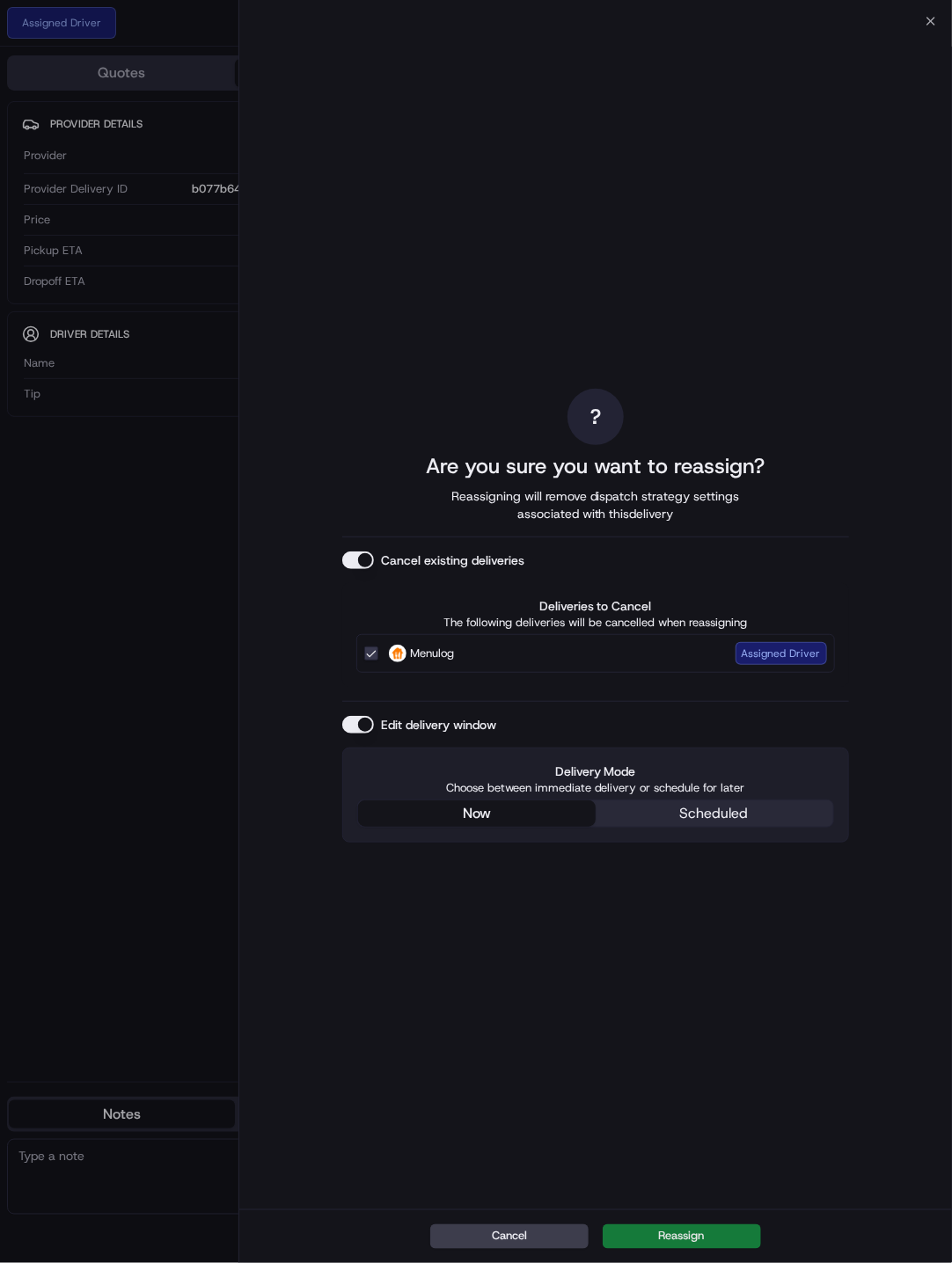
click at [683, 776] on button "Reassign" at bounding box center [682, 1237] width 159 height 25
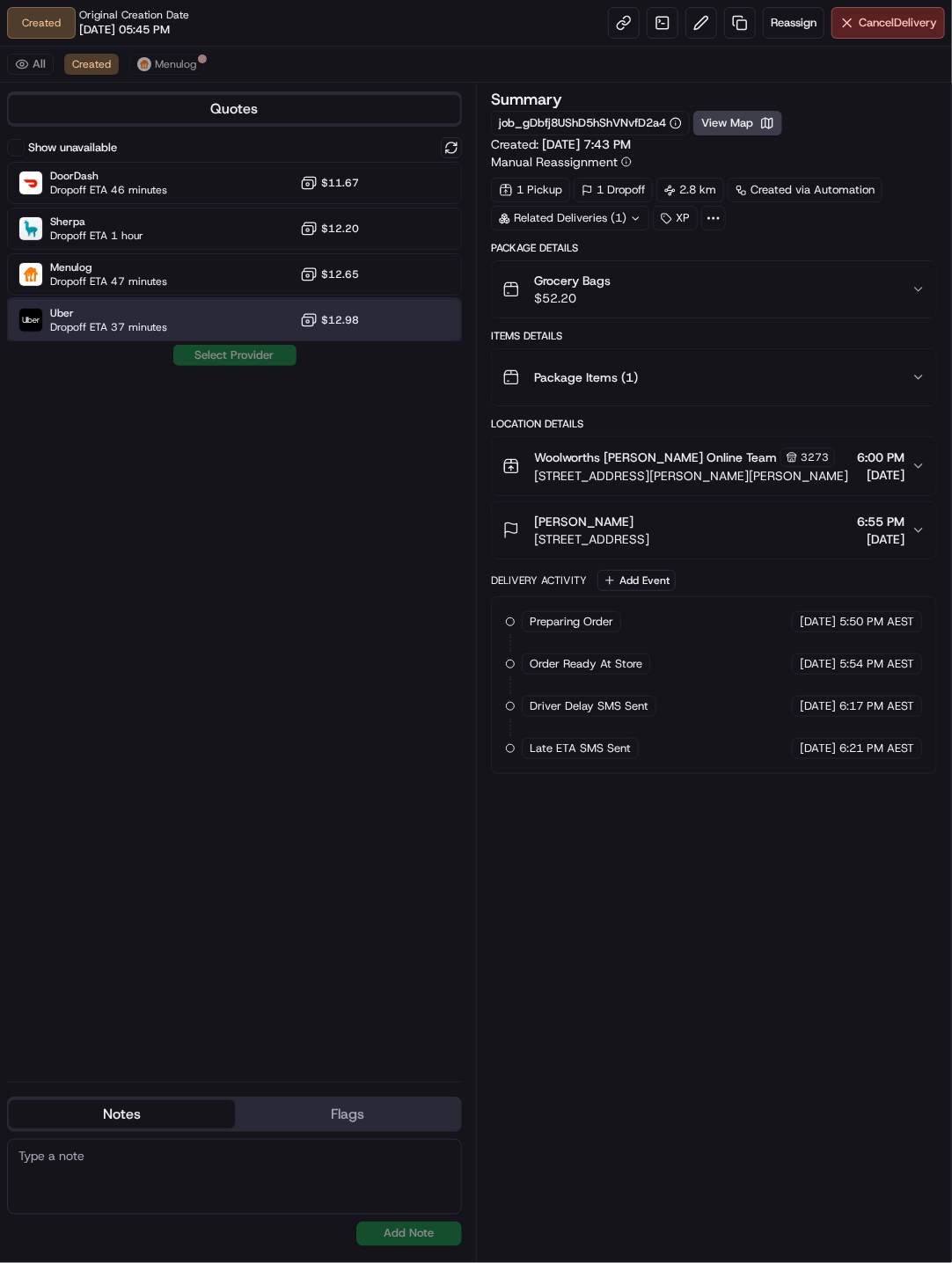
click at [158, 319] on span "Uber" at bounding box center [109, 313] width 117 height 14
click at [246, 359] on button "Assign Provider" at bounding box center [235, 355] width 125 height 21
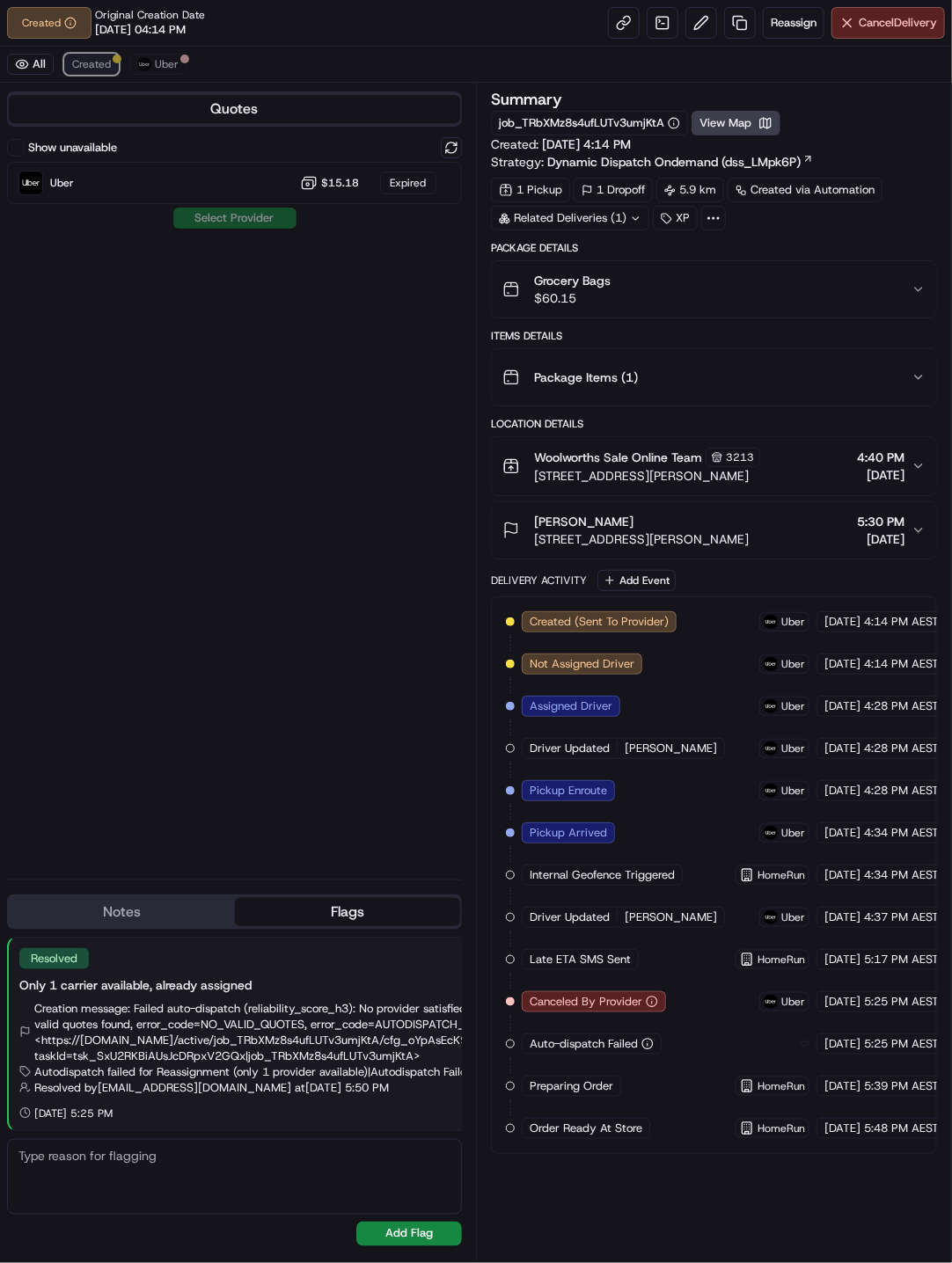
click at [98, 69] on span "Created" at bounding box center [92, 64] width 39 height 14
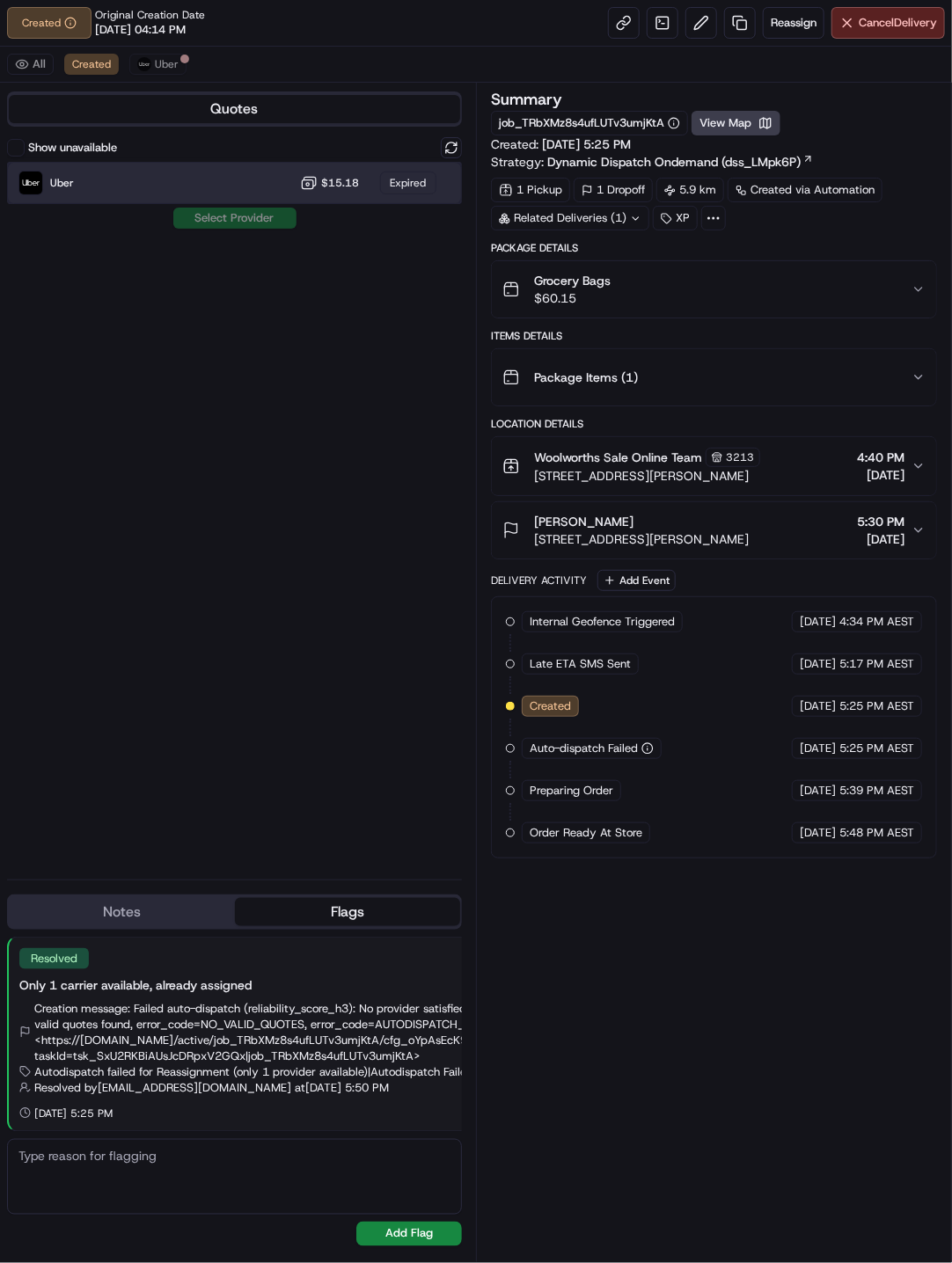
click at [116, 185] on div "Uber $15.18 Expired" at bounding box center [234, 183] width 455 height 42
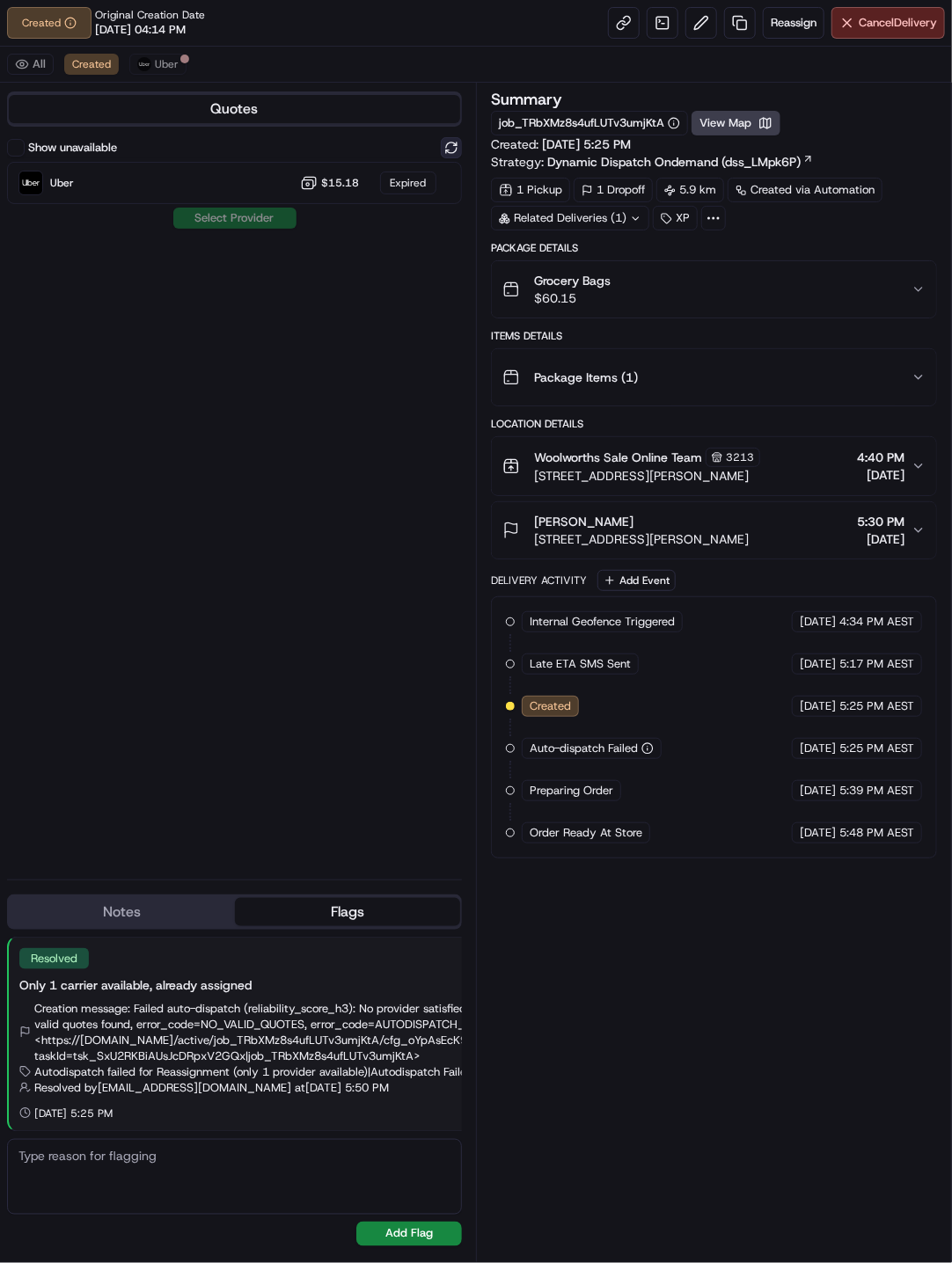
click at [459, 147] on button at bounding box center [452, 148] width 21 height 21
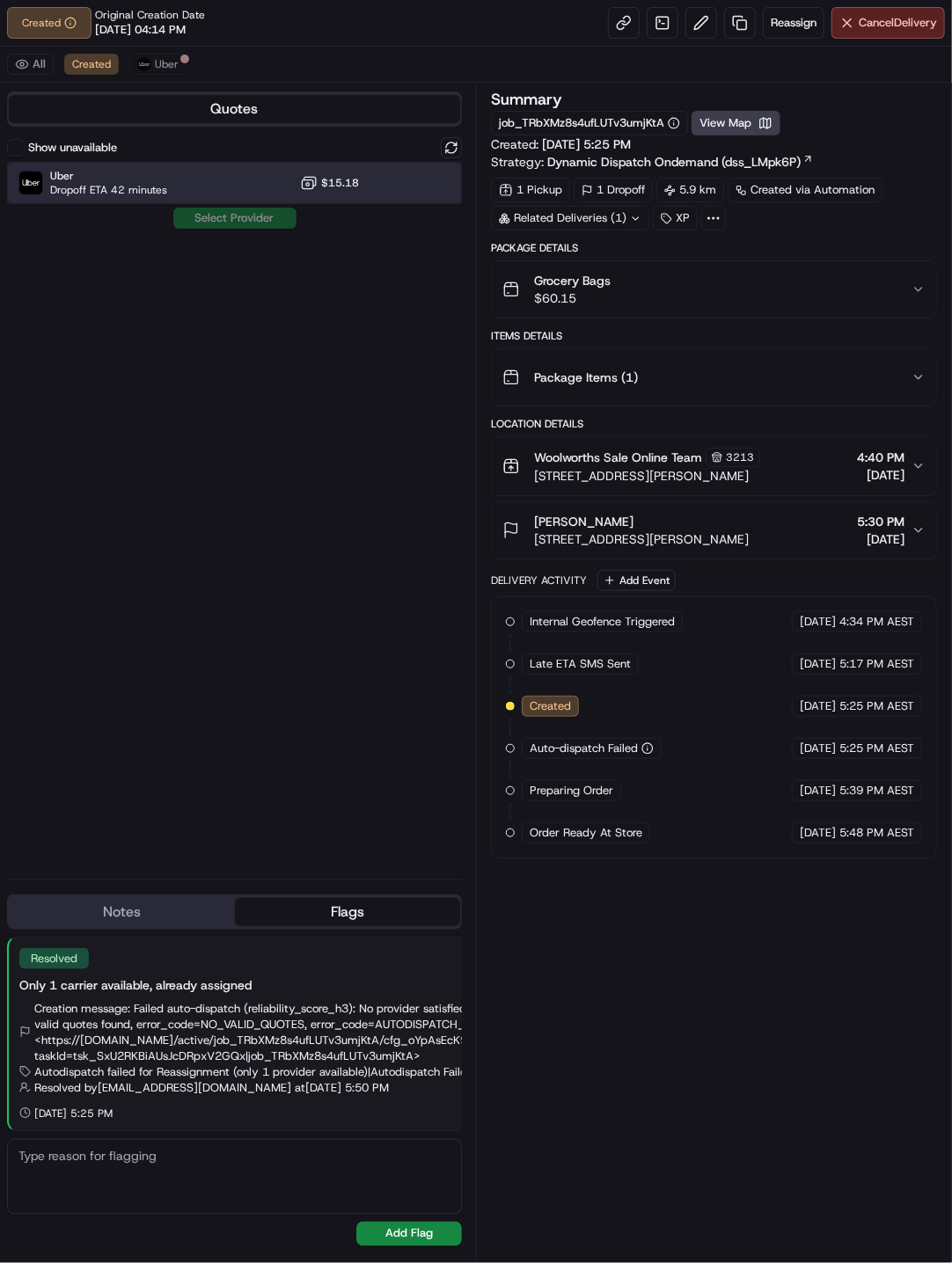
click at [122, 186] on span "Dropoff ETA 42 minutes" at bounding box center [109, 190] width 117 height 14
click at [245, 220] on button "Assign Provider" at bounding box center [235, 218] width 125 height 21
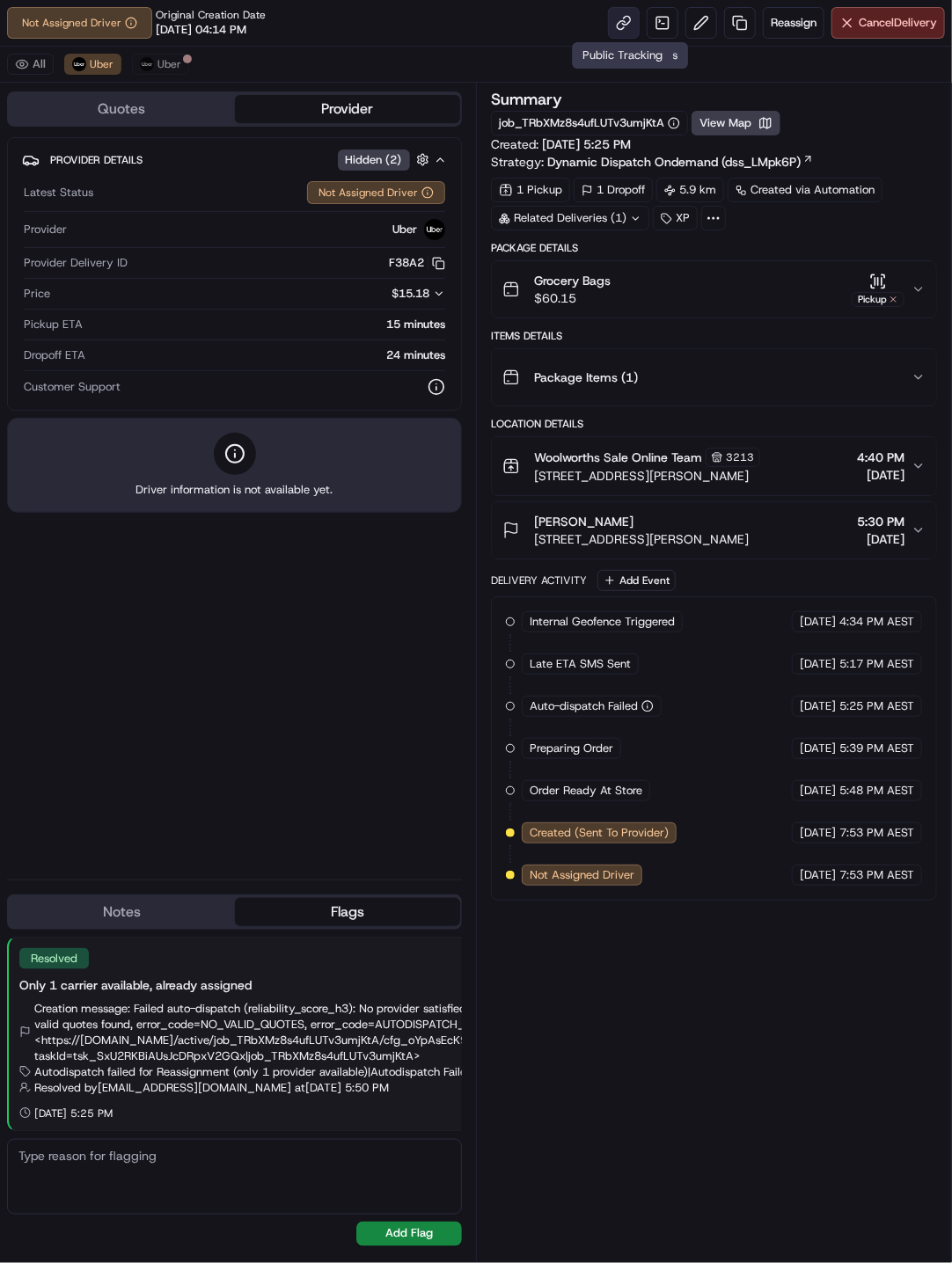
click at [611, 17] on link at bounding box center [624, 22] width 32 height 32
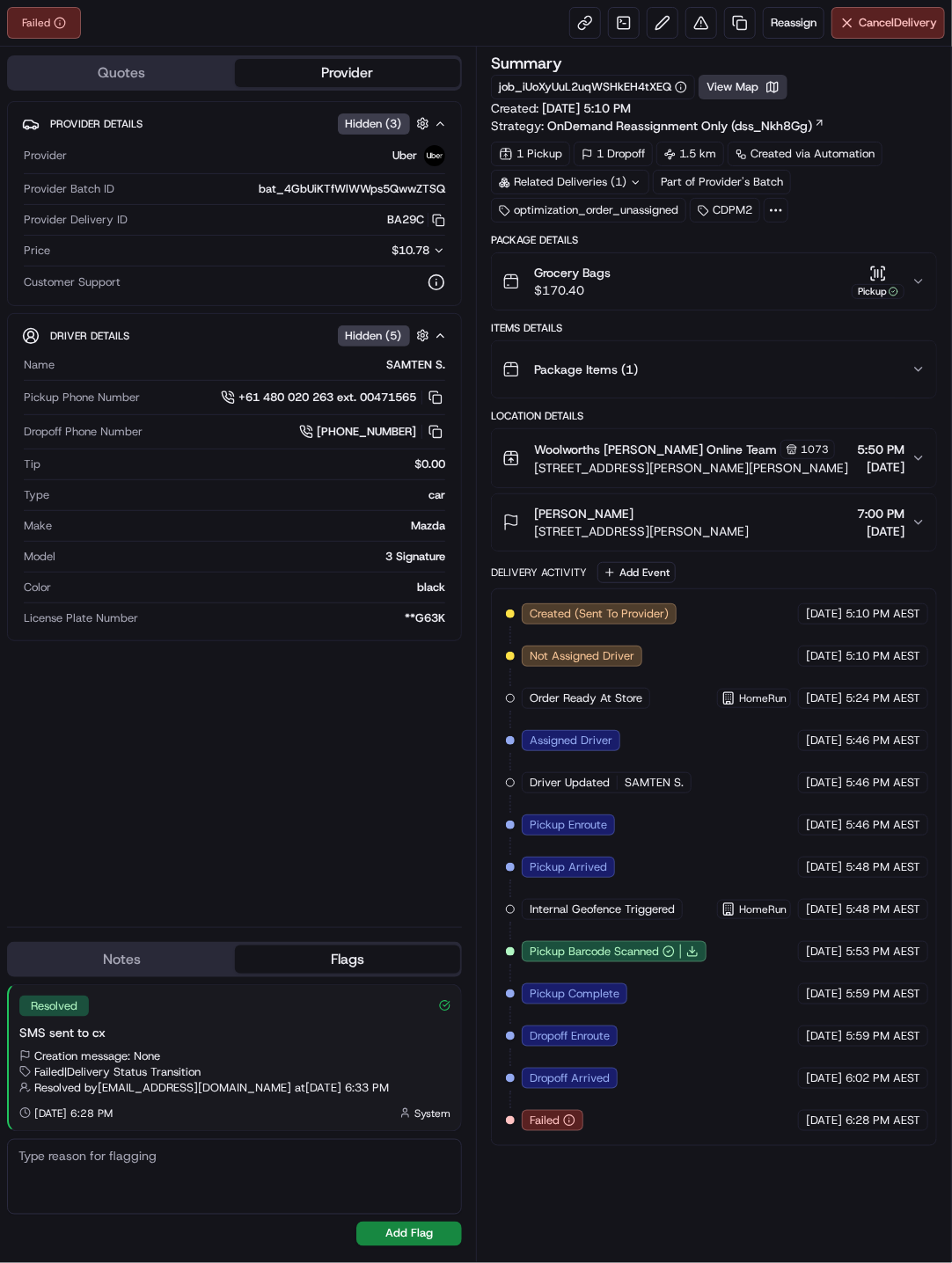
click at [766, 87] on button "View Map" at bounding box center [743, 87] width 89 height 25
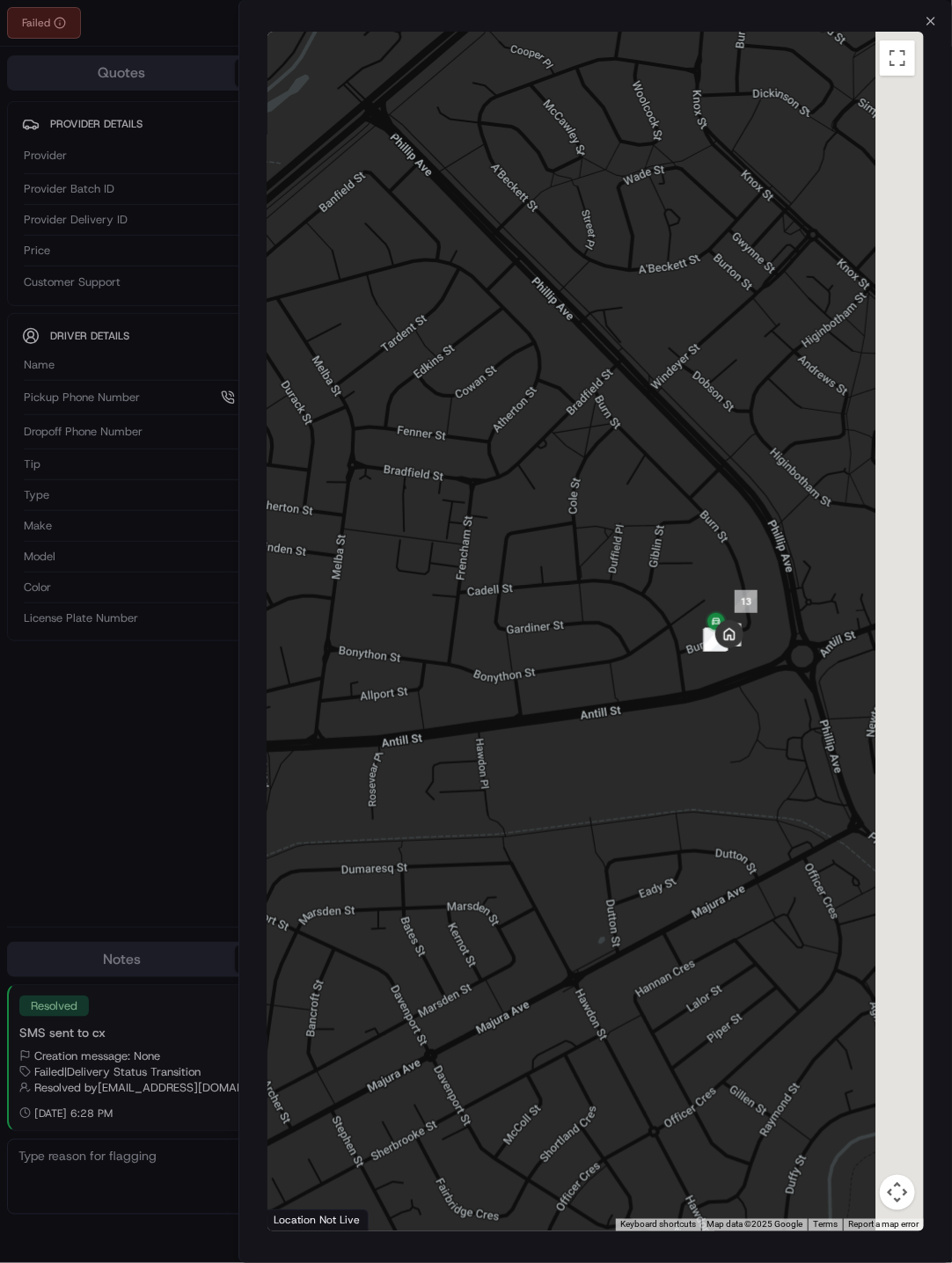
drag, startPoint x: 695, startPoint y: 690, endPoint x: 524, endPoint y: 757, distance: 183.7
click at [518, 763] on div at bounding box center [596, 631] width 657 height 1200
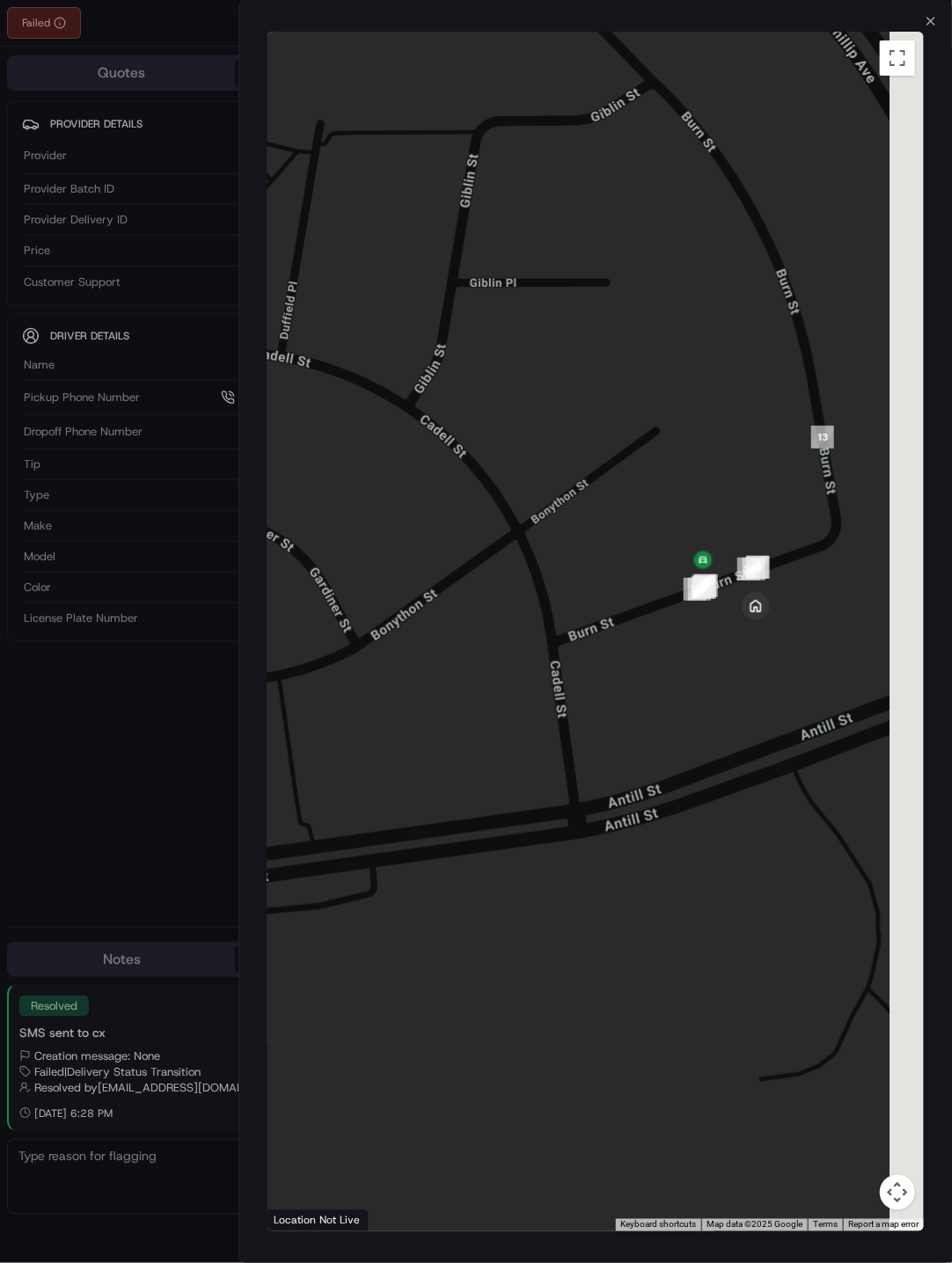
drag, startPoint x: 745, startPoint y: 509, endPoint x: 639, endPoint y: 521, distance: 106.7
click at [639, 521] on div at bounding box center [596, 631] width 657 height 1200
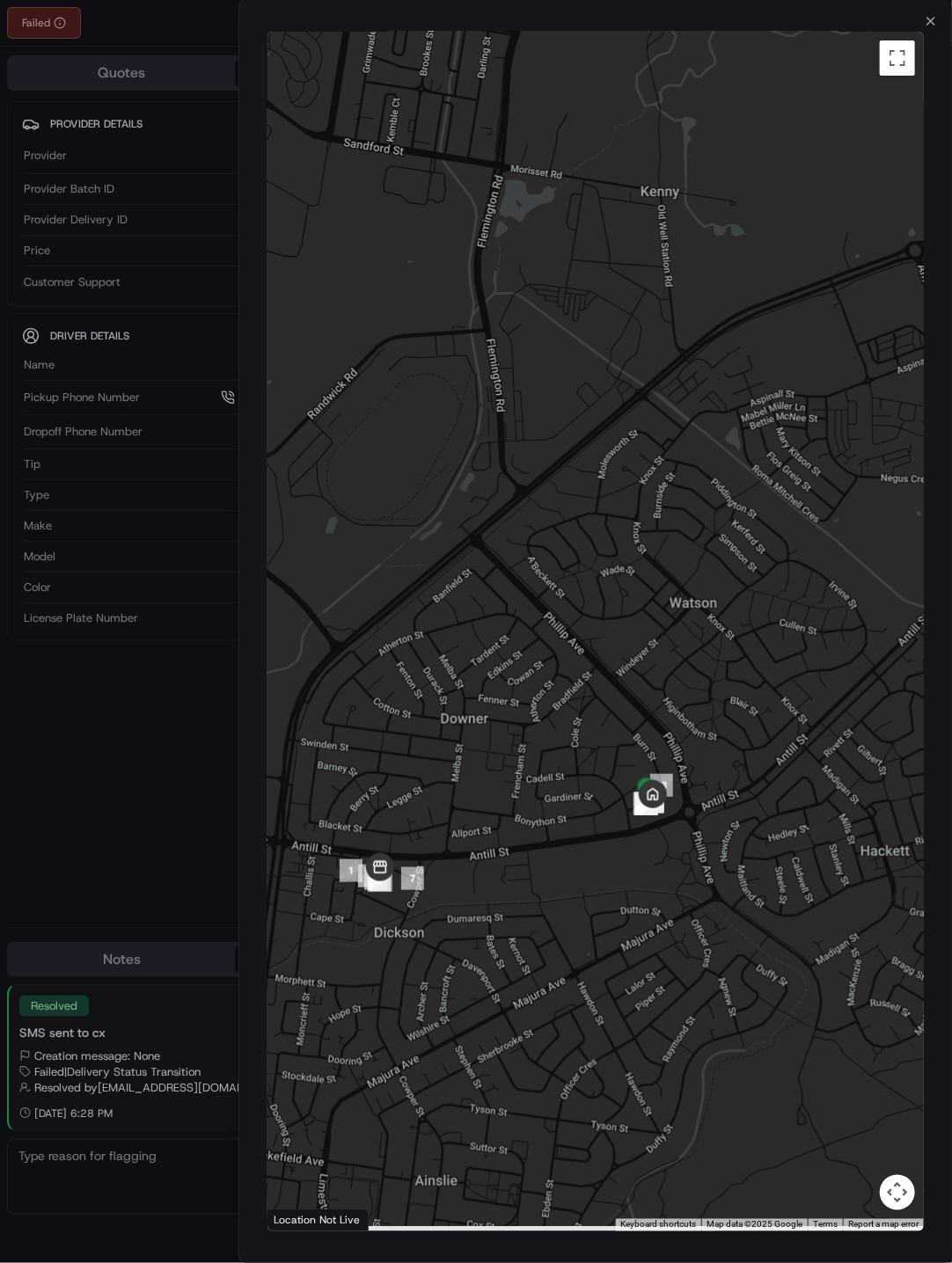
drag, startPoint x: 561, startPoint y: 688, endPoint x: 662, endPoint y: 646, distance: 109.4
click at [662, 646] on div at bounding box center [596, 631] width 657 height 1200
click at [106, 752] on div at bounding box center [476, 631] width 952 height 1263
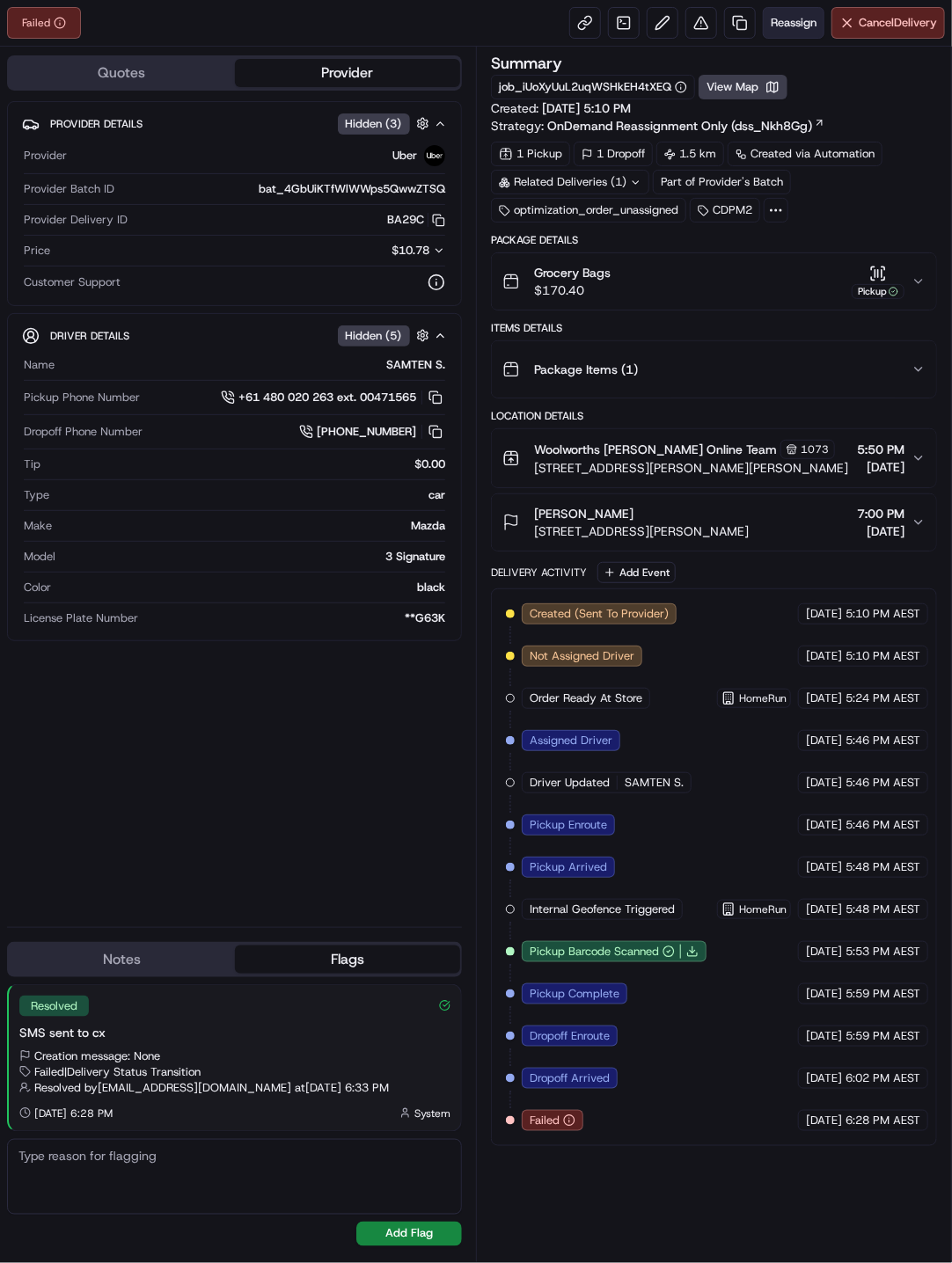
click at [793, 31] on button "Reassign" at bounding box center [793, 22] width 62 height 32
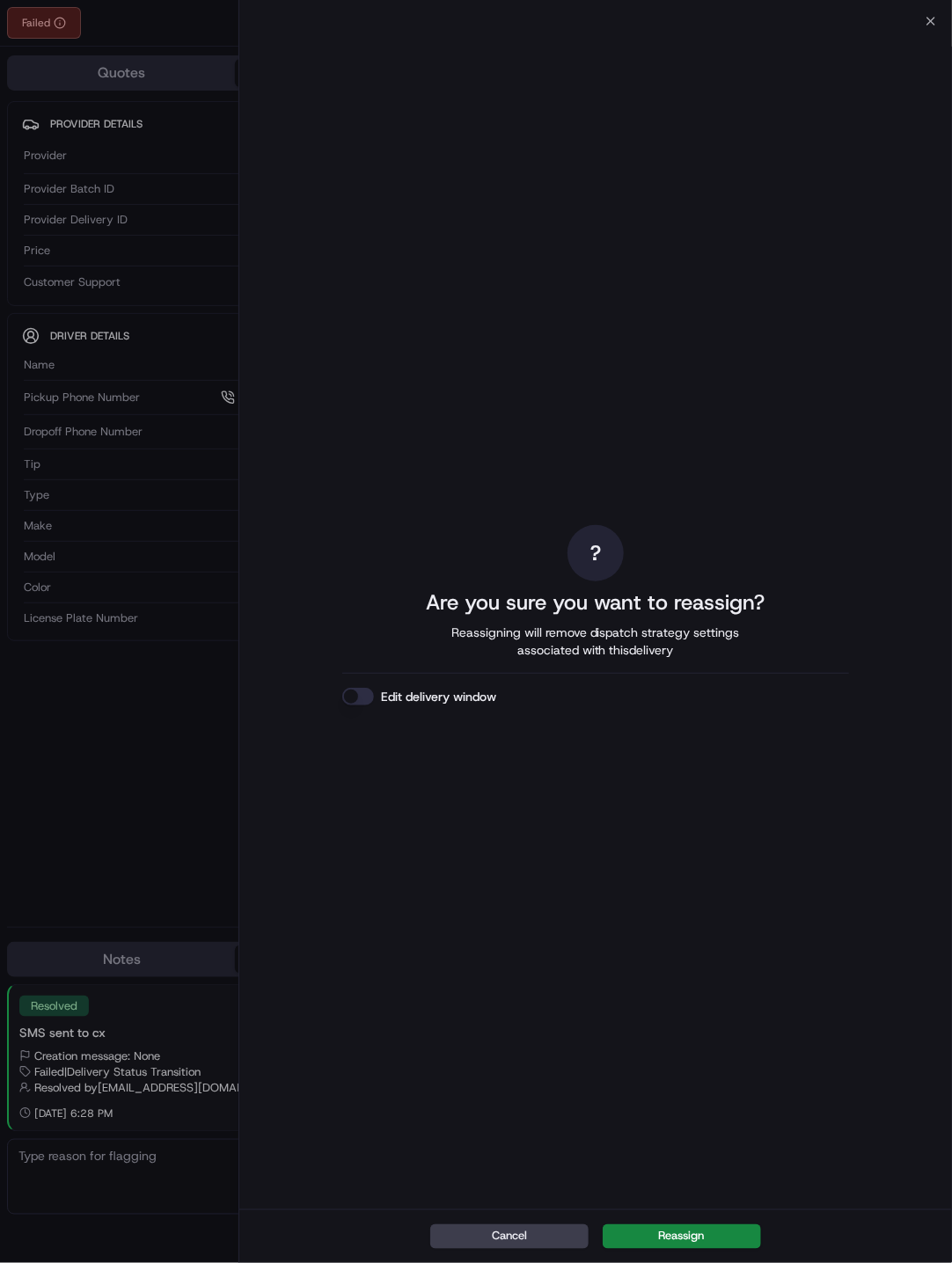
click at [359, 700] on button "Edit delivery window" at bounding box center [357, 697] width 32 height 17
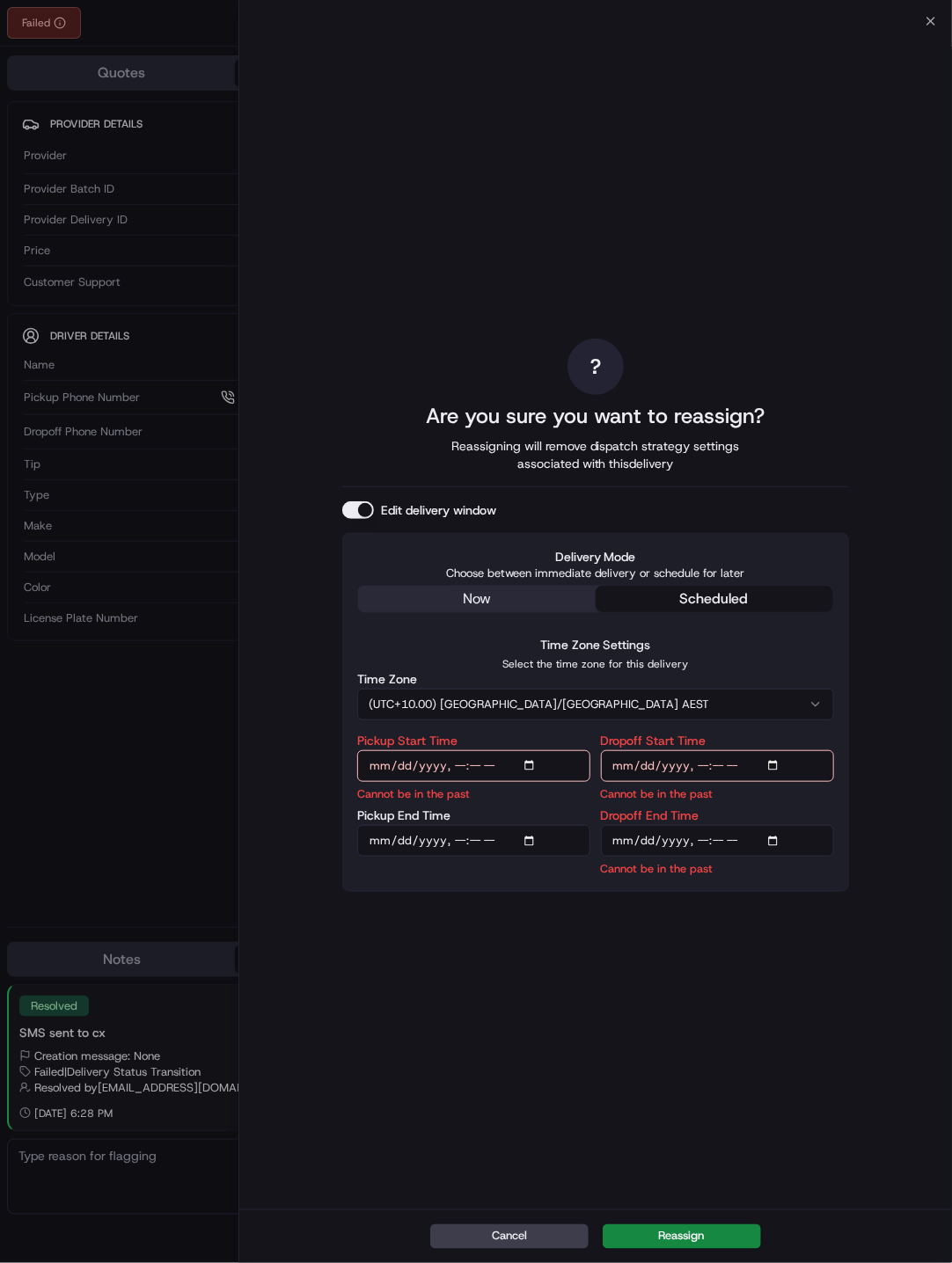
click at [476, 608] on div "? Are you sure you want to reassign? Reassigning will remove dispatch strategy …" at bounding box center [595, 616] width 507 height 1182
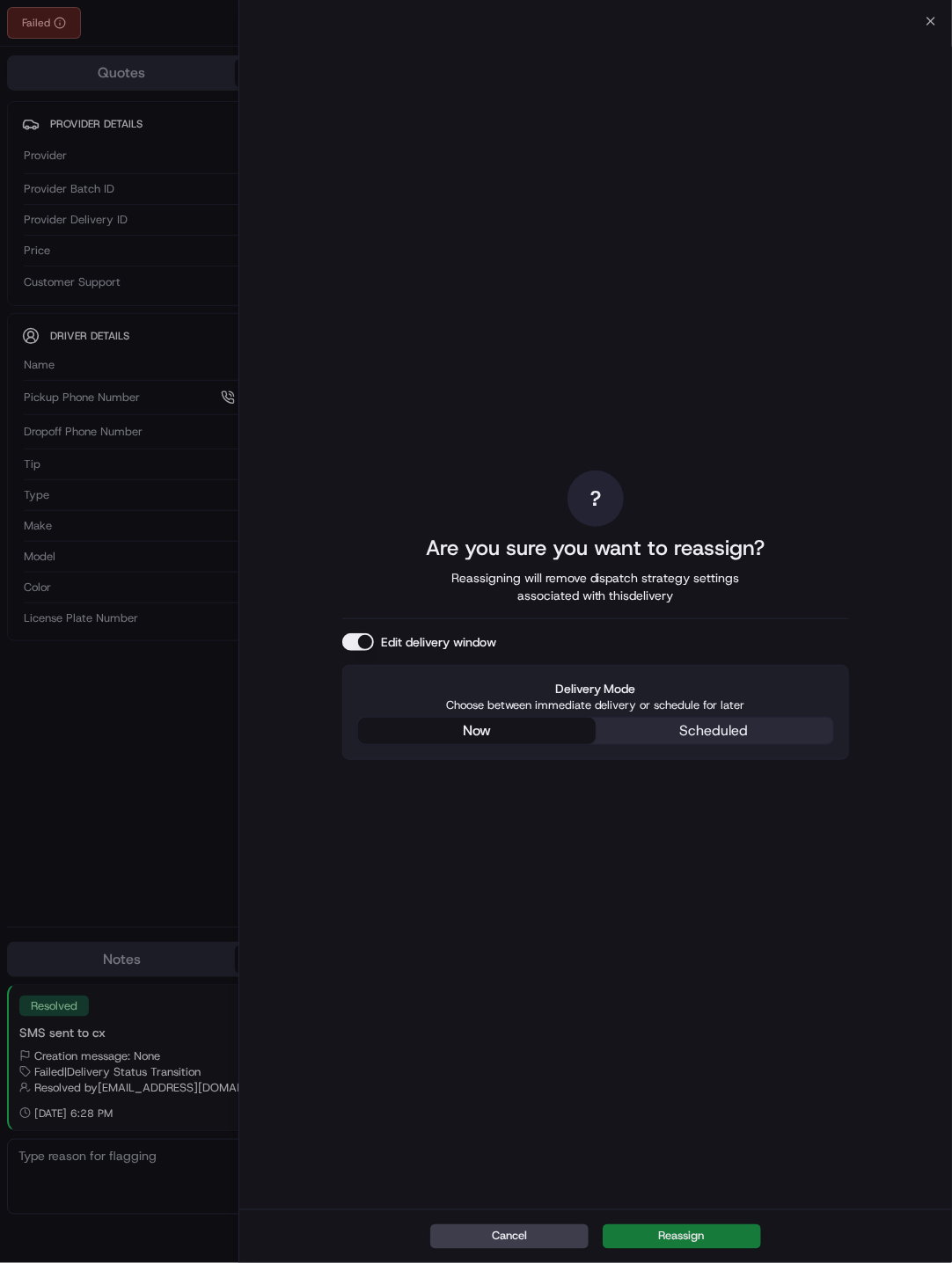
click at [704, 776] on button "Reassign" at bounding box center [682, 1237] width 159 height 25
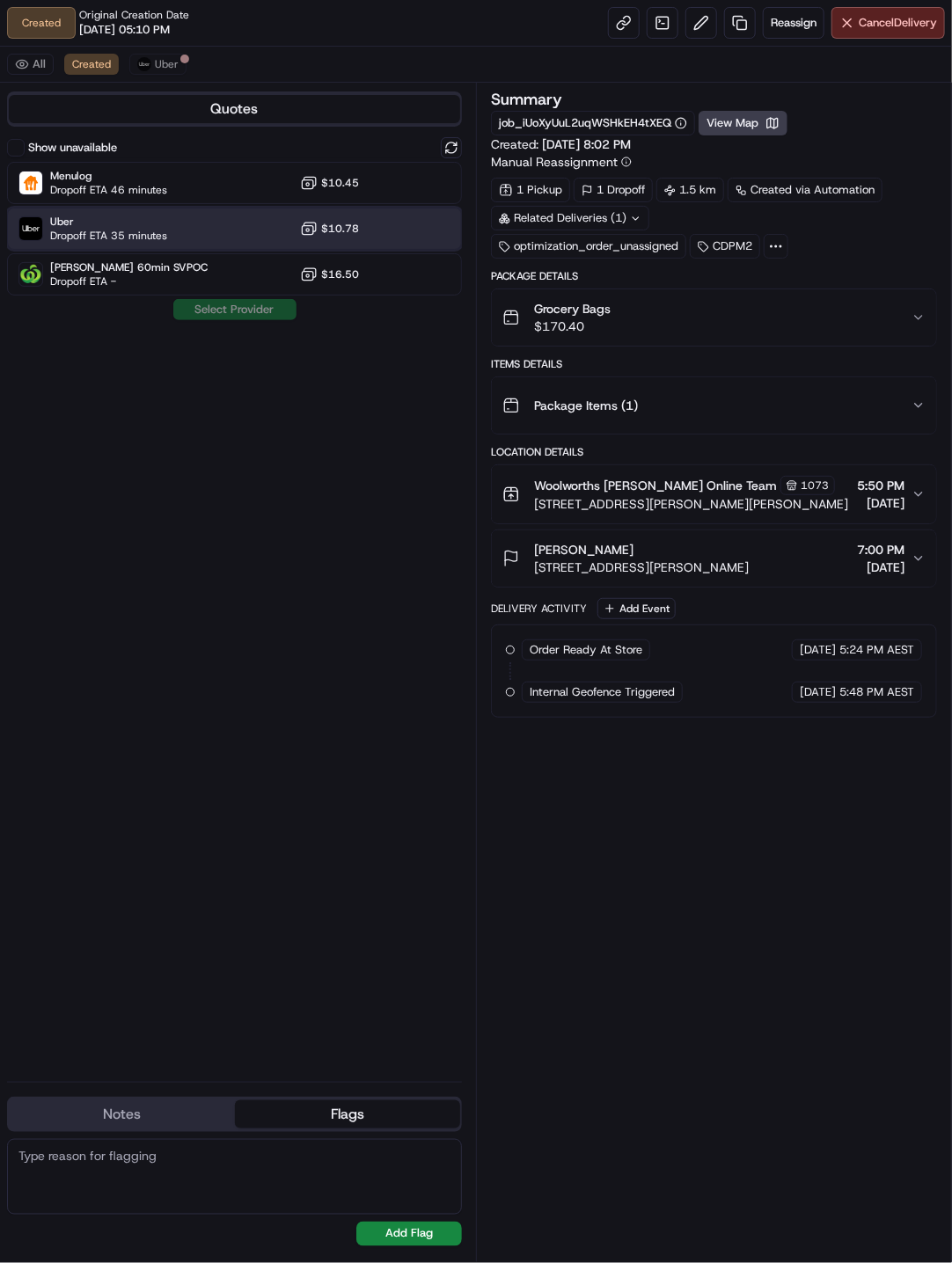
click at [179, 226] on div "Uber Dropoff ETA 35 minutes $10.78" at bounding box center [234, 228] width 455 height 42
click at [240, 311] on button "Assign Provider" at bounding box center [235, 309] width 125 height 21
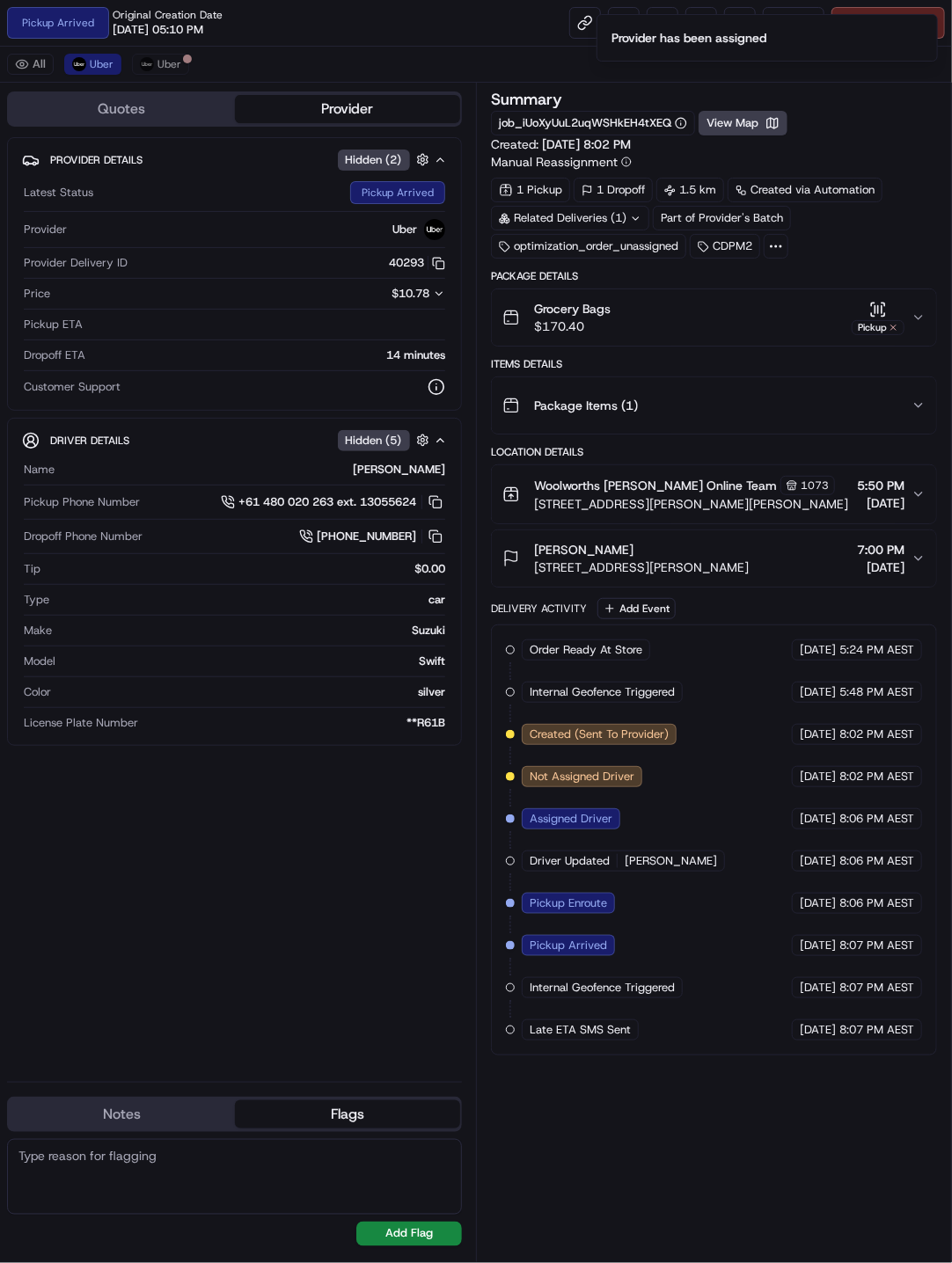
click at [266, 776] on div "Provider Details Hidden ( 2 ) Latest Status Pickup Arrived Provider Uber Provid…" at bounding box center [234, 602] width 455 height 931
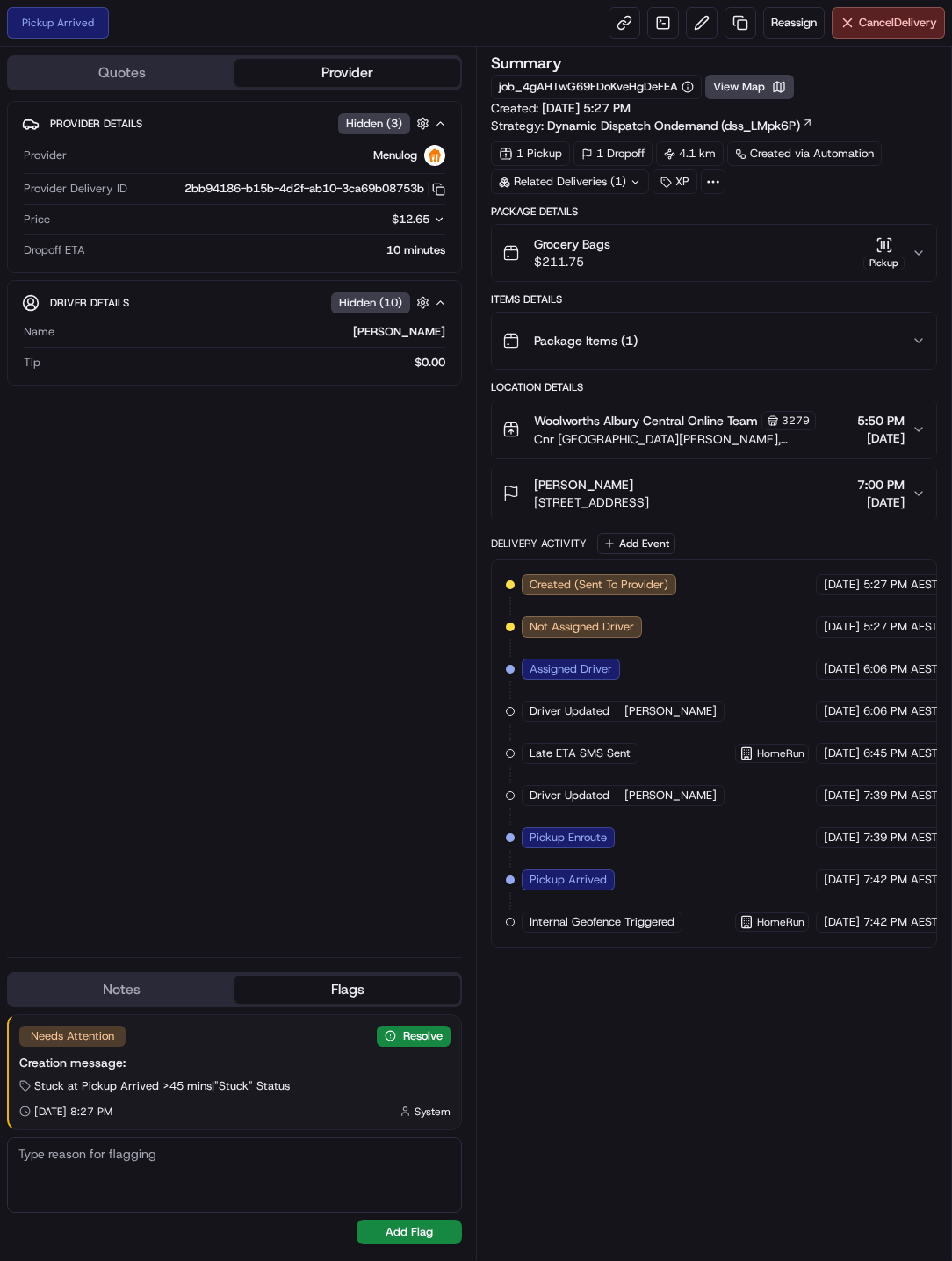
drag, startPoint x: 879, startPoint y: 1035, endPoint x: 876, endPoint y: 1000, distance: 35.1
click at [879, 775] on div "Summary job_4gAHTwG69FDoKveHgDeFEA View Map Created: [DATE] 5:27 PM Strategy: D…" at bounding box center [714, 653] width 446 height 1196
click at [623, 775] on div "Preparing Order" at bounding box center [573, 965] width 103 height 21
click at [881, 775] on div "Summary job_4gAHTwG69FDoKveHgDeFEA View Map Created: [DATE] 5:27 PM Strategy: D…" at bounding box center [714, 653] width 446 height 1196
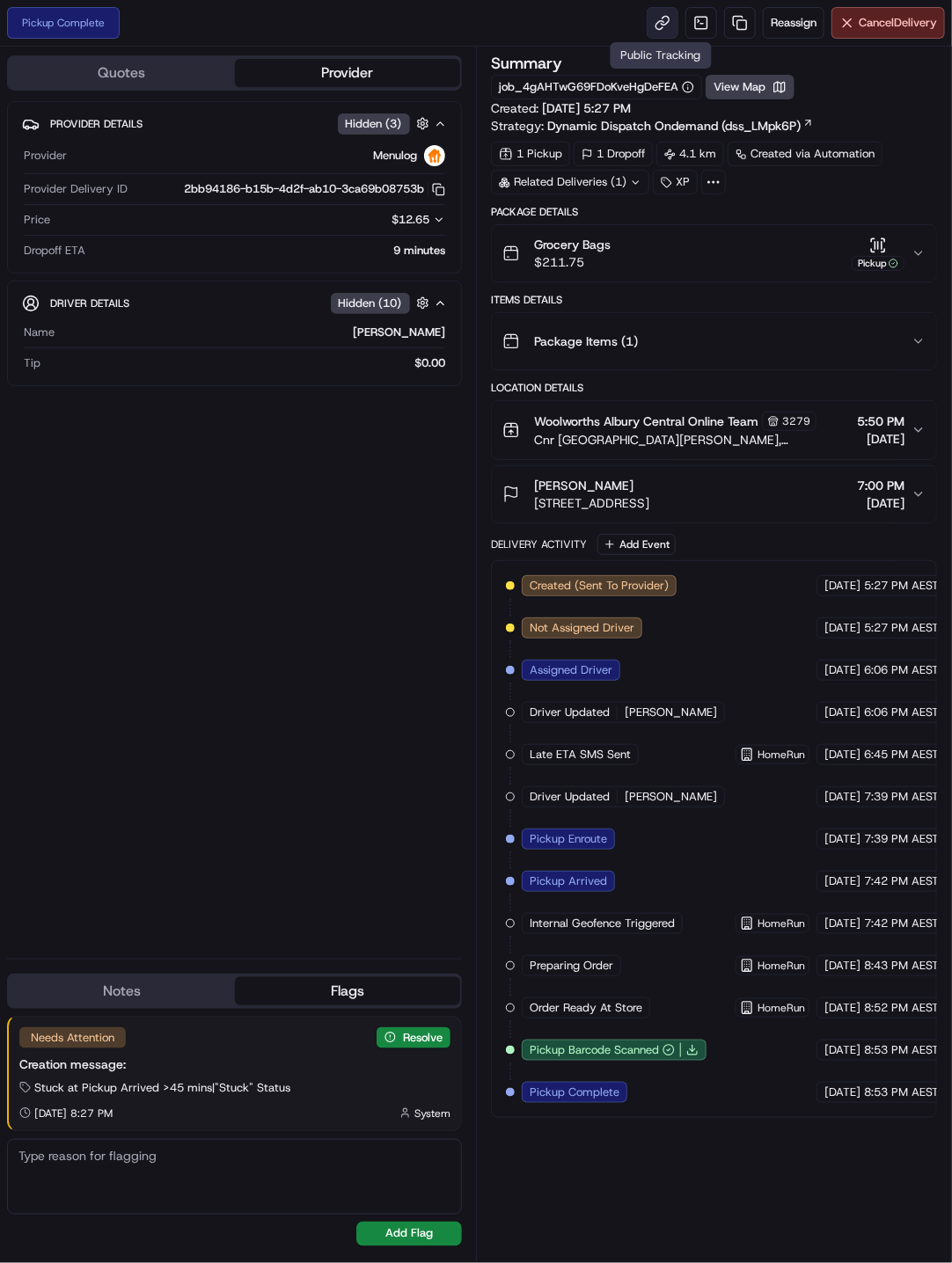
click at [666, 28] on link at bounding box center [662, 22] width 32 height 32
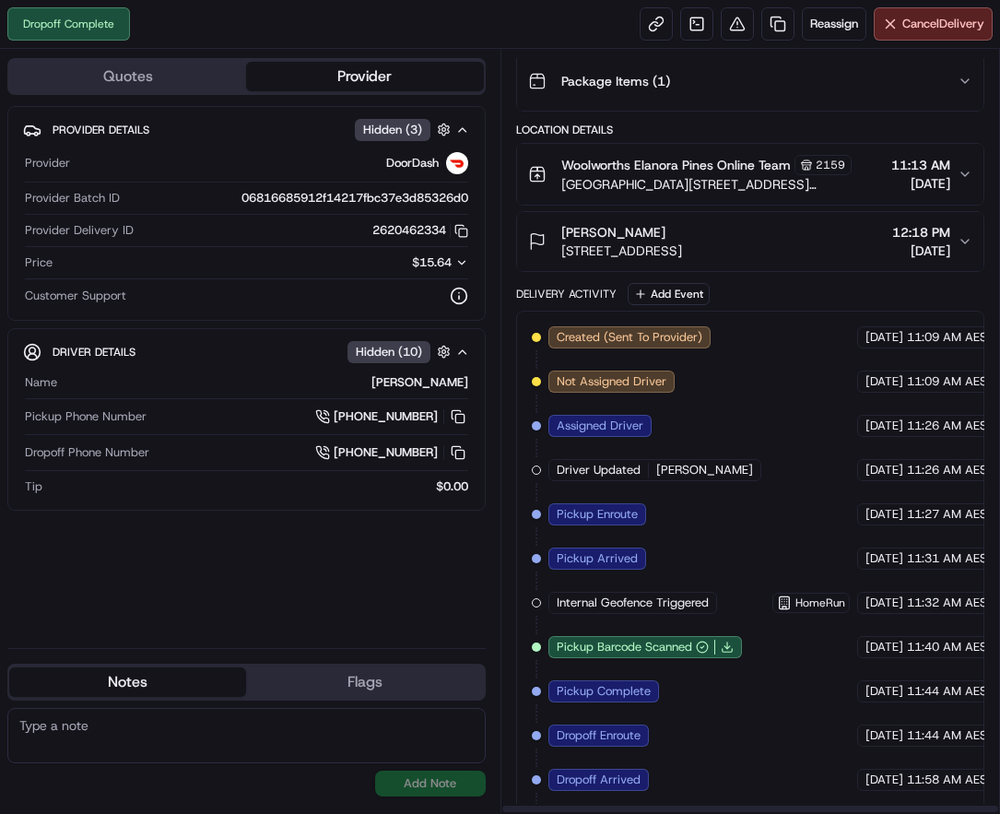
scroll to position [279, 0]
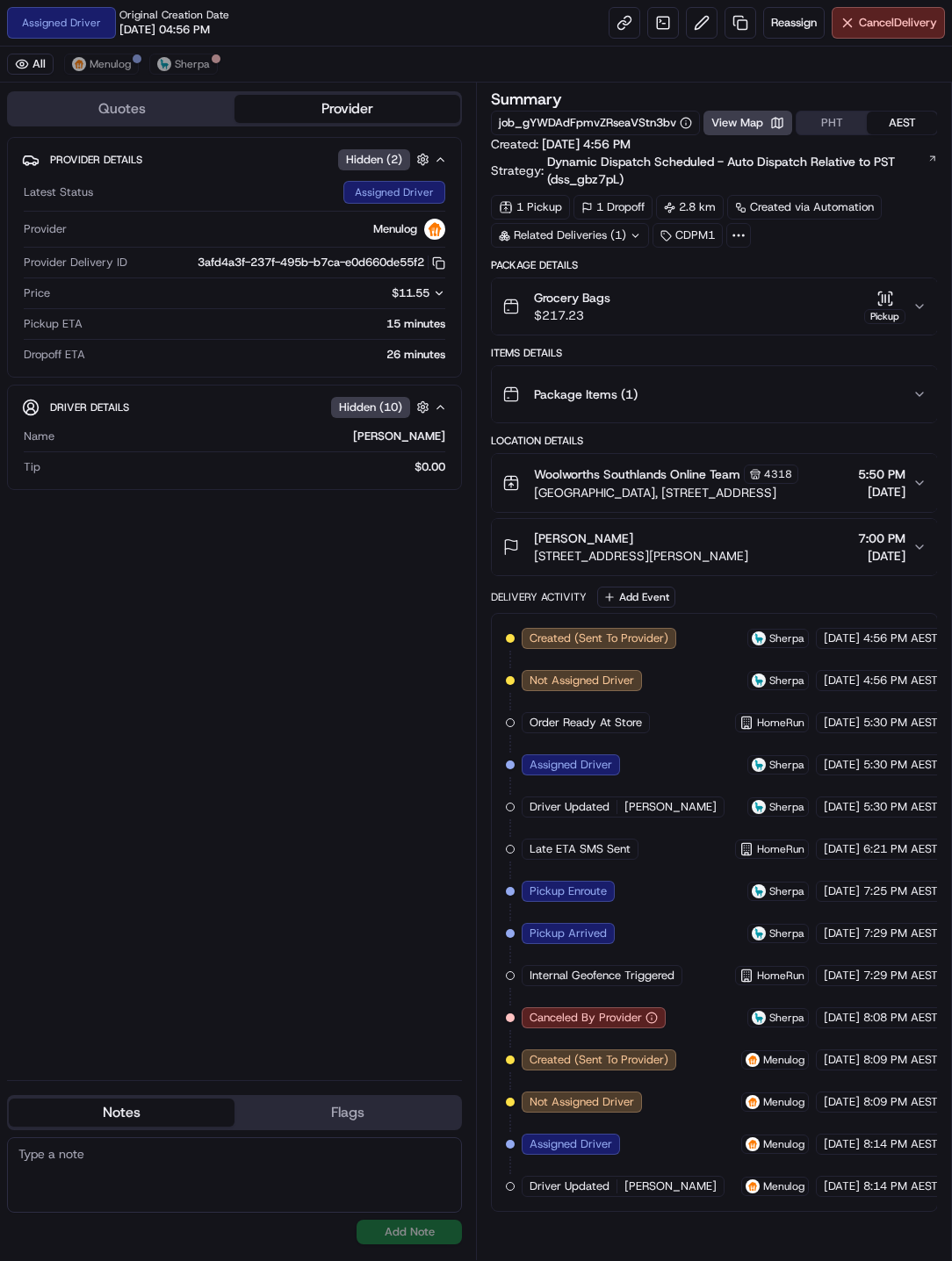
click at [916, 477] on icon "button" at bounding box center [919, 482] width 14 height 14
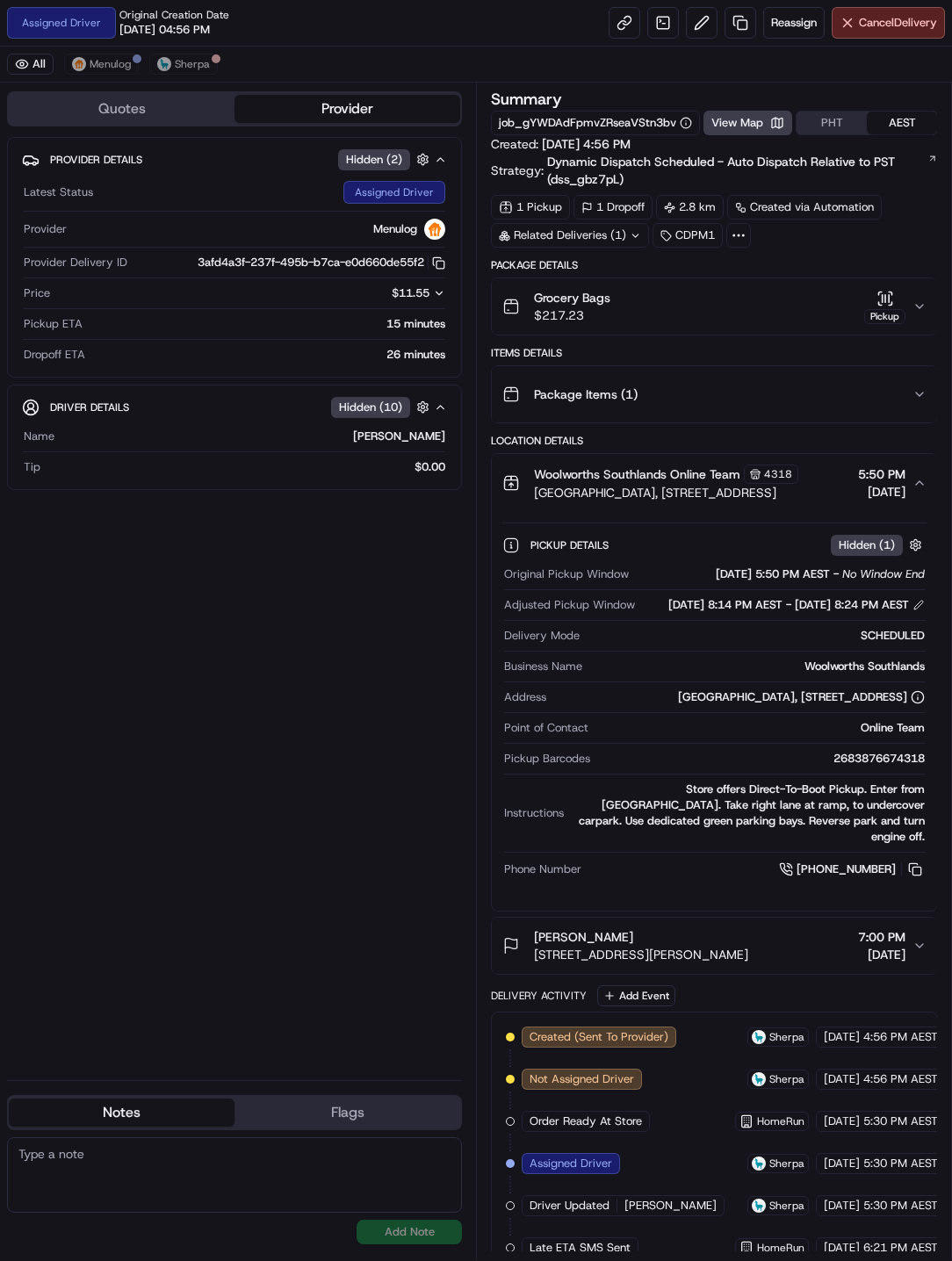
click at [402, 758] on div "Provider Details Hidden ( 2 ) Latest Status Assigned Driver Provider Menulog Pr…" at bounding box center [233, 601] width 455 height 929
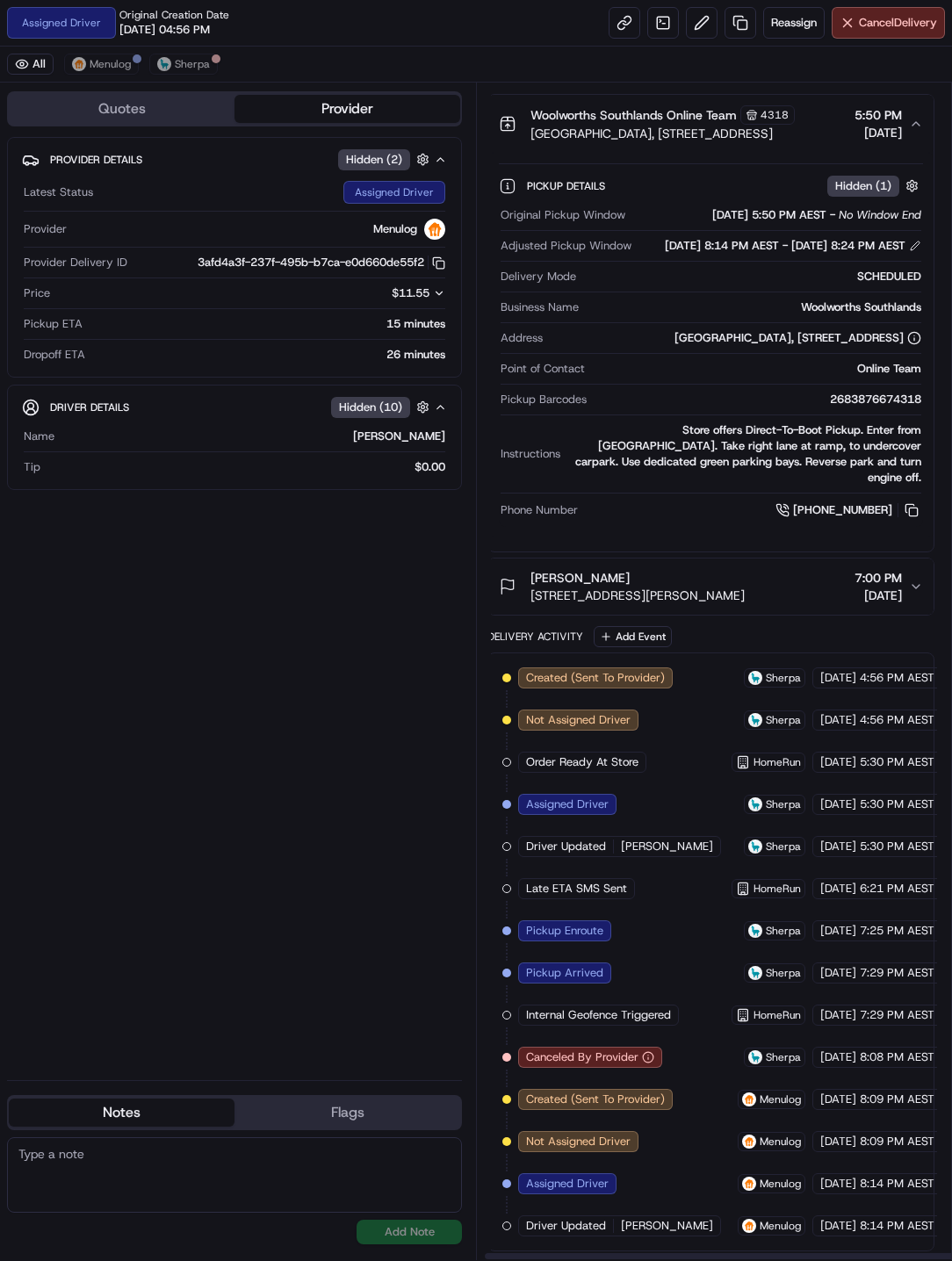
scroll to position [365, 0]
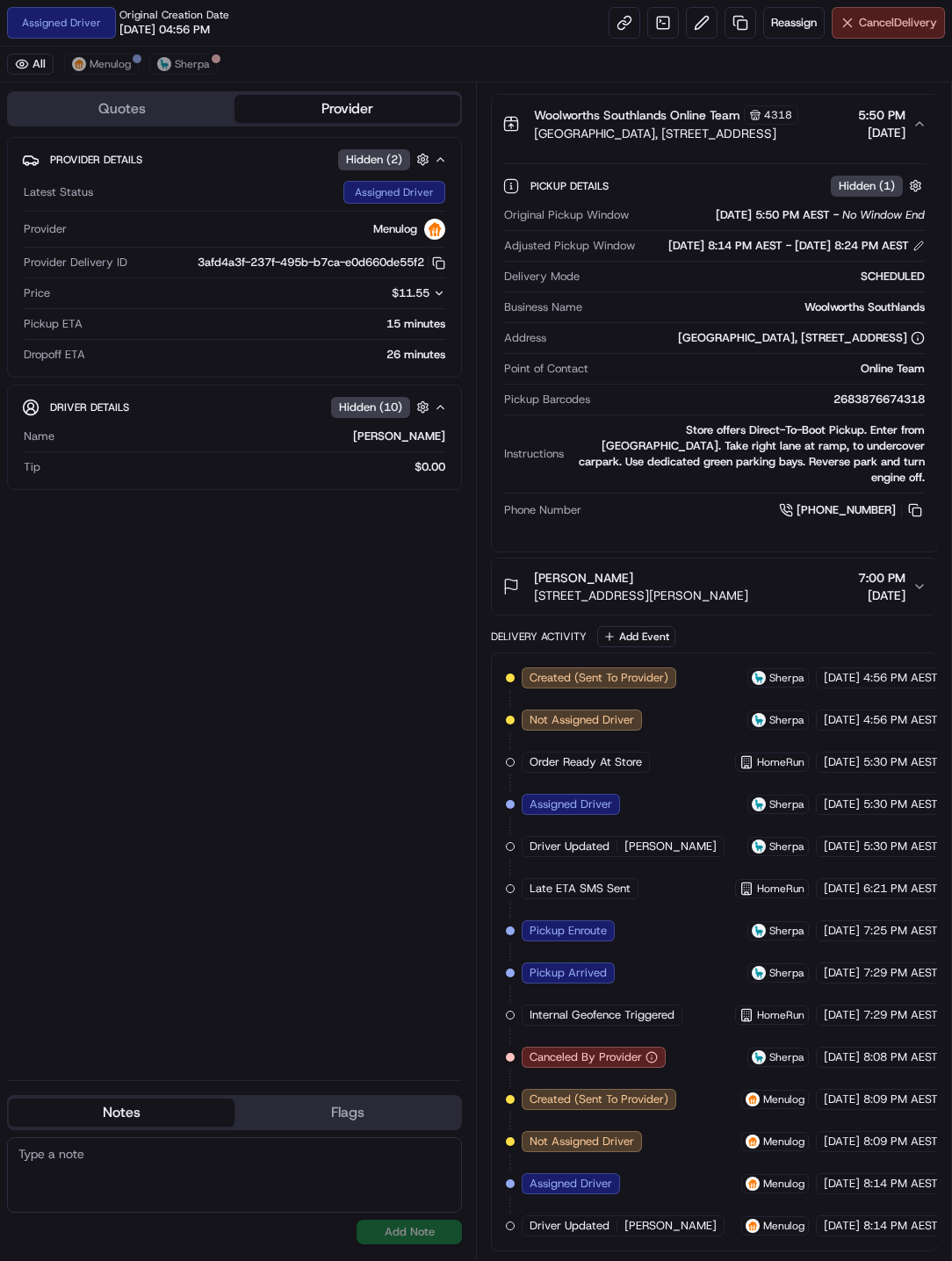
click at [938, 19] on button "Cancel Delivery" at bounding box center [888, 22] width 113 height 31
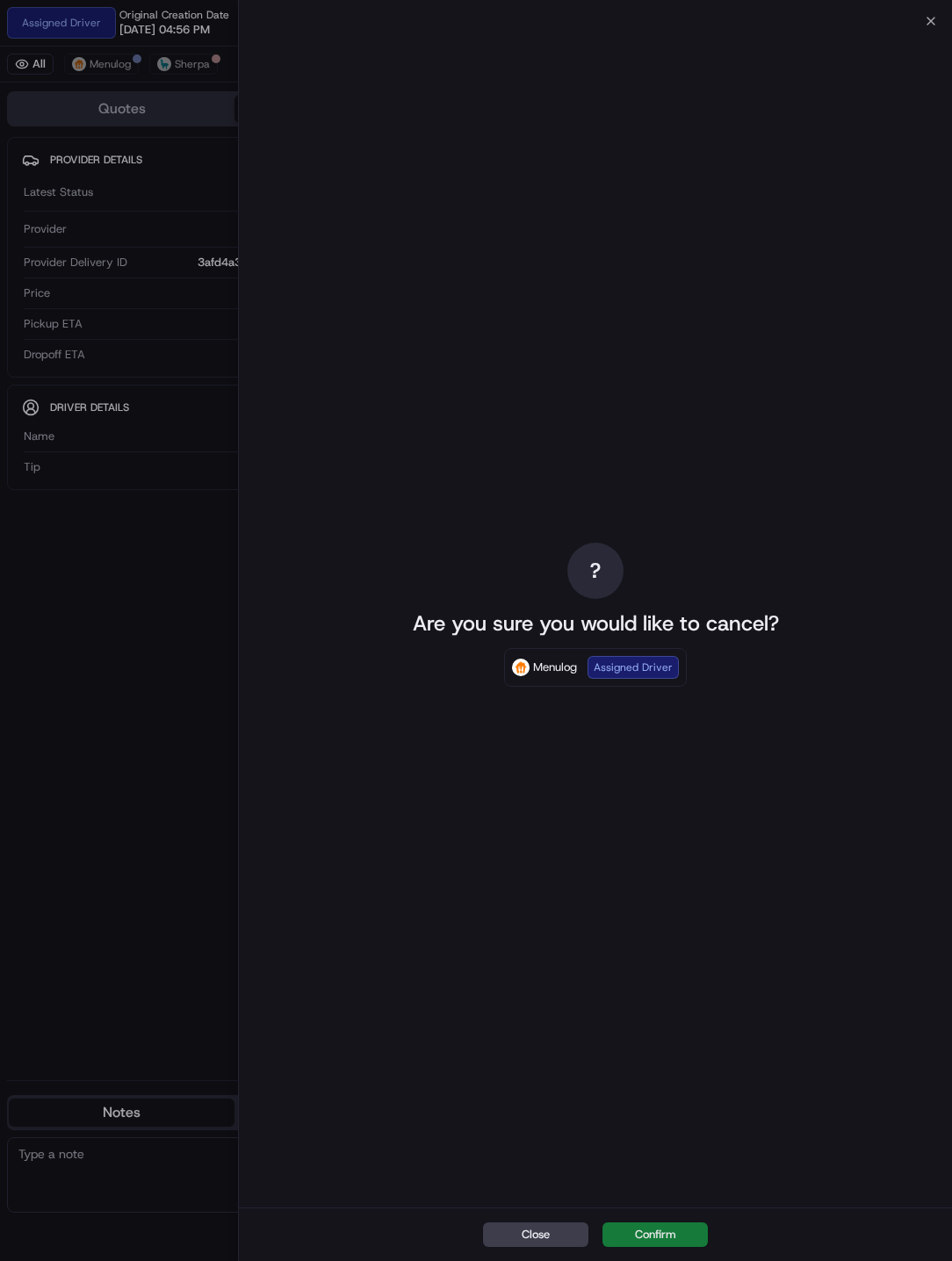
click at [639, 775] on button "Confirm" at bounding box center [655, 1235] width 106 height 25
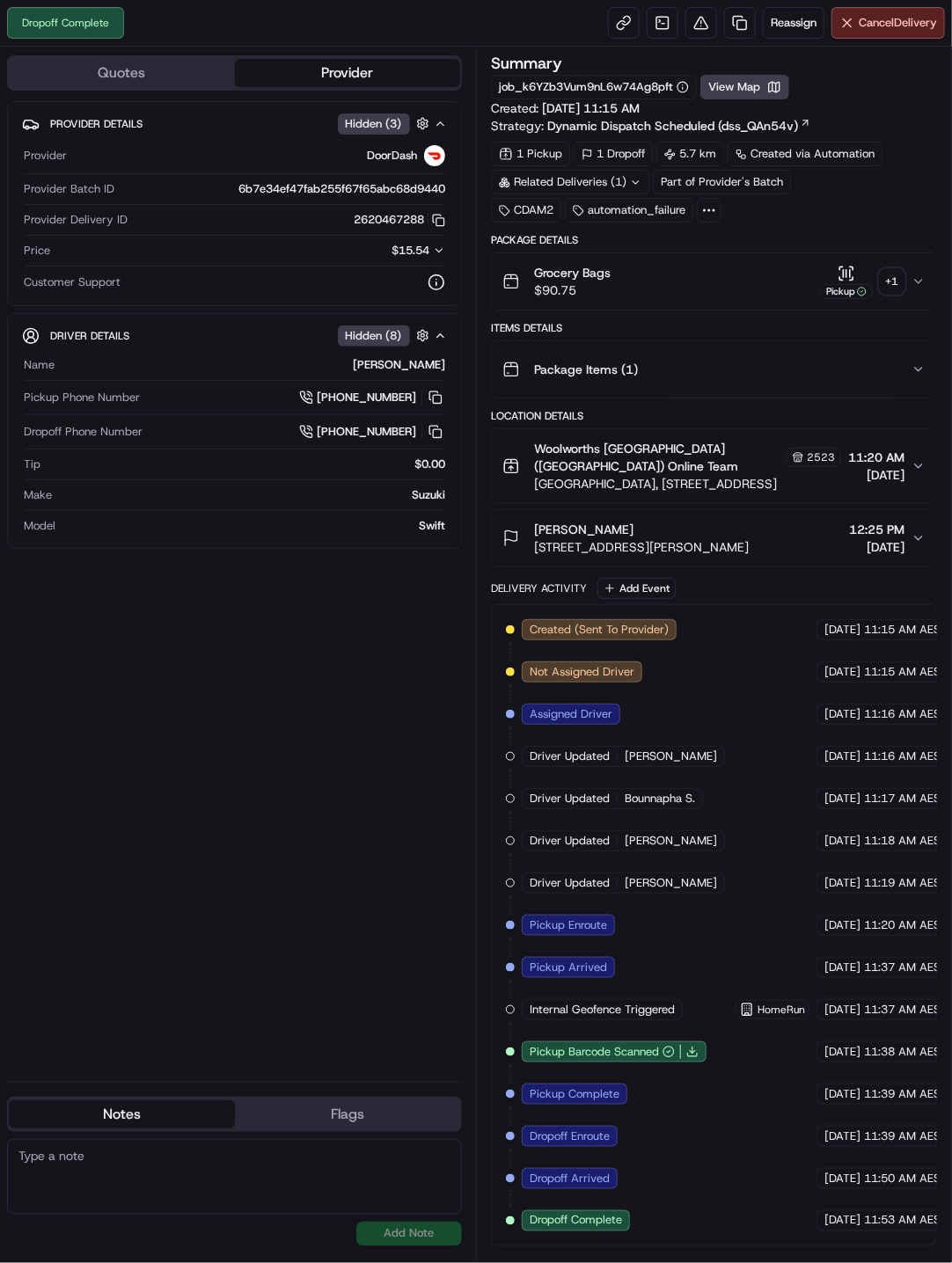
click at [887, 284] on div "+ 1" at bounding box center [892, 282] width 25 height 25
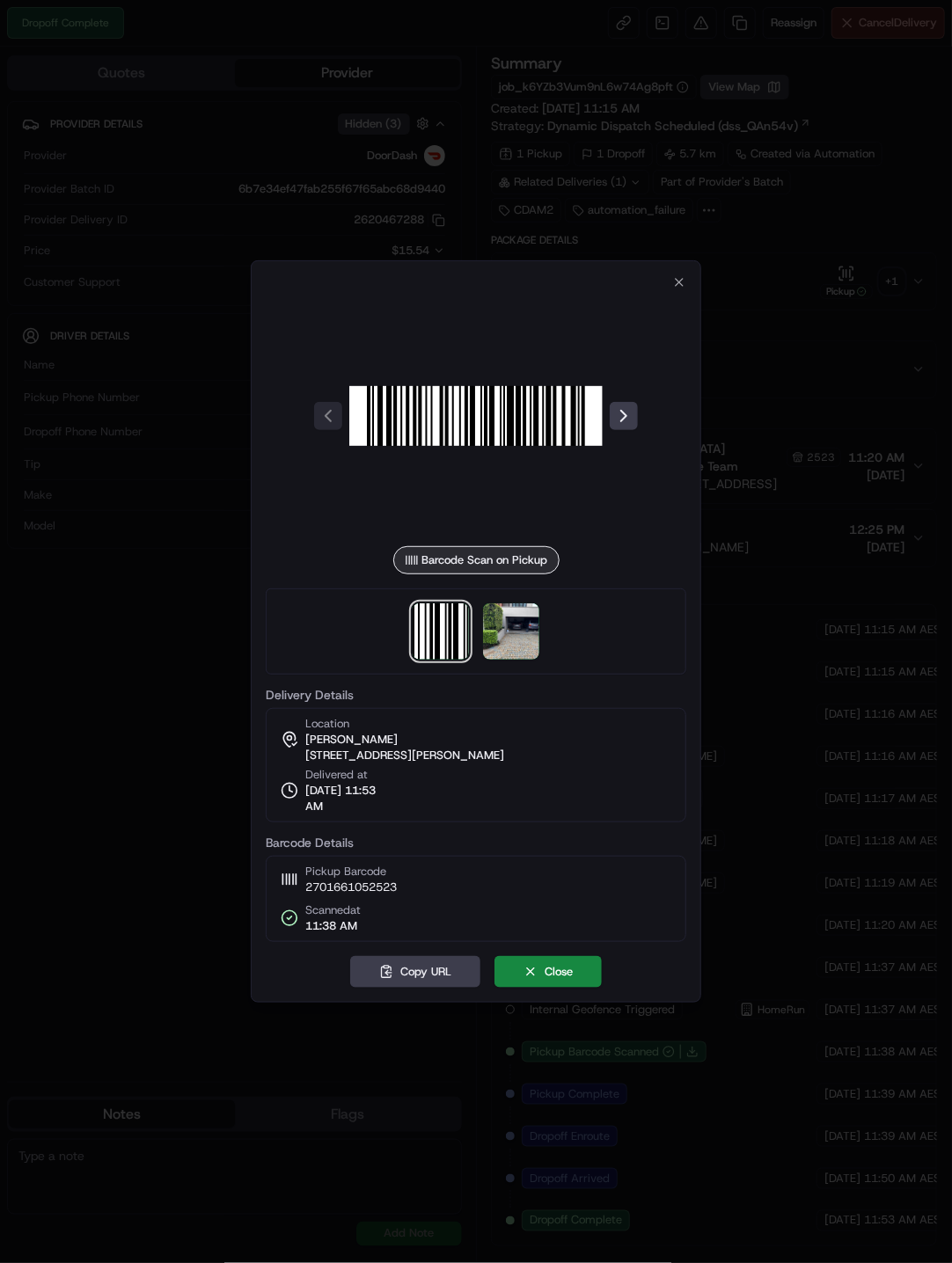
click at [501, 661] on div at bounding box center [476, 631] width 420 height 86
click at [510, 640] on img at bounding box center [511, 631] width 56 height 56
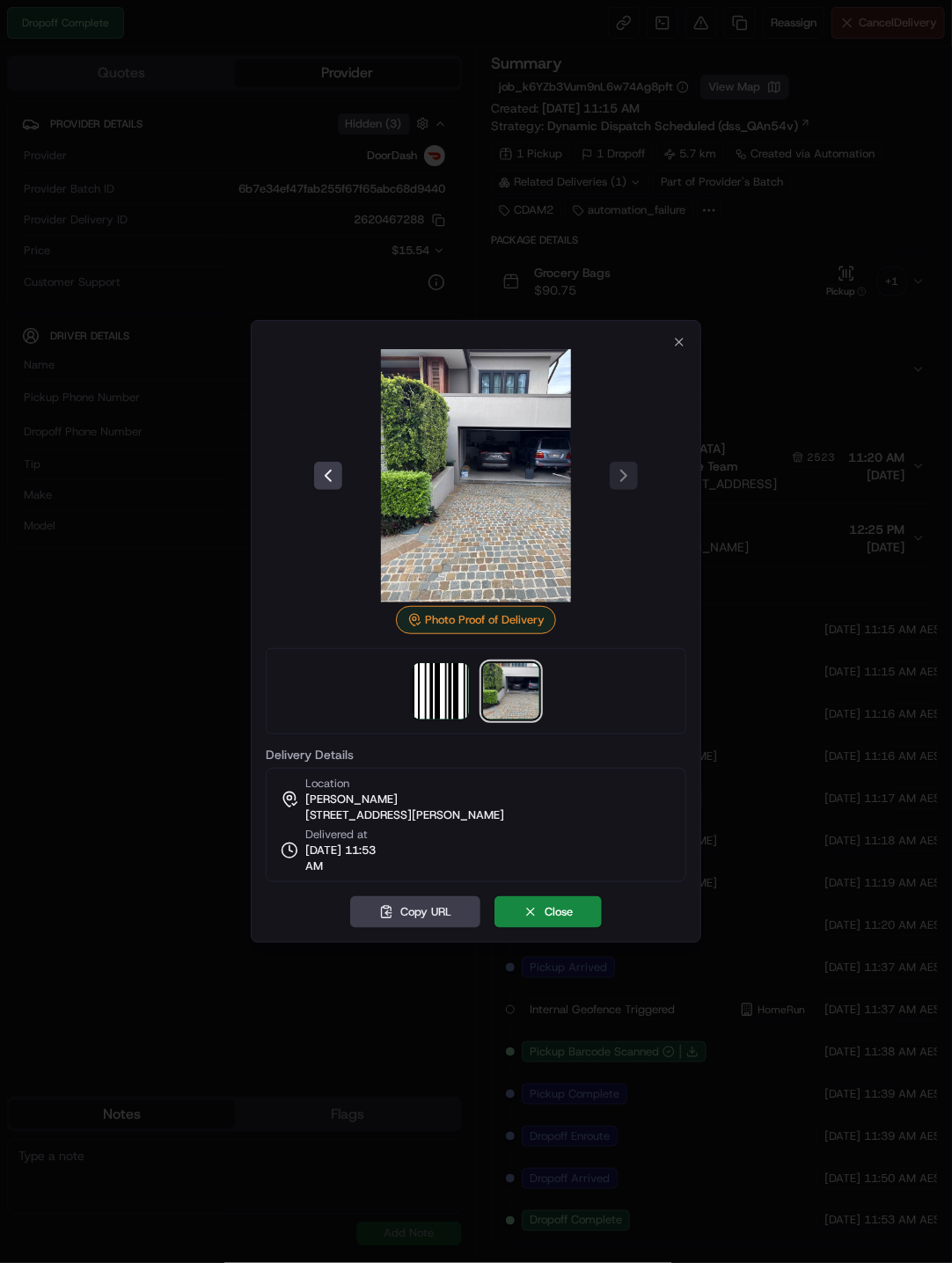
click at [789, 569] on div at bounding box center [476, 631] width 952 height 1263
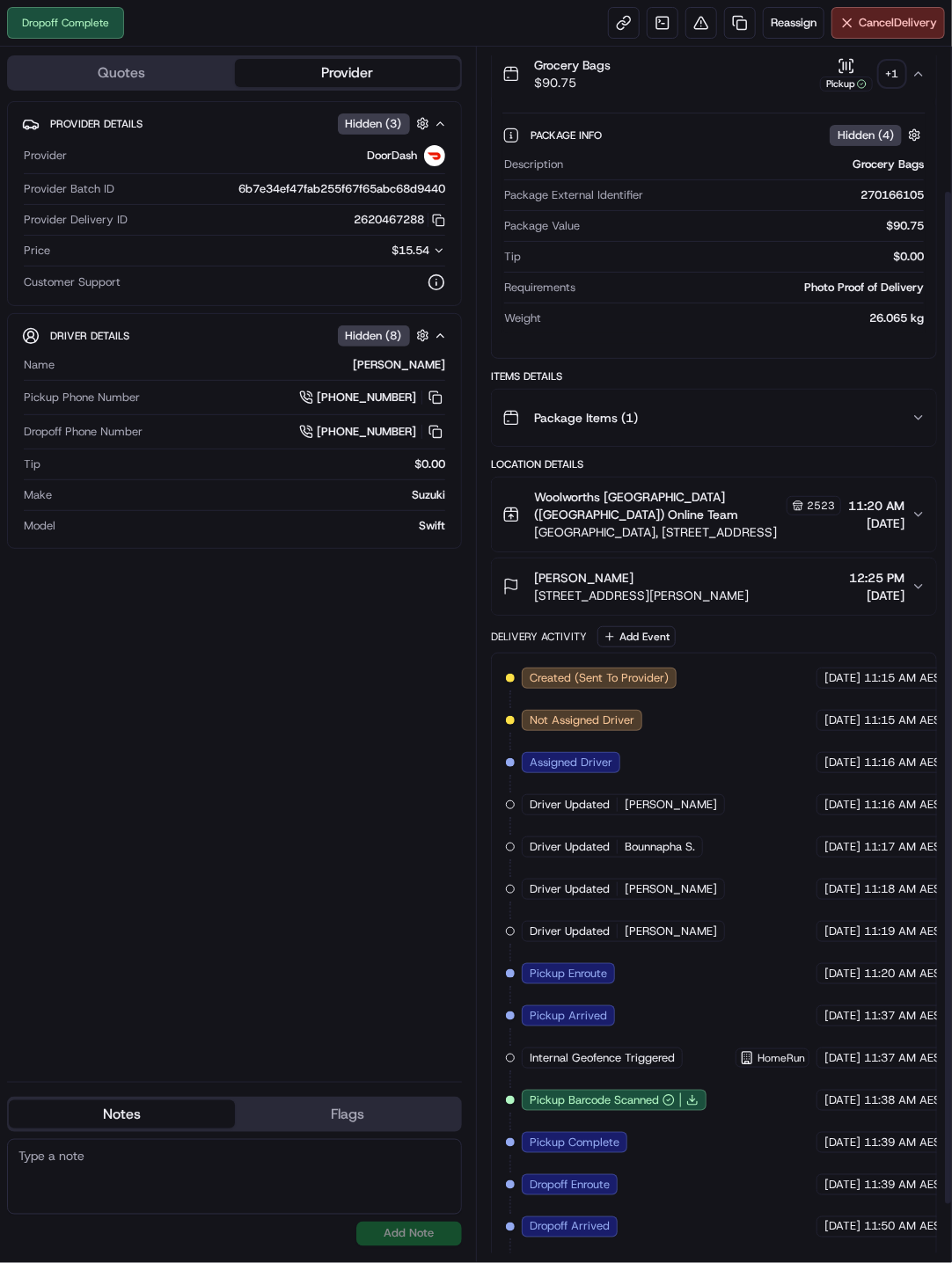
scroll to position [240, 0]
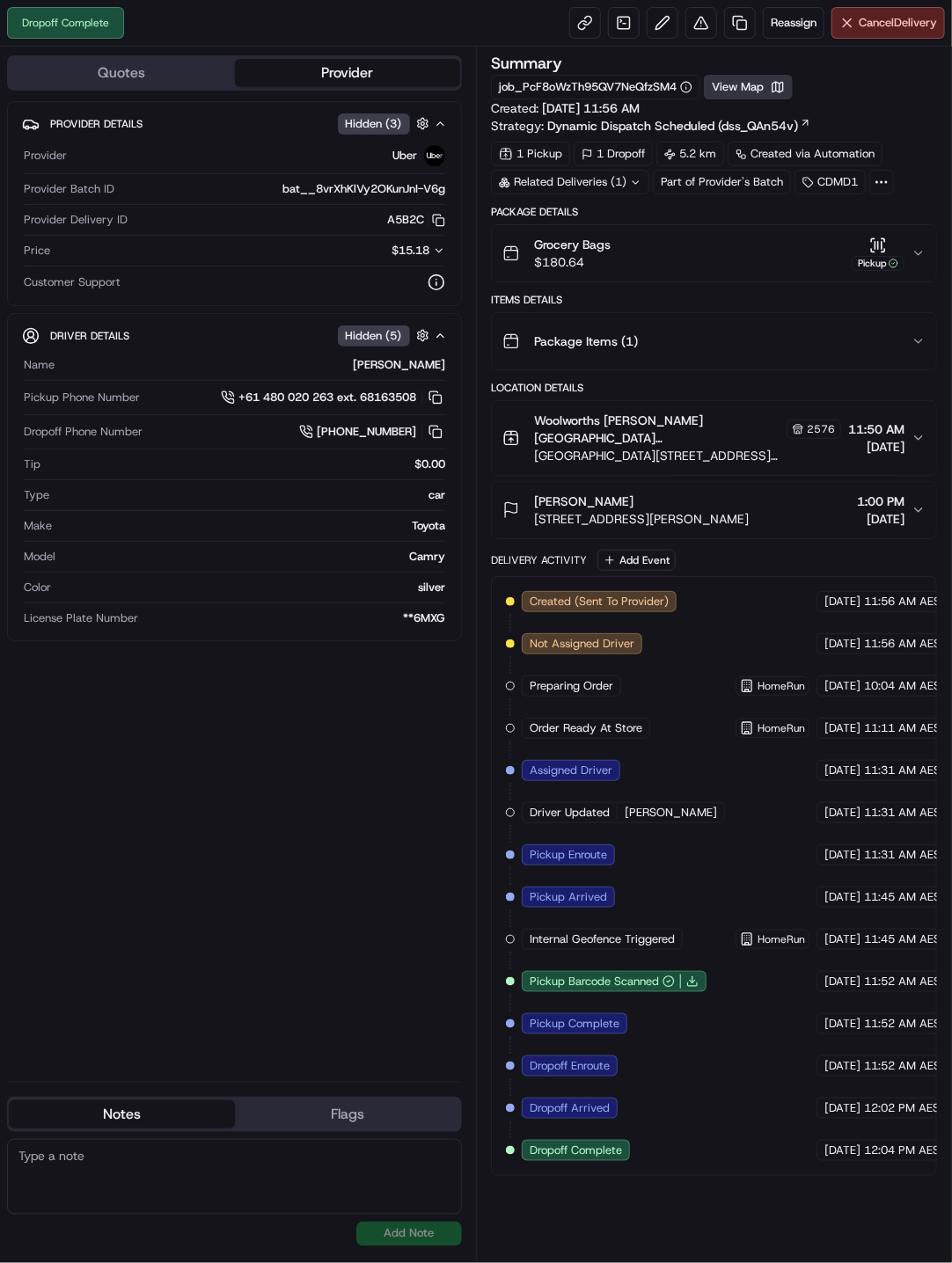
click at [748, 82] on button "View Map" at bounding box center [748, 87] width 89 height 25
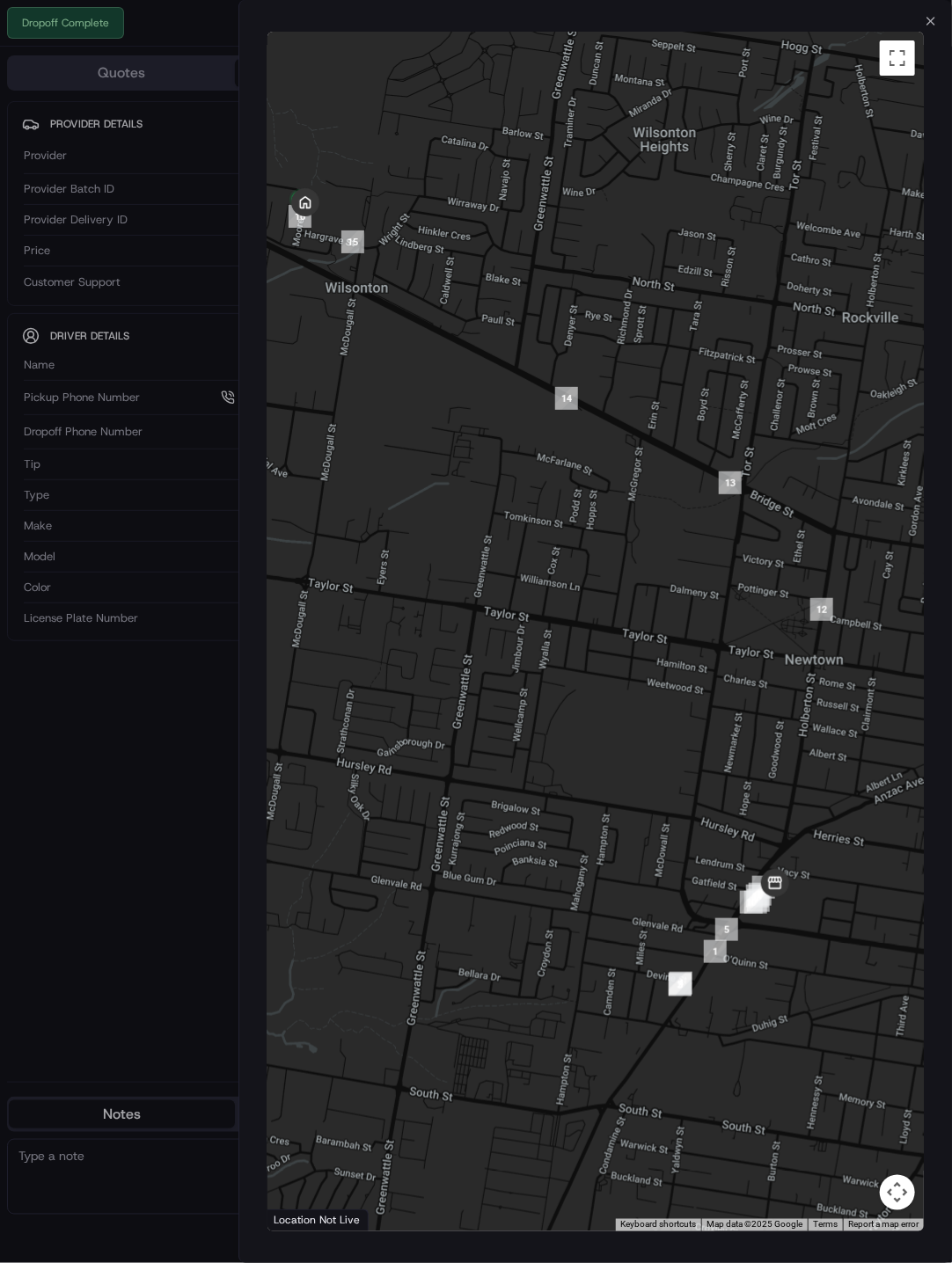
drag, startPoint x: 702, startPoint y: 802, endPoint x: 674, endPoint y: 788, distance: 31.3
click at [674, 776] on div at bounding box center [596, 631] width 657 height 1200
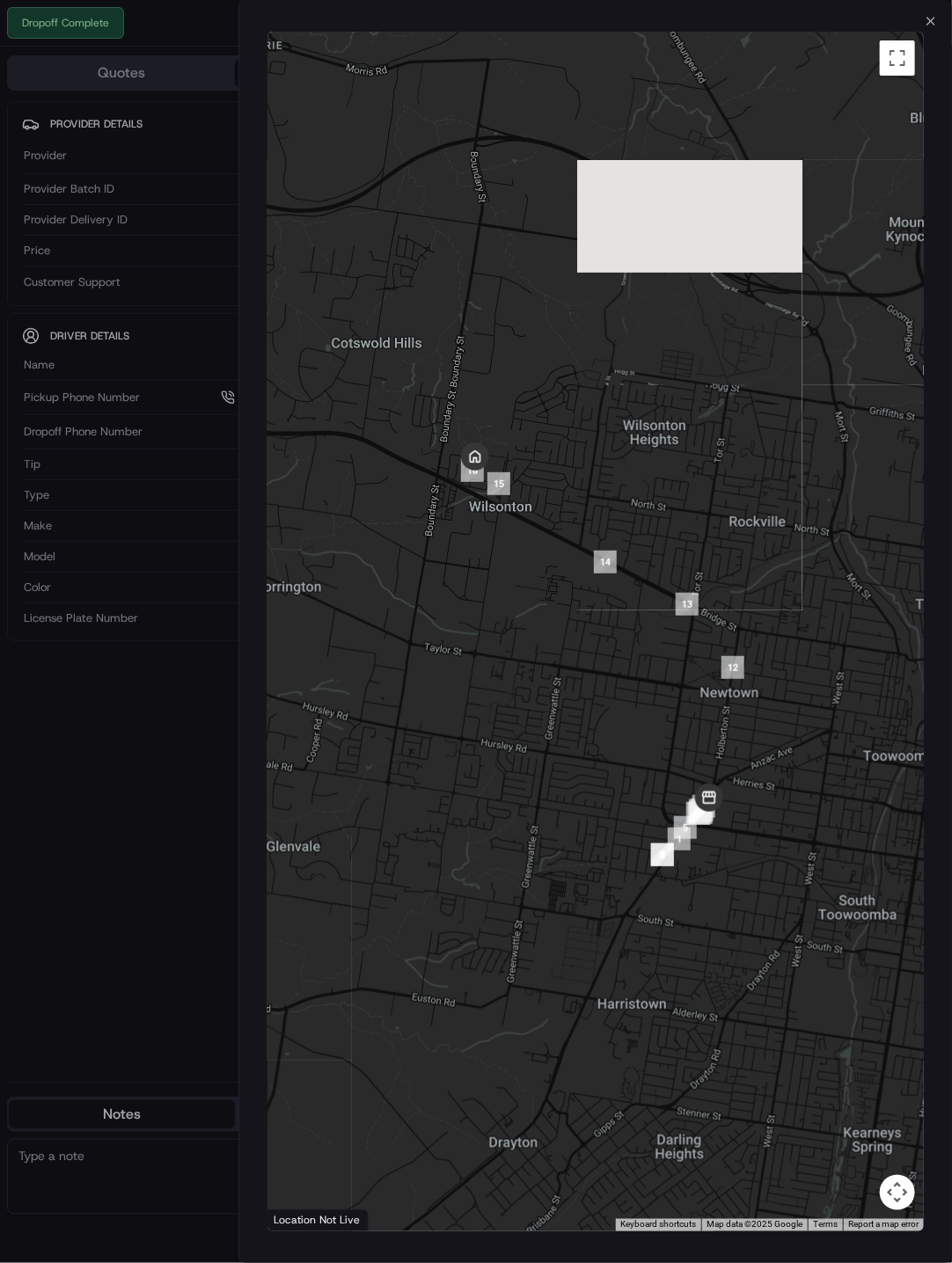
drag, startPoint x: 499, startPoint y: 573, endPoint x: 552, endPoint y: 678, distance: 117.6
click at [552, 678] on div at bounding box center [596, 631] width 657 height 1200
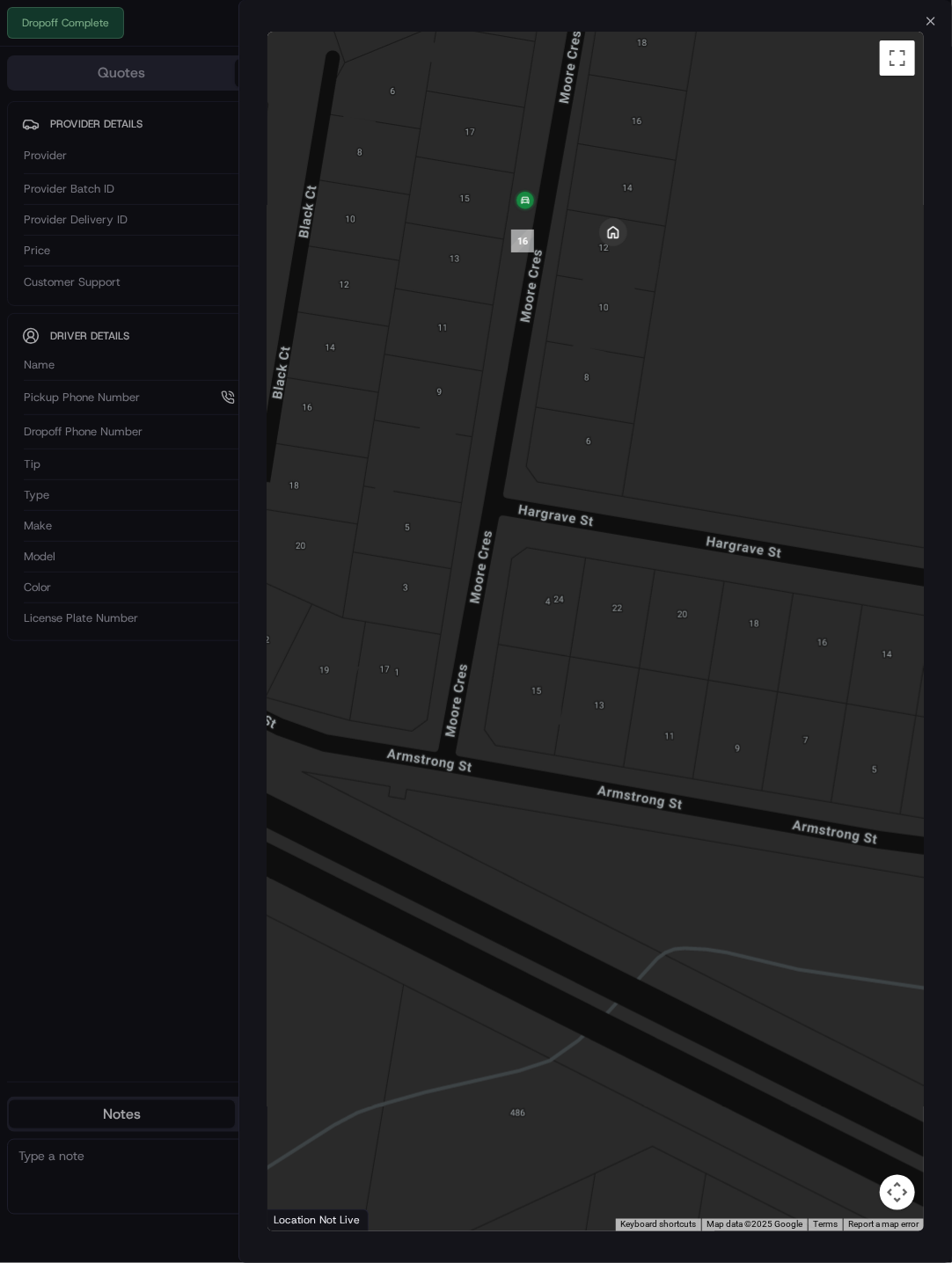
drag, startPoint x: 121, startPoint y: 815, endPoint x: 138, endPoint y: 815, distance: 17.0
click at [121, 776] on div at bounding box center [476, 631] width 952 height 1263
